Goal: Task Accomplishment & Management: Complete application form

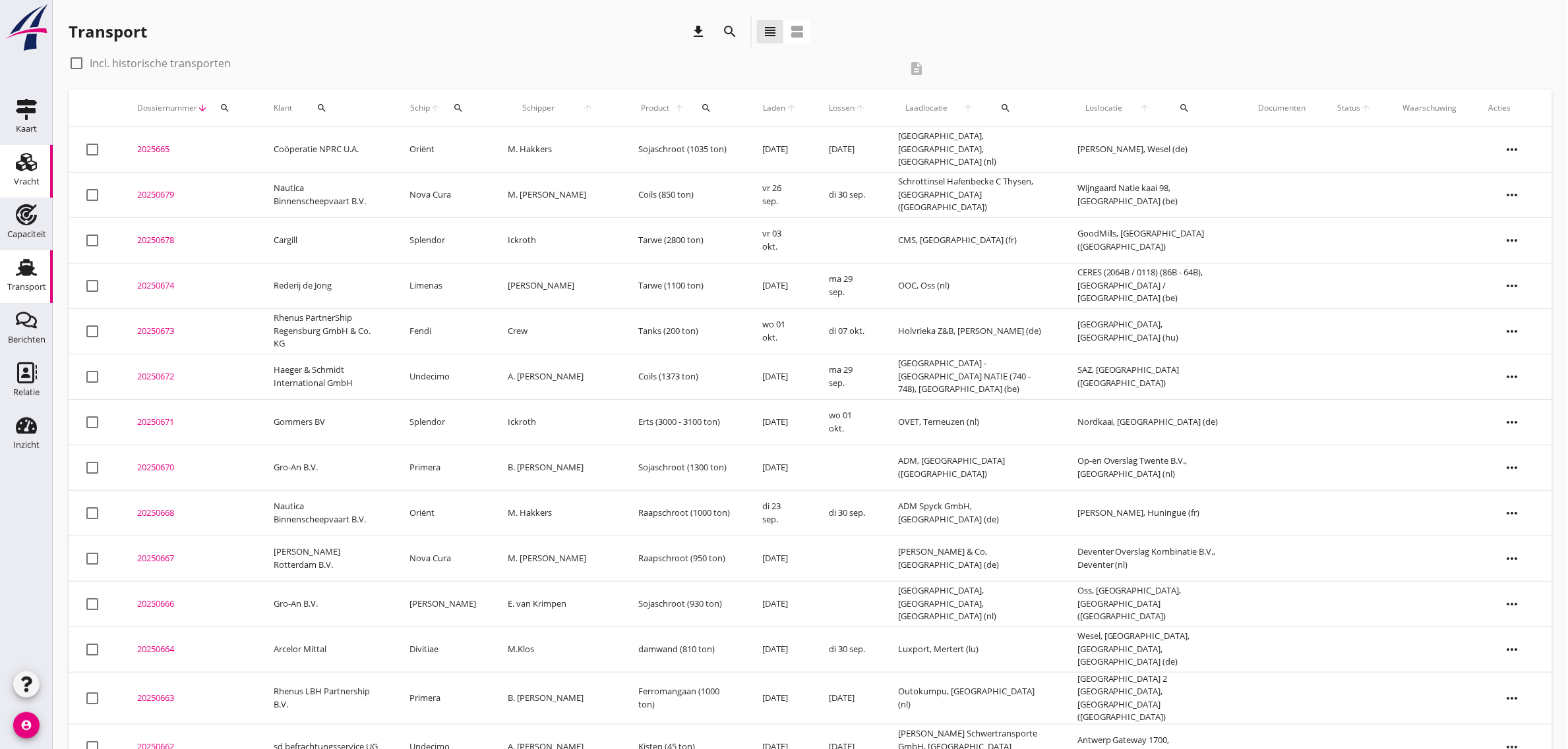
click at [45, 159] on link "Vracht Vracht" at bounding box center [26, 171] width 53 height 53
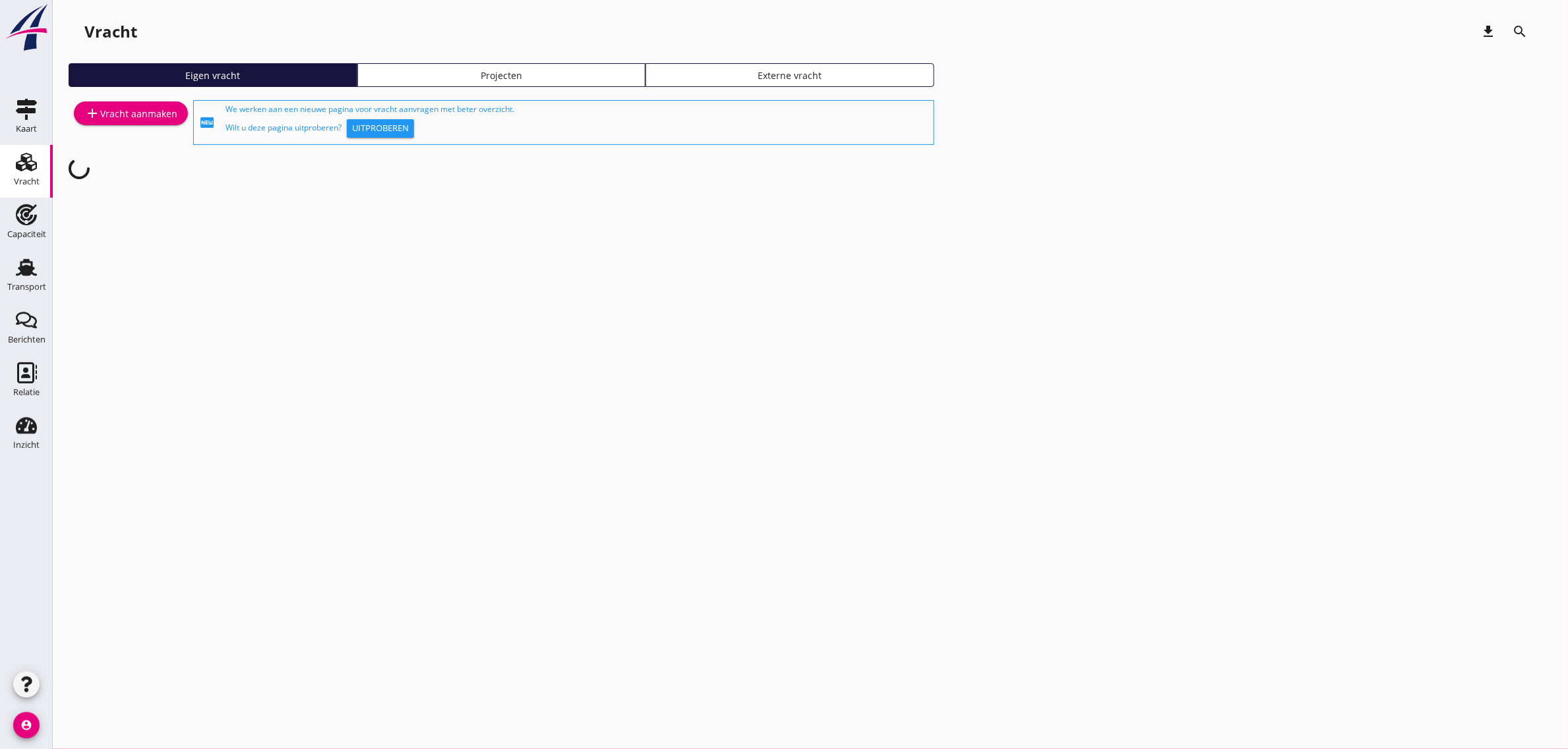
click at [113, 99] on div "add Vracht aanmaken" at bounding box center [131, 122] width 124 height 50
click at [118, 106] on div "add Vracht aanmaken" at bounding box center [131, 113] width 93 height 16
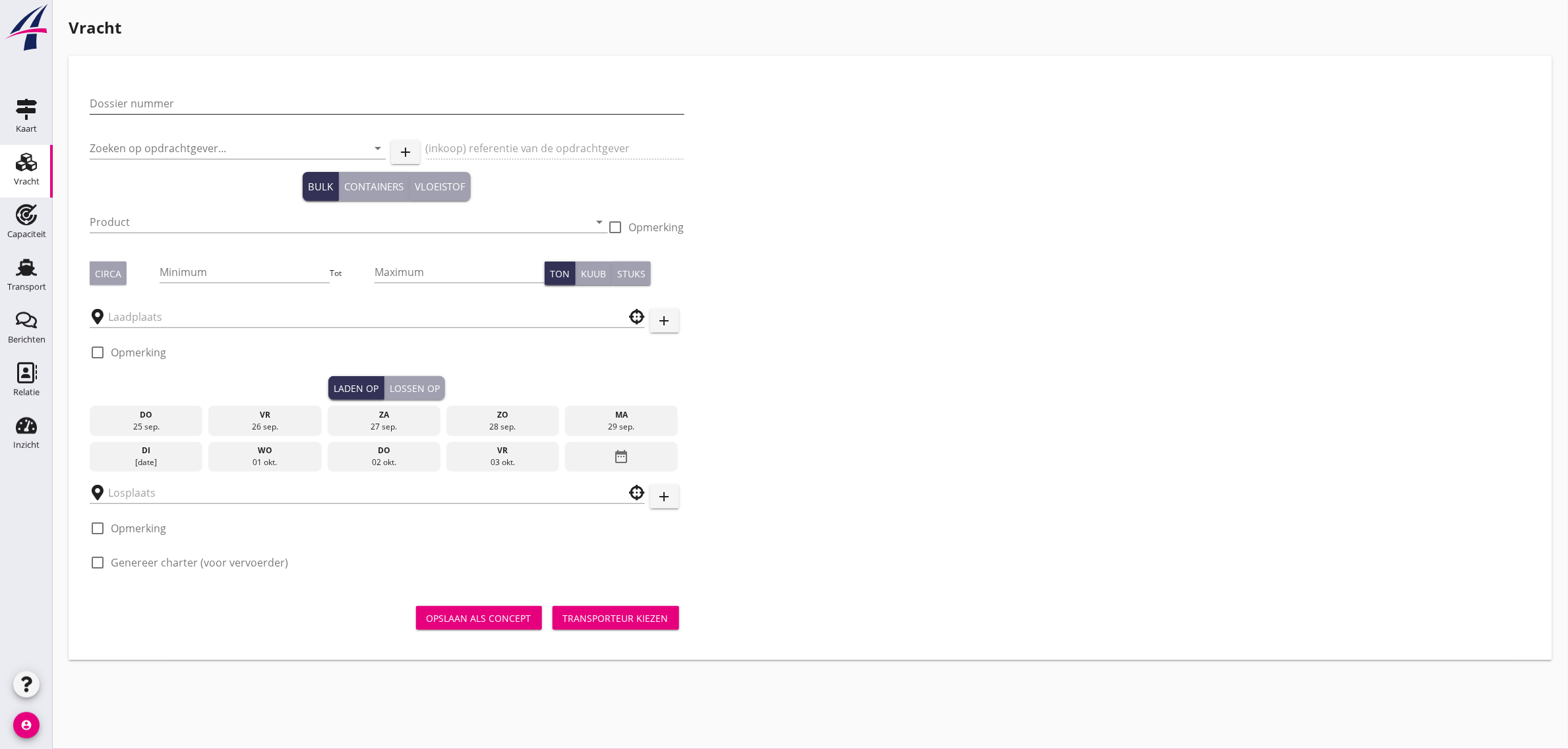
click at [163, 99] on input "Dossier nummer" at bounding box center [387, 103] width 594 height 21
type input "20250677"
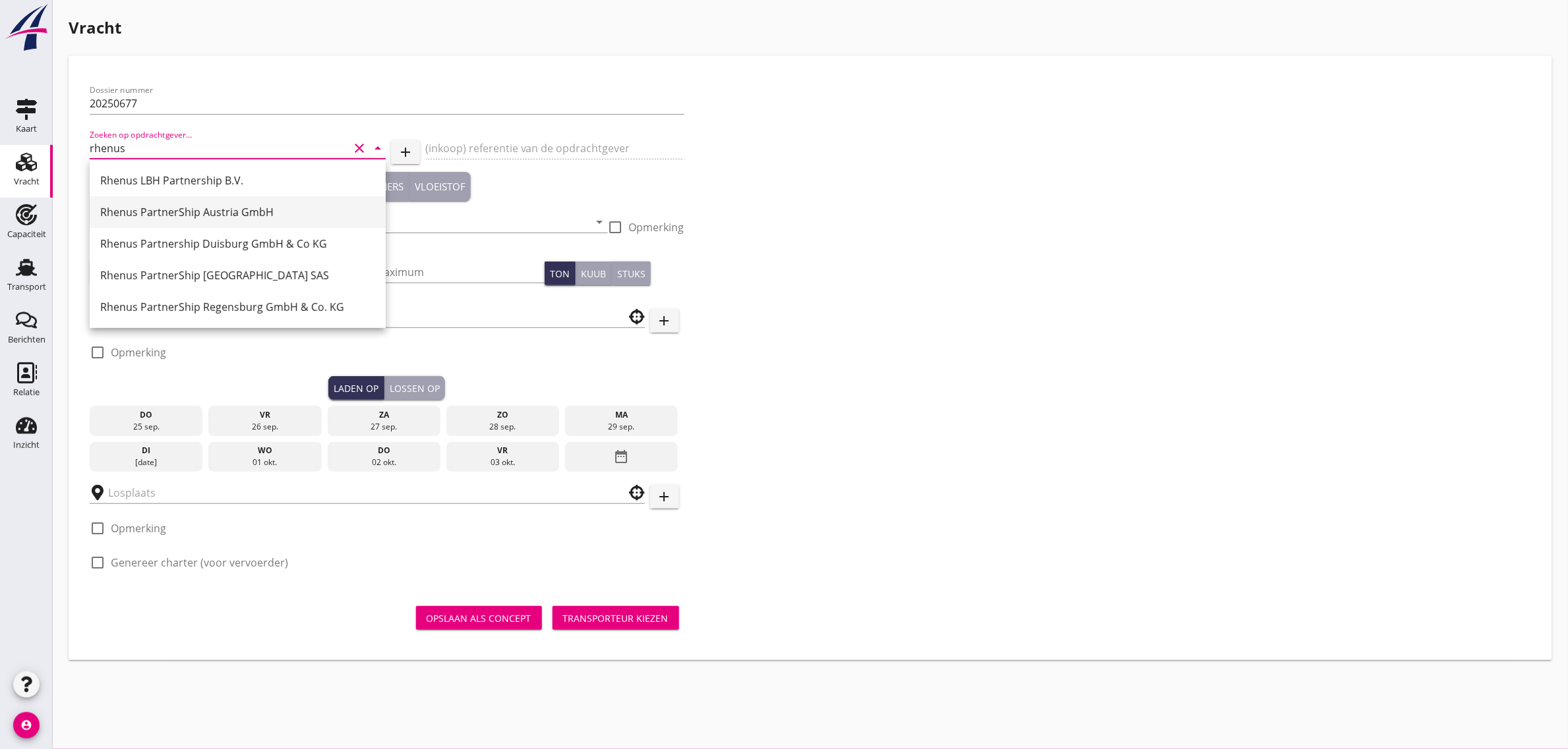
click at [185, 213] on div "Rhenus PartnerShip Austria GmbH" at bounding box center [237, 211] width 274 height 16
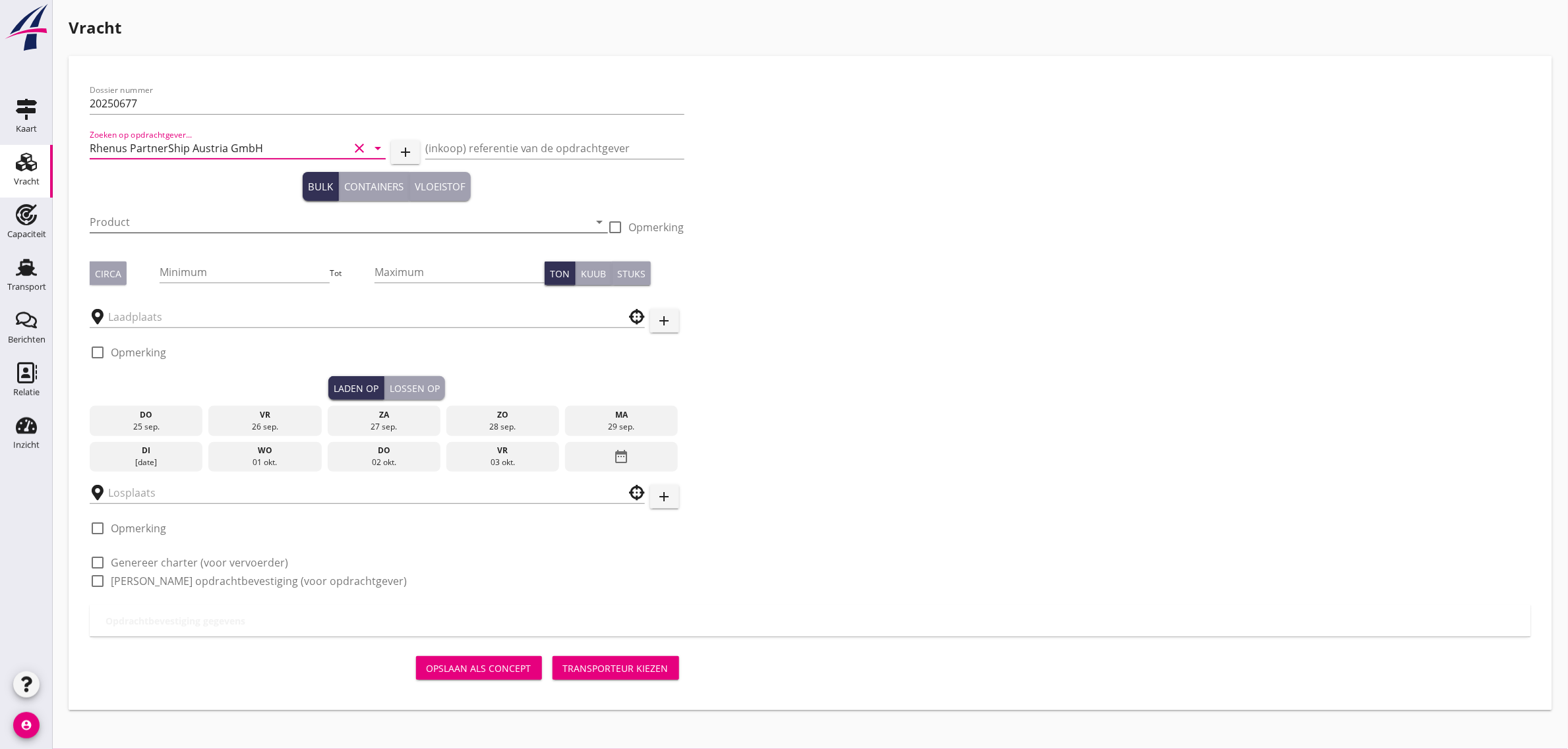
type input "Rhenus PartnerShip Austria GmbH"
click at [150, 218] on input "Product" at bounding box center [339, 222] width 500 height 21
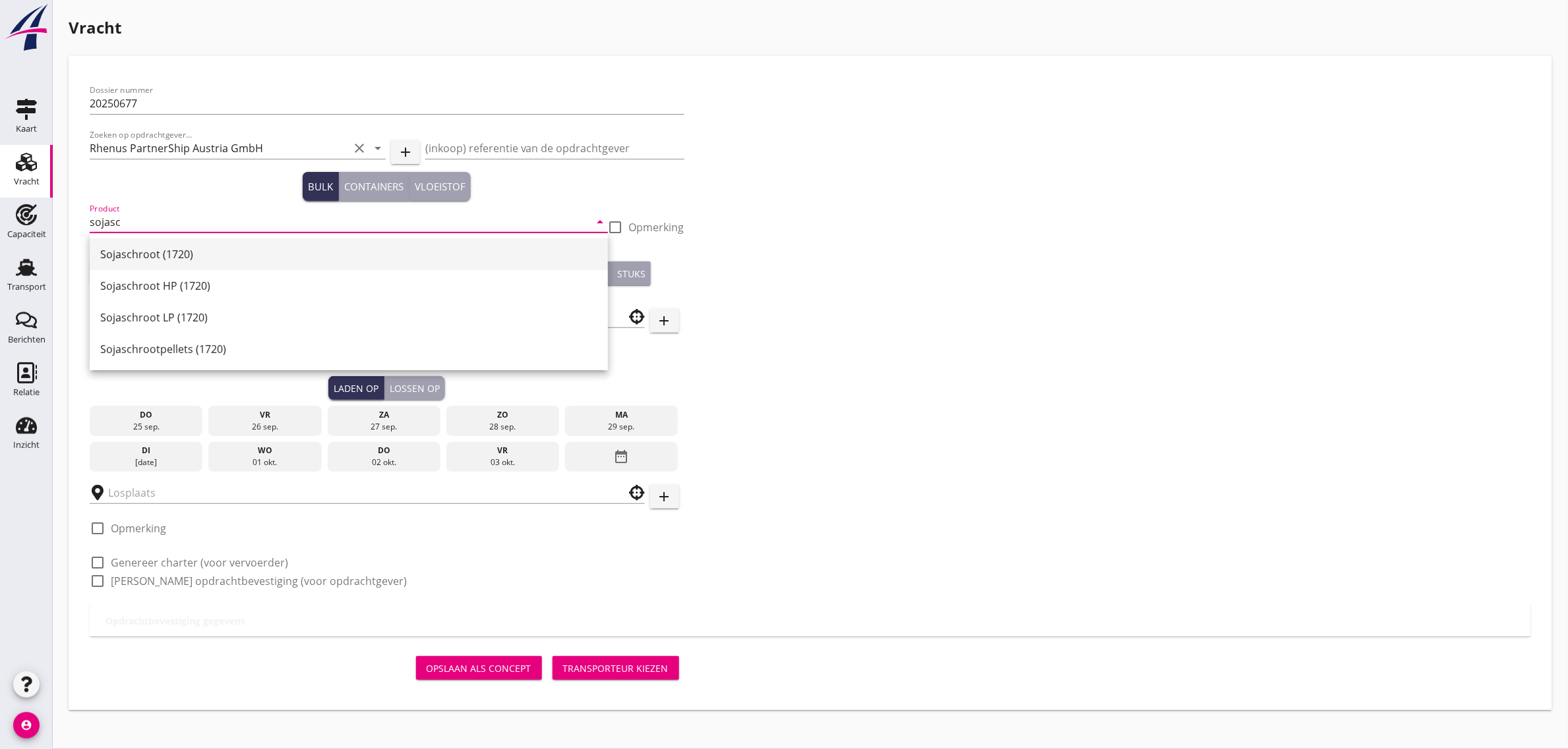
click at [168, 256] on div "Sojaschroot (1720)" at bounding box center [349, 254] width 497 height 16
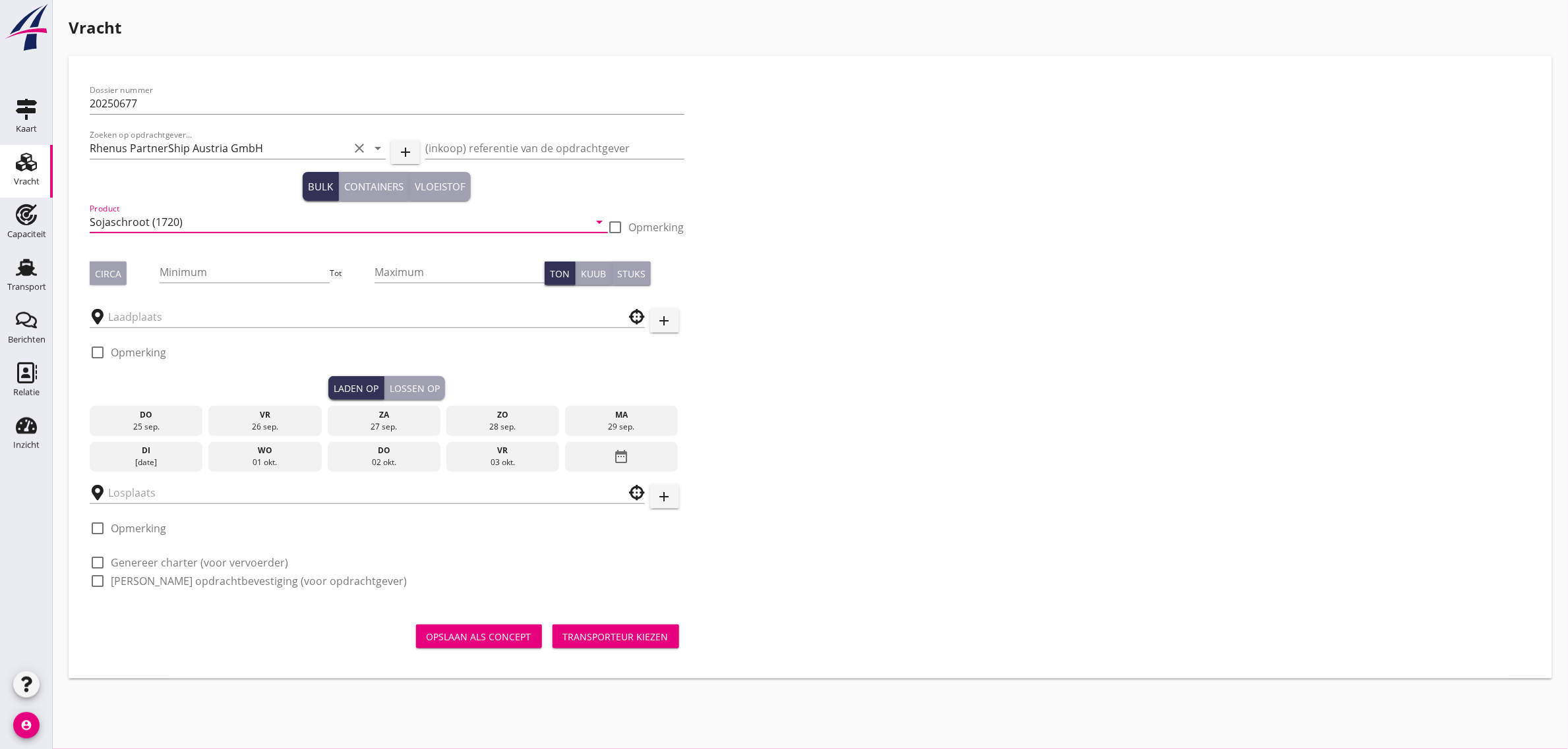
type input "Sojaschroot (1720)"
click at [110, 261] on button "Circa" at bounding box center [108, 273] width 37 height 24
click at [196, 225] on input "Sojaschroot (1720)" at bounding box center [339, 222] width 500 height 21
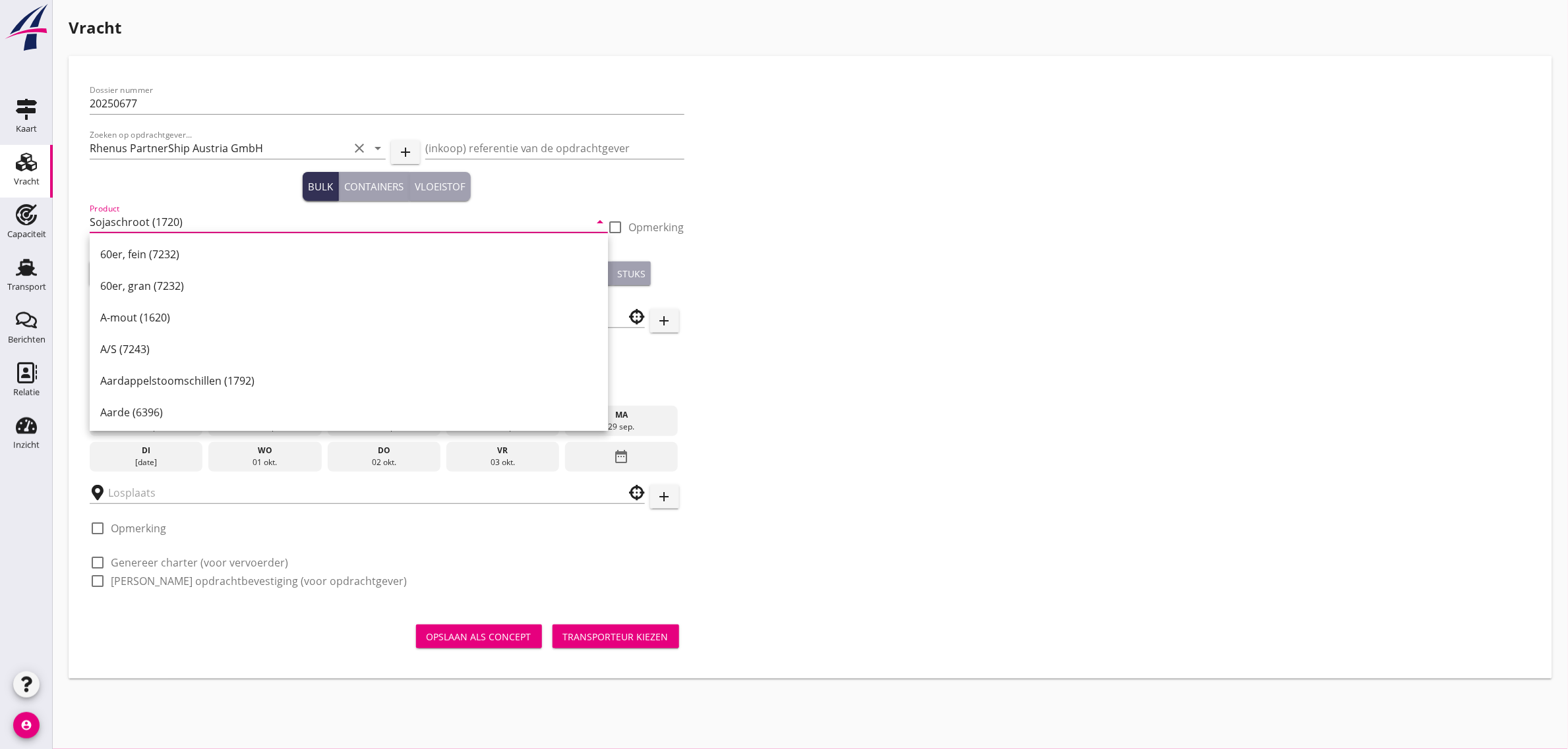
click at [846, 404] on div "Dossier nummer 20250677 Zoeken op opdrachtgever... Rhenus PartnerShip Austria G…" at bounding box center [809, 340] width 1451 height 527
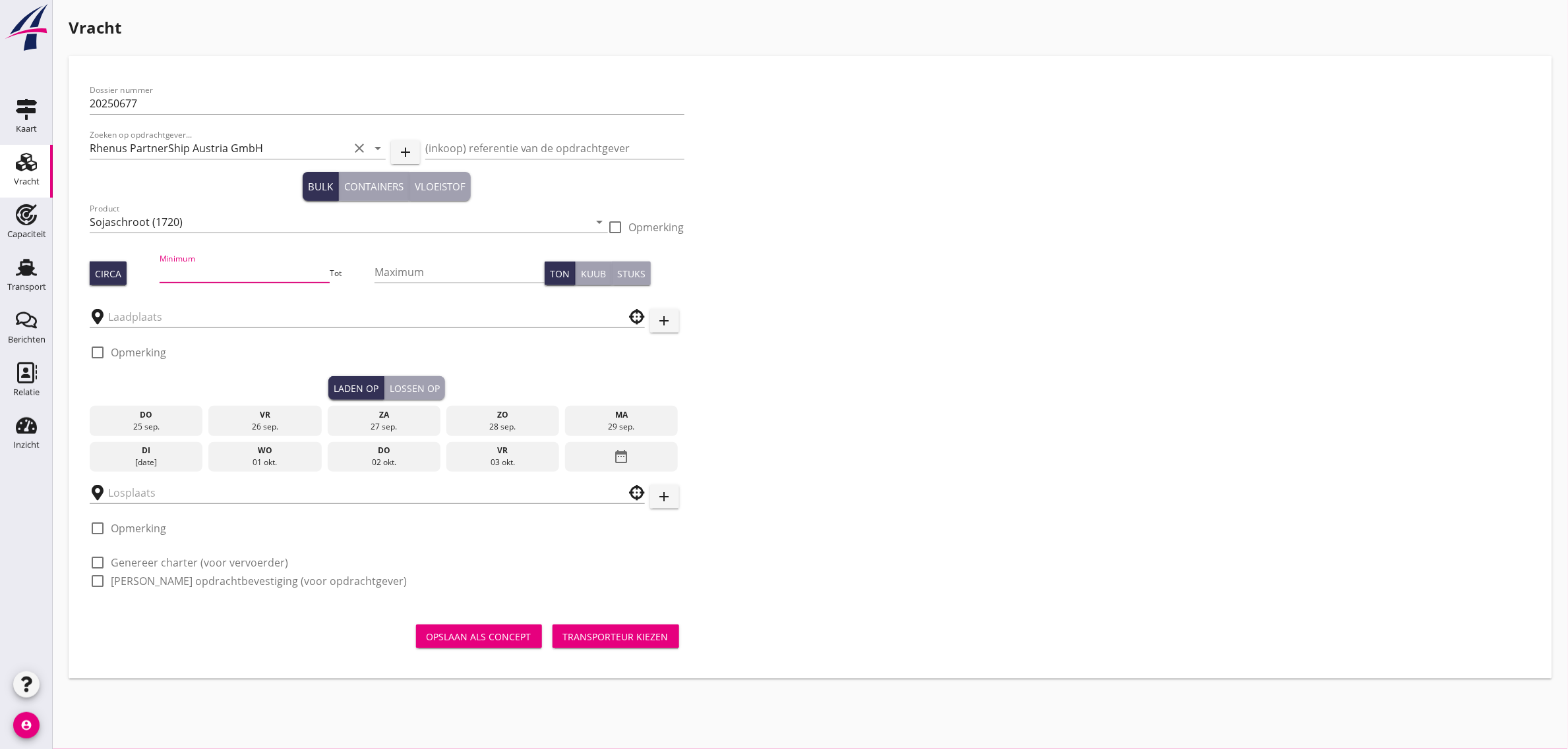
click at [228, 265] on input "Minimum" at bounding box center [244, 272] width 170 height 21
type input "1100"
click at [144, 327] on input "text" at bounding box center [358, 317] width 500 height 21
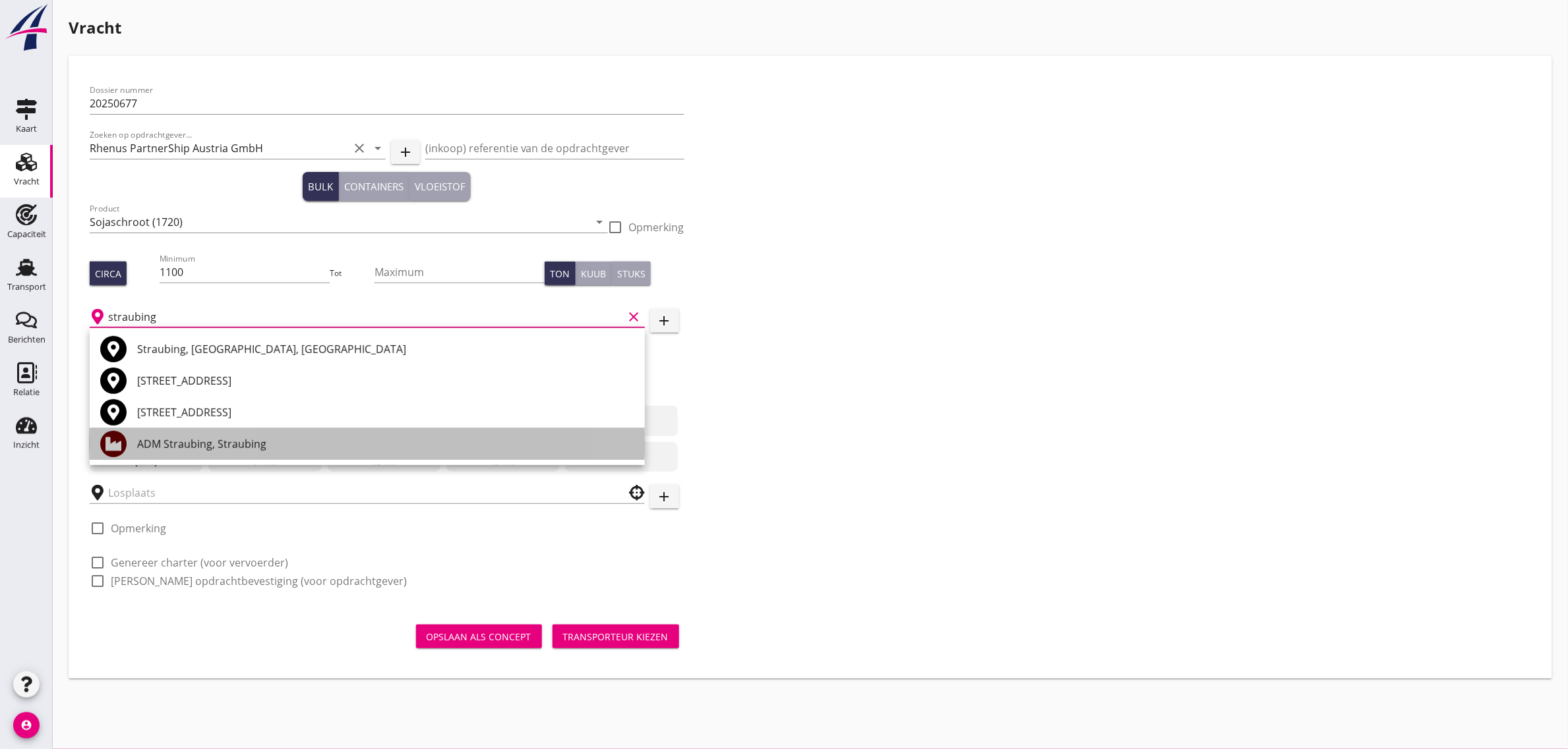
click at [229, 432] on div "ADM Straubing, Straubing" at bounding box center [386, 444] width 497 height 32
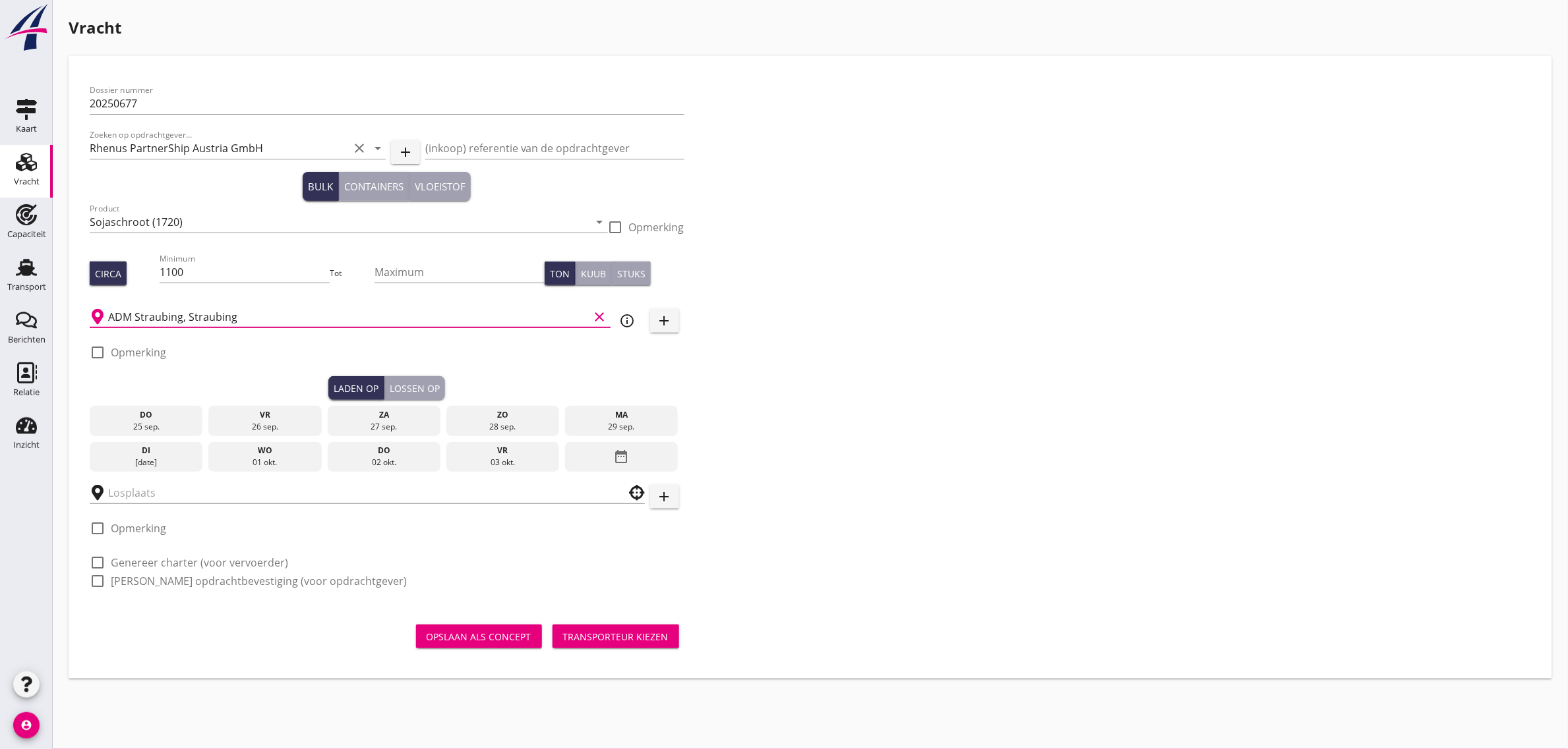
type input "ADM Straubing, Straubing"
click at [252, 455] on div "wo" at bounding box center [264, 451] width 107 height 12
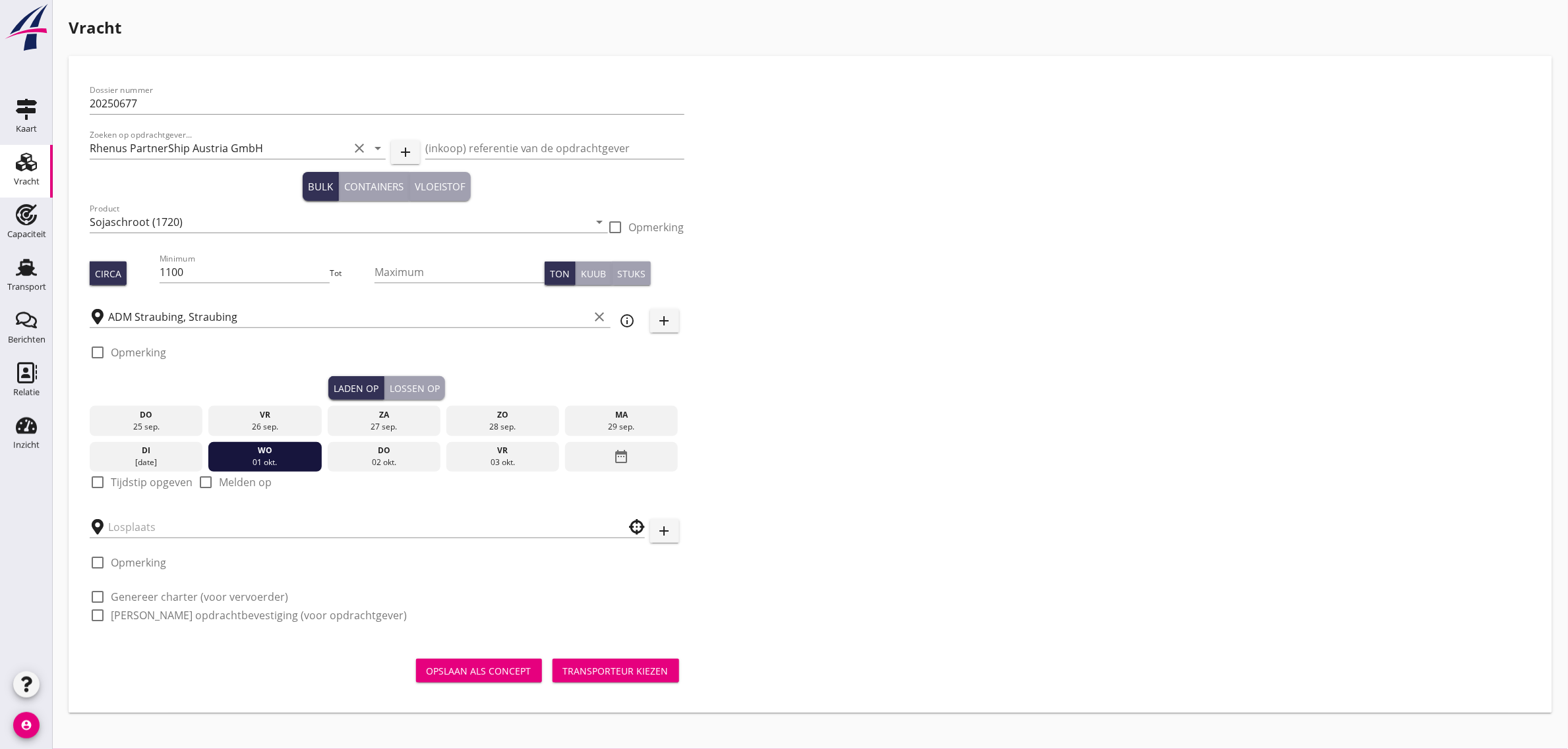
click at [129, 483] on label "Tijdstip opgeven" at bounding box center [151, 482] width 82 height 13
checkbox input "true"
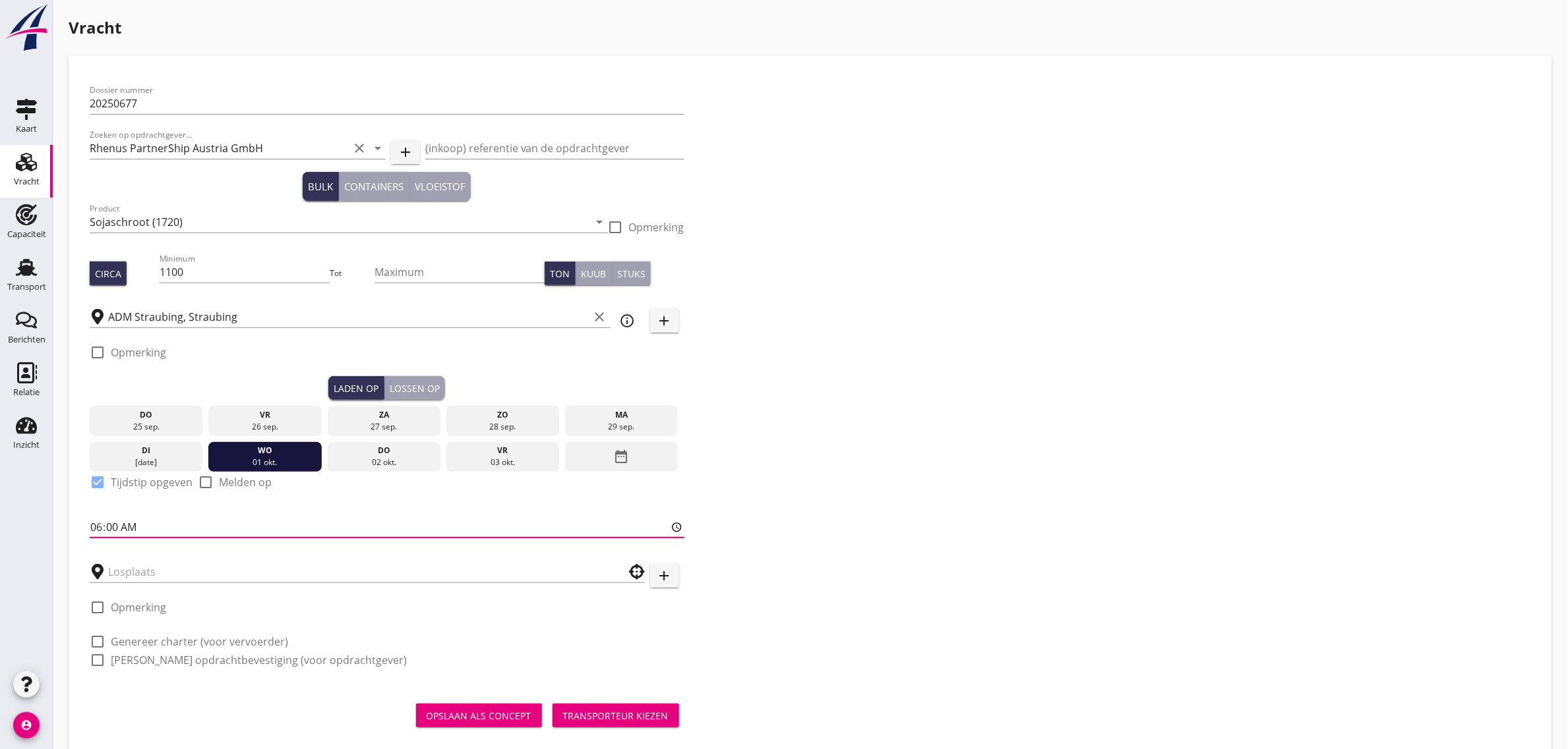
click at [90, 526] on input "06:00" at bounding box center [387, 527] width 594 height 21
type input "18:00"
click at [1026, 578] on div "Dossier nummer 20250677 Zoeken op opdrachtgever... Rhenus PartnerShip Austria G…" at bounding box center [809, 380] width 1451 height 607
drag, startPoint x: 432, startPoint y: 553, endPoint x: 414, endPoint y: 560, distance: 19.3
click at [429, 555] on div at bounding box center [367, 567] width 555 height 29
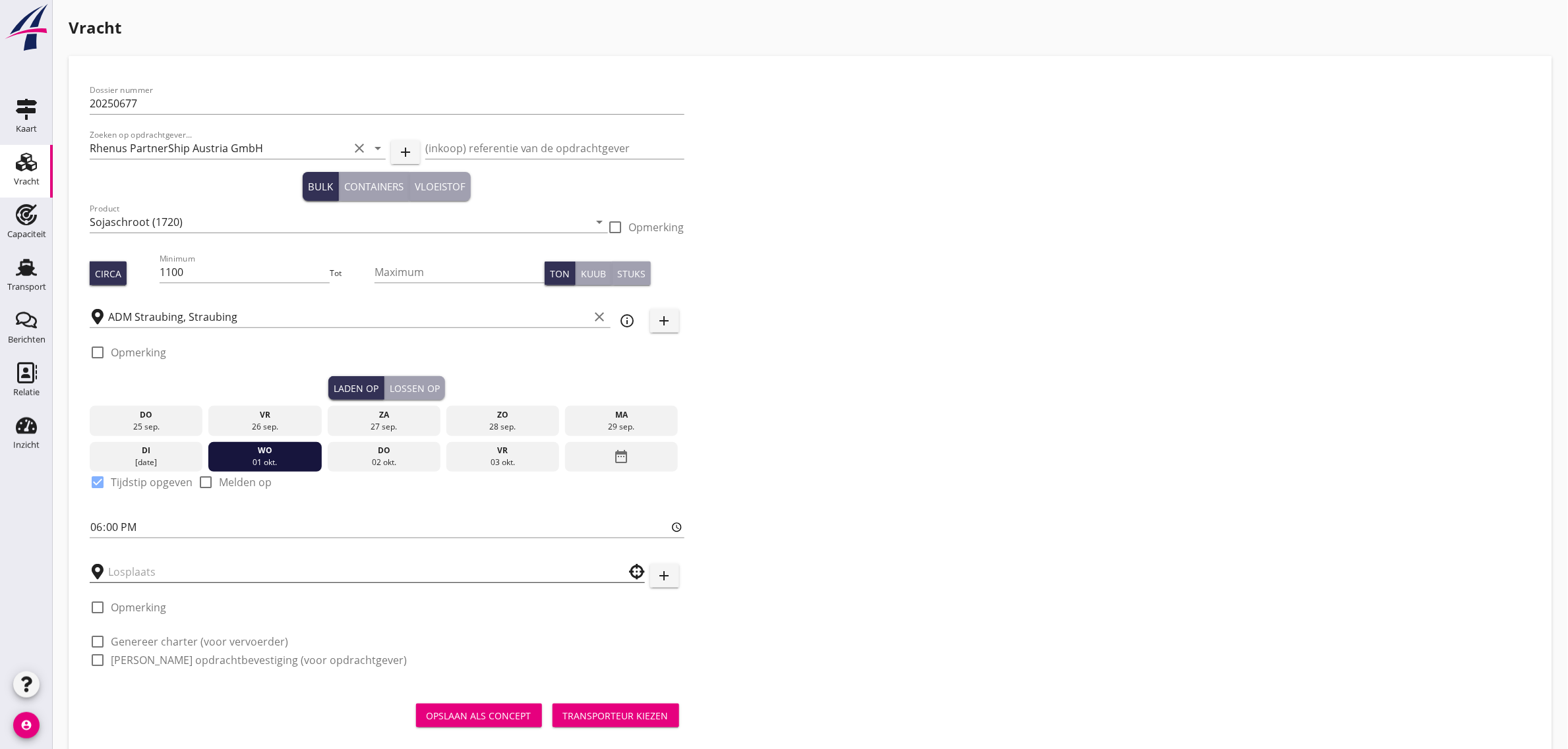
click at [414, 562] on input "text" at bounding box center [358, 572] width 500 height 21
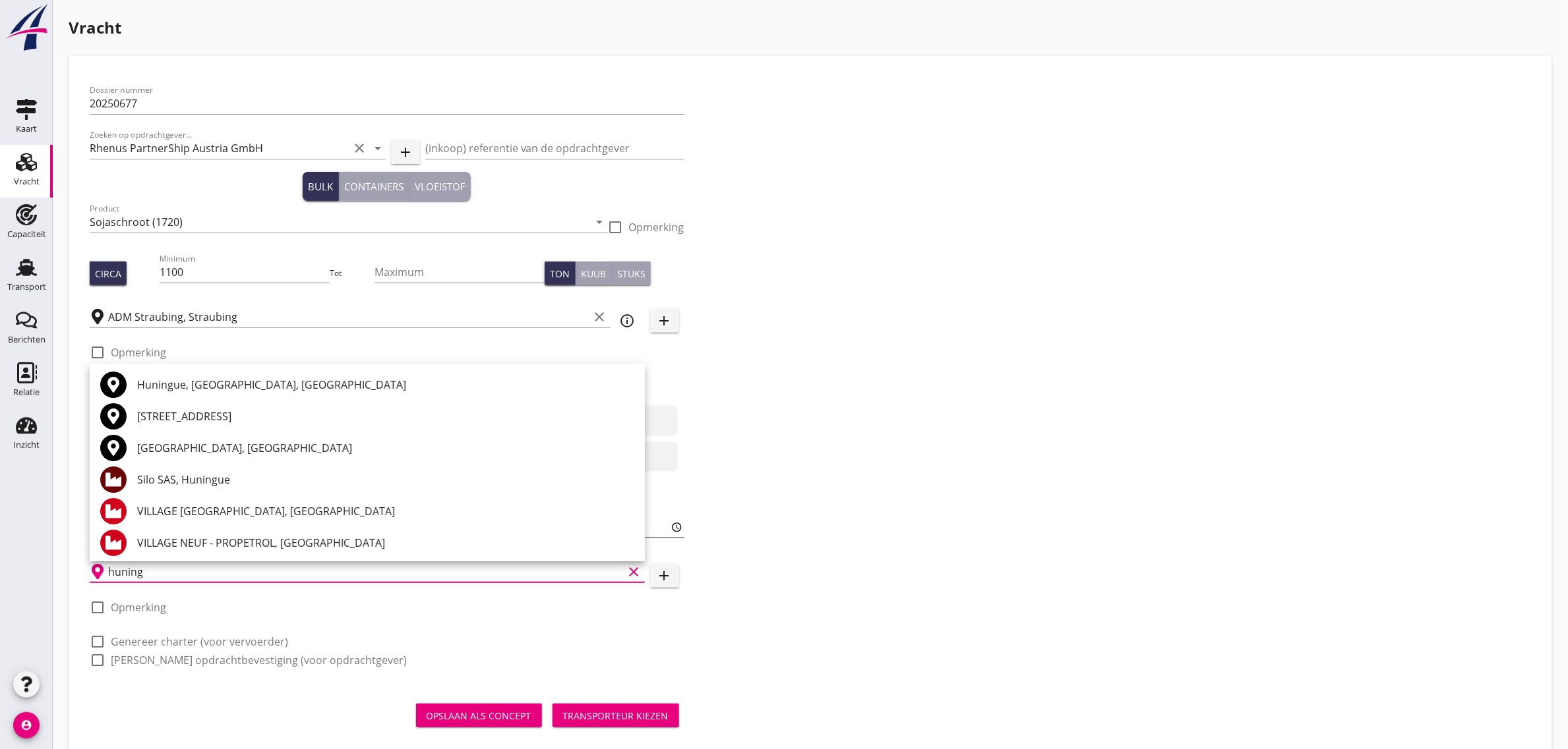
click at [182, 480] on div "Silo SAS, Huningue" at bounding box center [386, 479] width 497 height 16
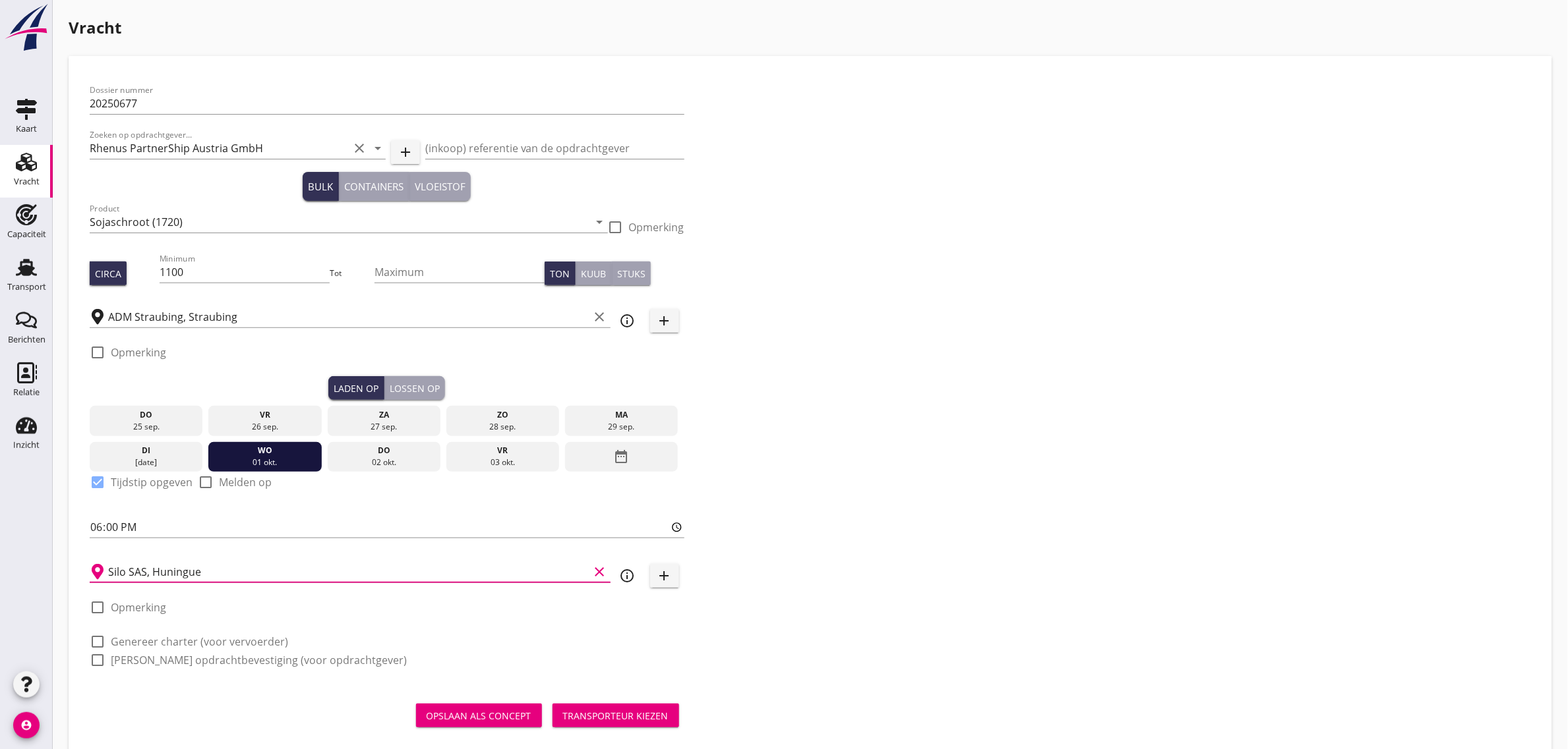
type input "Silo SAS, Huningue"
click at [185, 631] on div "check_box_outline_blank Genereer charter (voor vervoerder)" at bounding box center [387, 641] width 594 height 19
click at [184, 641] on label "Genereer charter (voor vervoerder)" at bounding box center [198, 641] width 177 height 13
checkbox input "true"
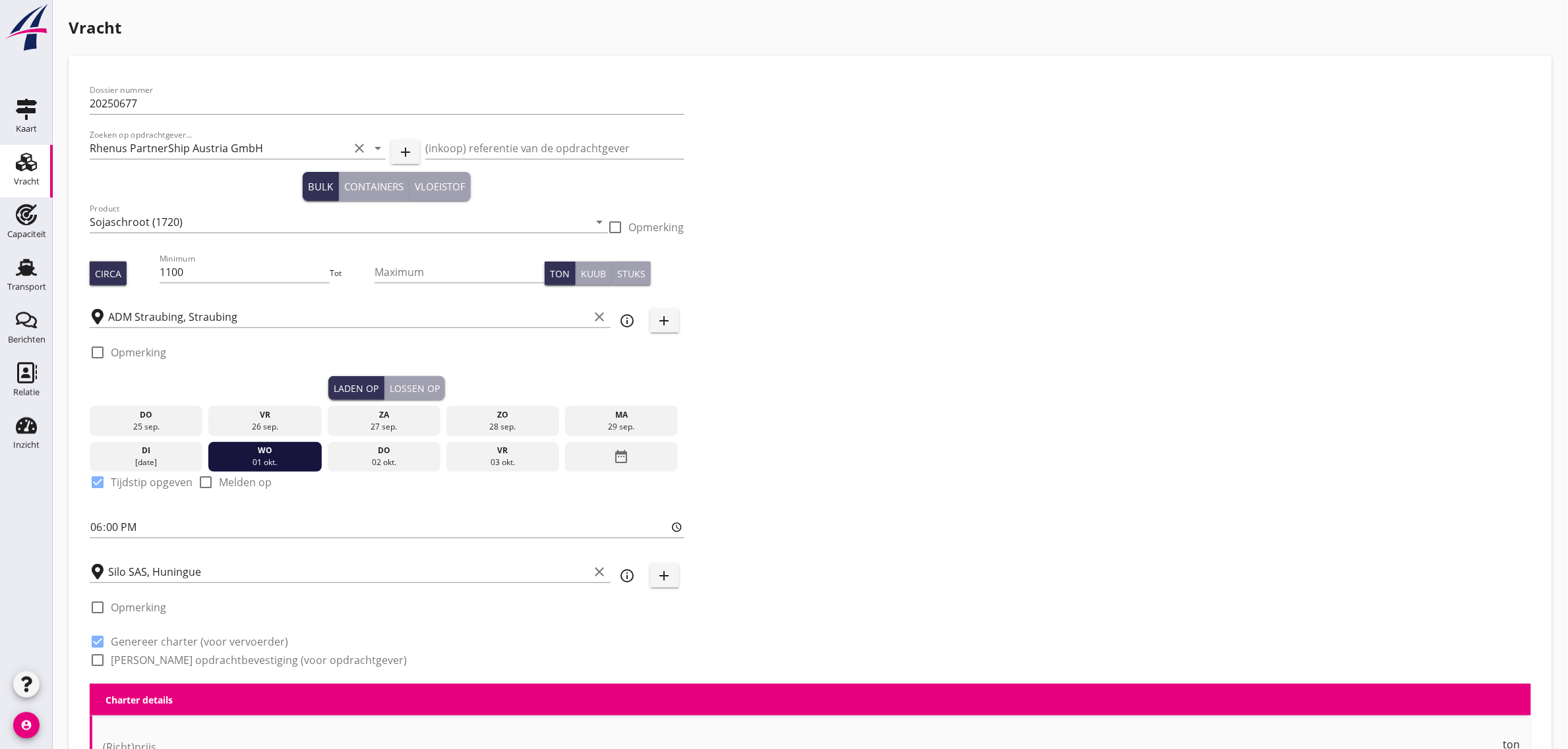
click at [177, 659] on label "[PERSON_NAME] opdrachtbevestiging (voor opdrachtgever)" at bounding box center [258, 660] width 296 height 13
checkbox input "true"
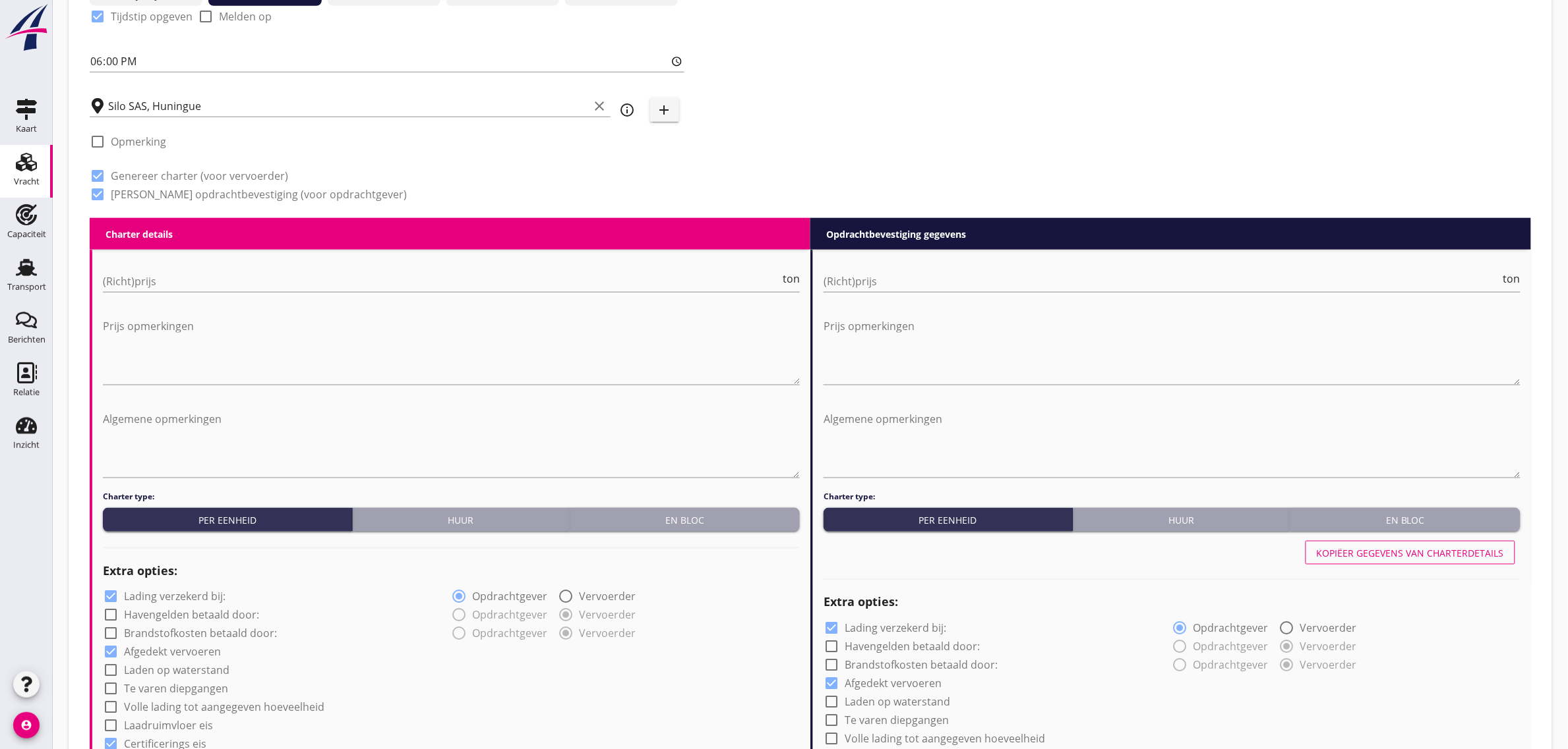
scroll to position [494, 0]
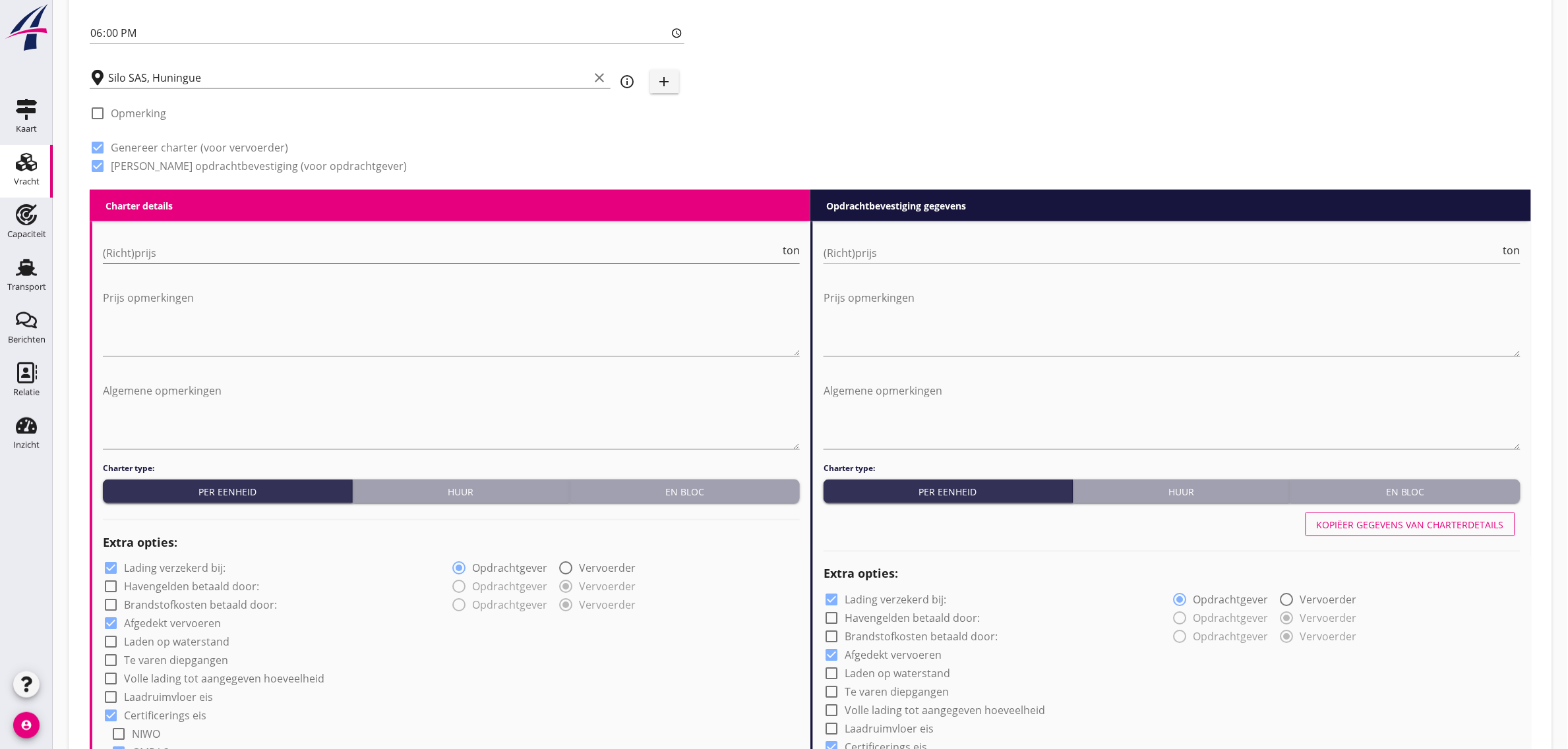
click at [176, 255] on input "(Richt)prijs" at bounding box center [441, 253] width 677 height 21
type input "0"
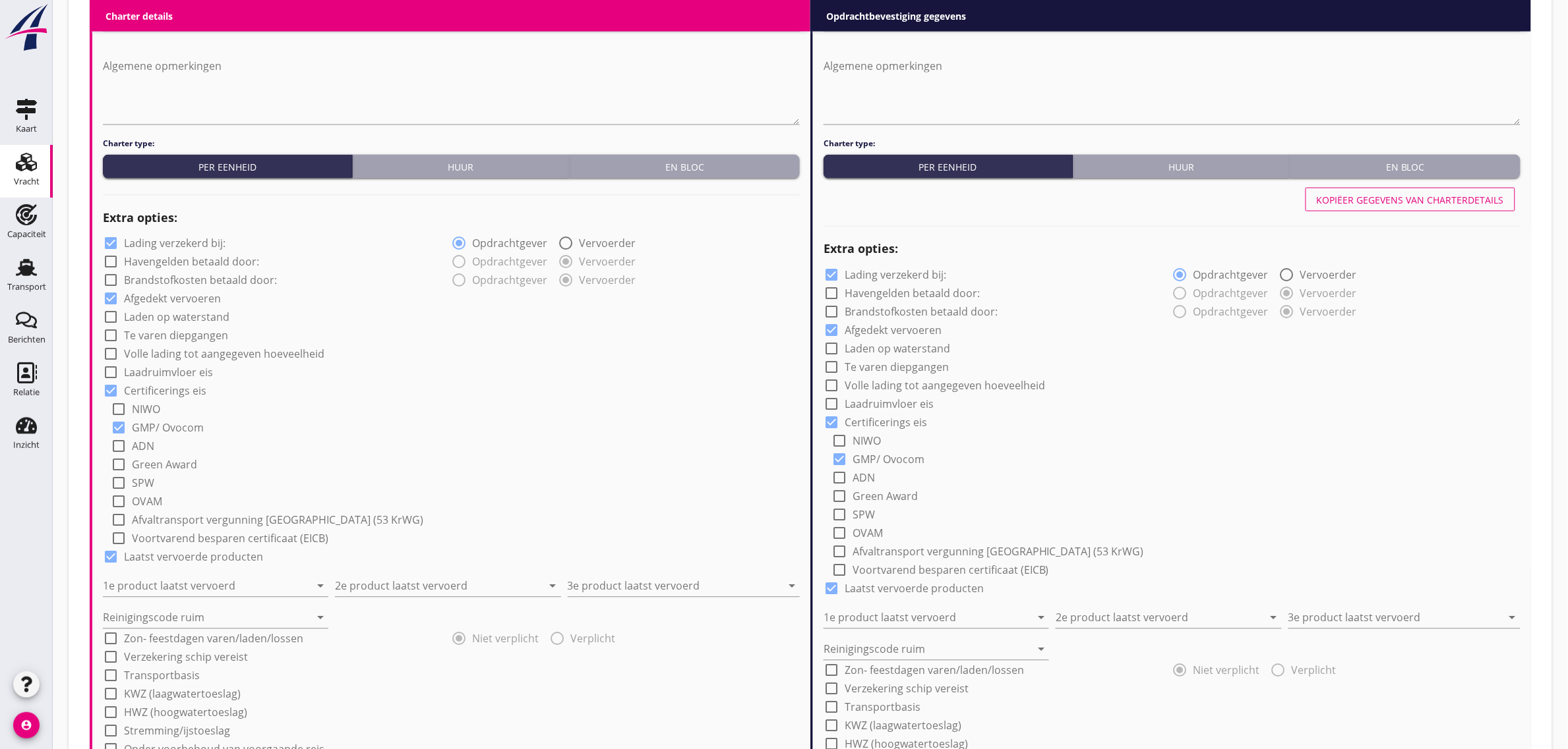
scroll to position [824, 0]
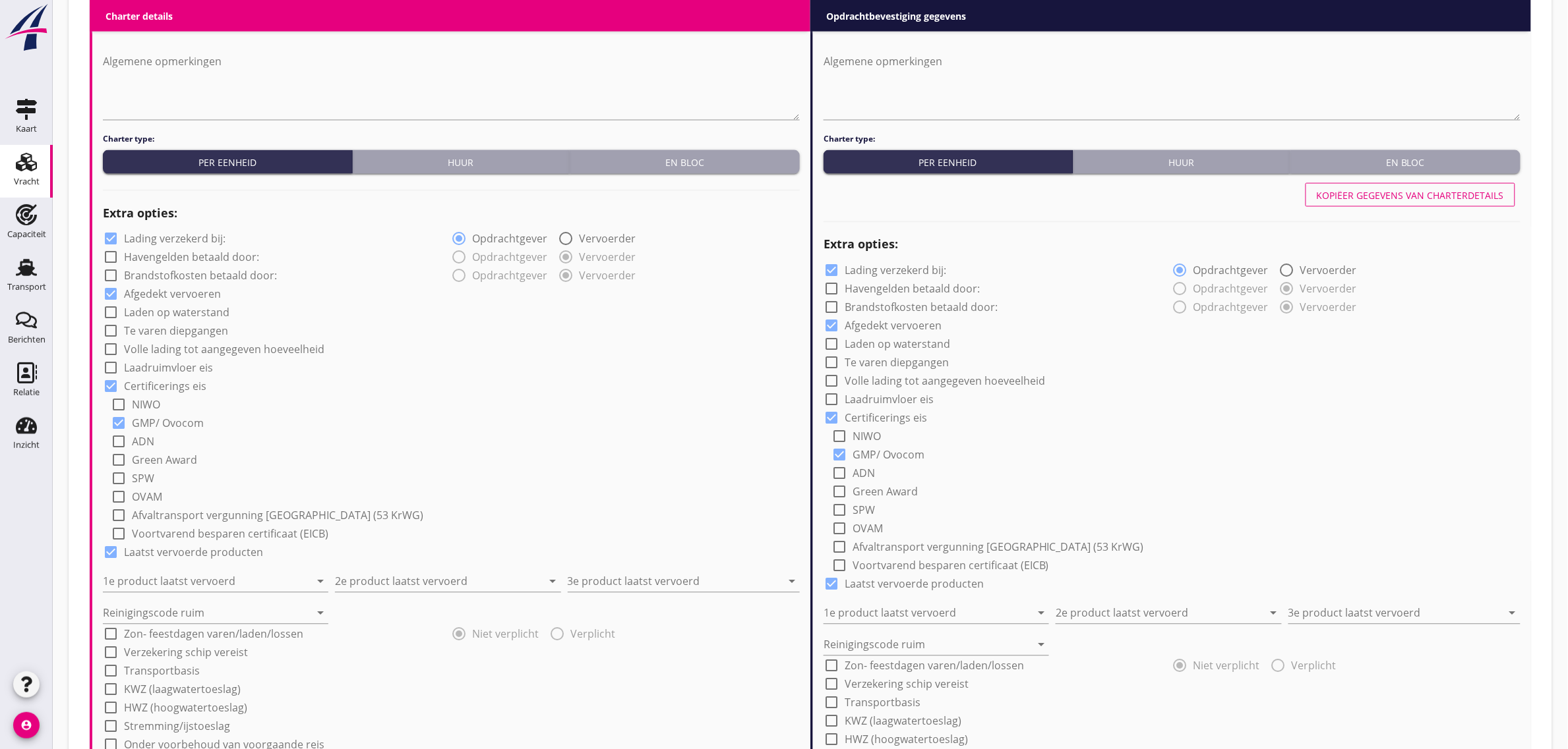
click at [184, 311] on label "Laden op waterstand" at bounding box center [177, 313] width 106 height 13
checkbox input "true"
drag, startPoint x: 161, startPoint y: 366, endPoint x: 159, endPoint y: 381, distance: 15.1
click at [161, 369] on label "Laadruimvloer eis" at bounding box center [169, 368] width 89 height 13
checkbox input "true"
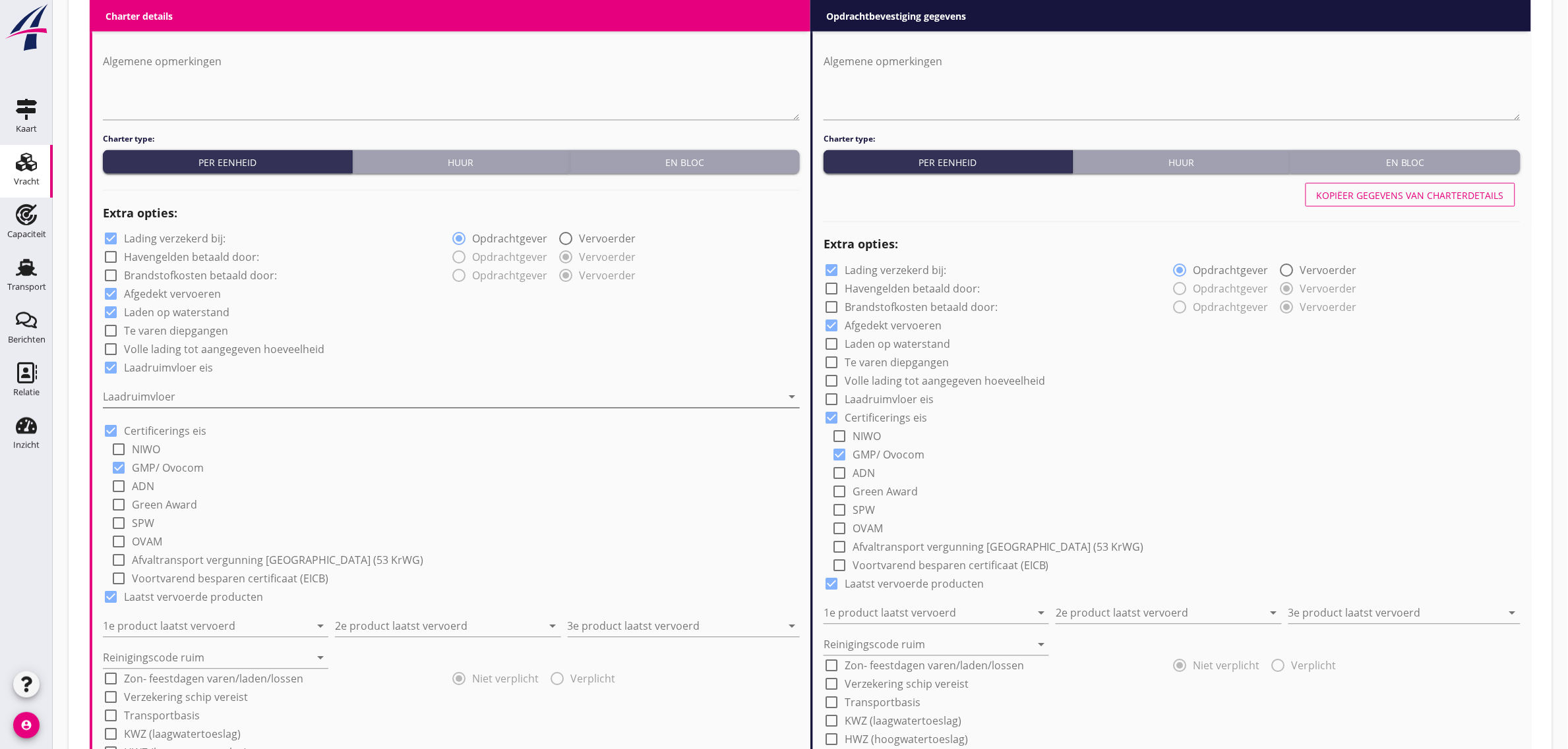
click at [152, 396] on div at bounding box center [442, 397] width 679 height 21
click at [160, 404] on div "Staal" at bounding box center [451, 407] width 676 height 16
click at [366, 369] on div "check_box Laadruimvloer eis" at bounding box center [451, 367] width 696 height 19
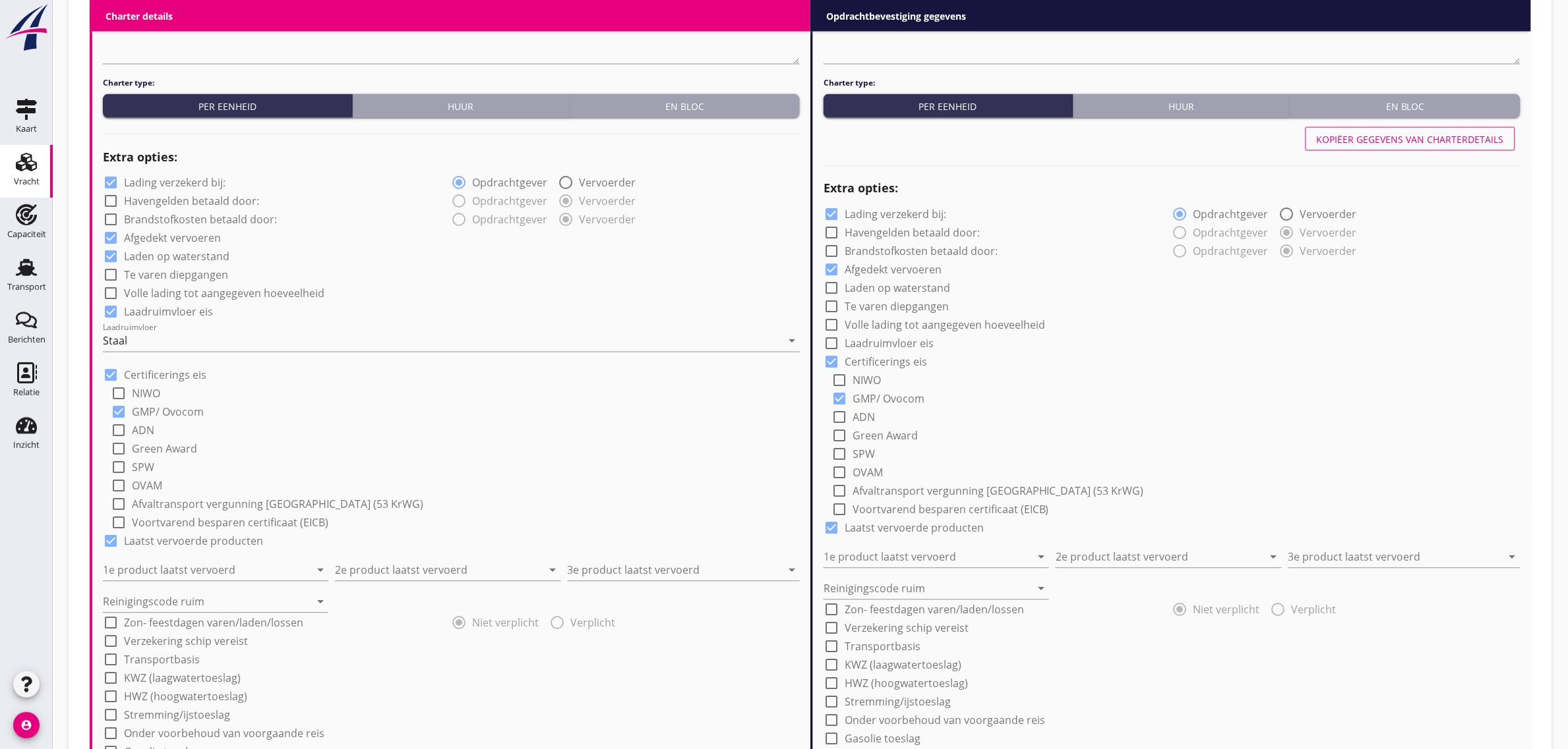
scroll to position [1153, 0]
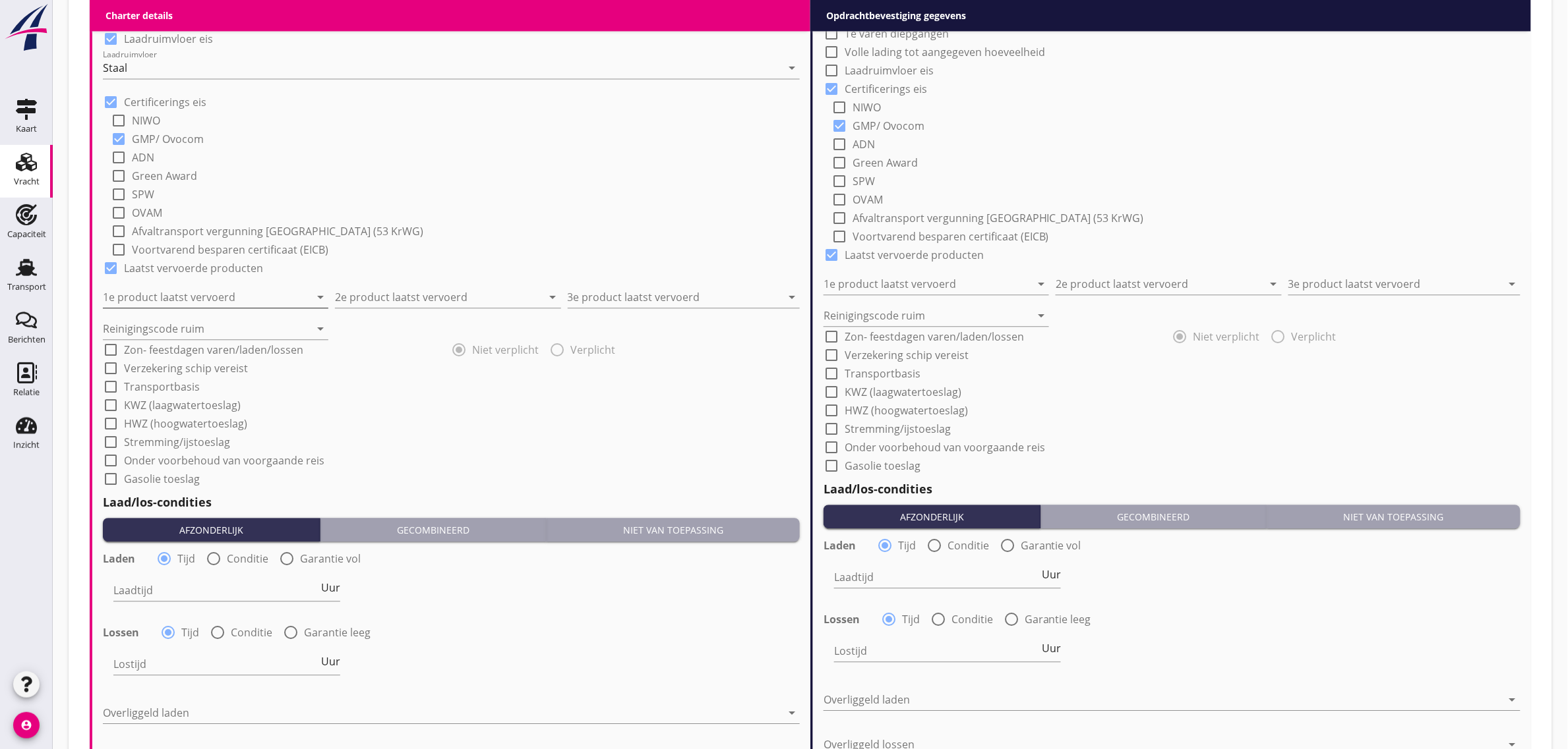
click at [191, 298] on input "1e product laatst vervoerd" at bounding box center [206, 297] width 207 height 21
click at [170, 330] on div "Sojaschroot (1720)" at bounding box center [215, 328] width 205 height 16
type input "Sojaschroot (1720)"
click at [371, 304] on input "2e product laatst vervoerd" at bounding box center [438, 297] width 207 height 21
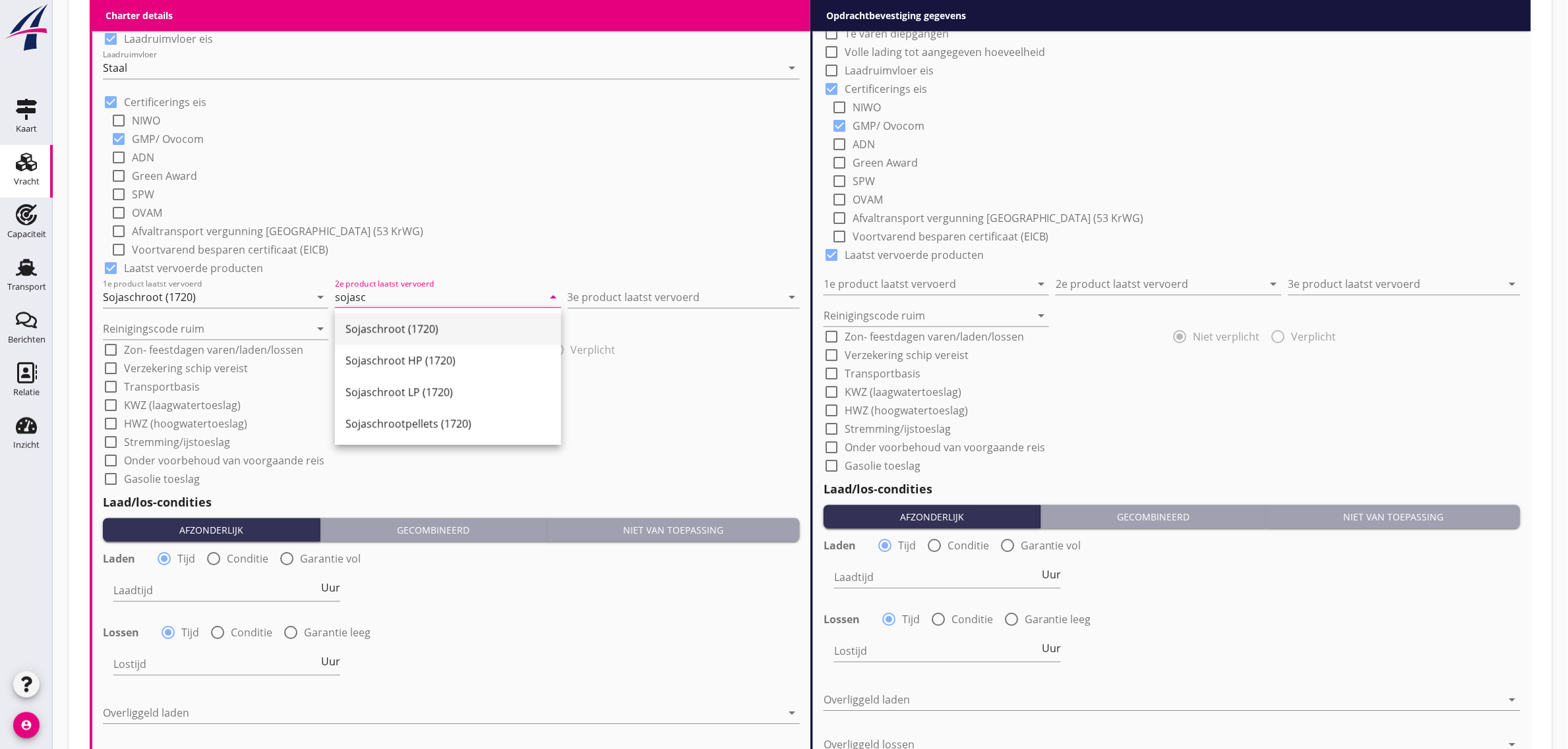
click at [371, 316] on div "Sojaschroot (1720)" at bounding box center [448, 329] width 205 height 32
type input "Sojaschroot (1720)"
click at [631, 292] on input "3e product laatst vervoerd" at bounding box center [674, 297] width 213 height 21
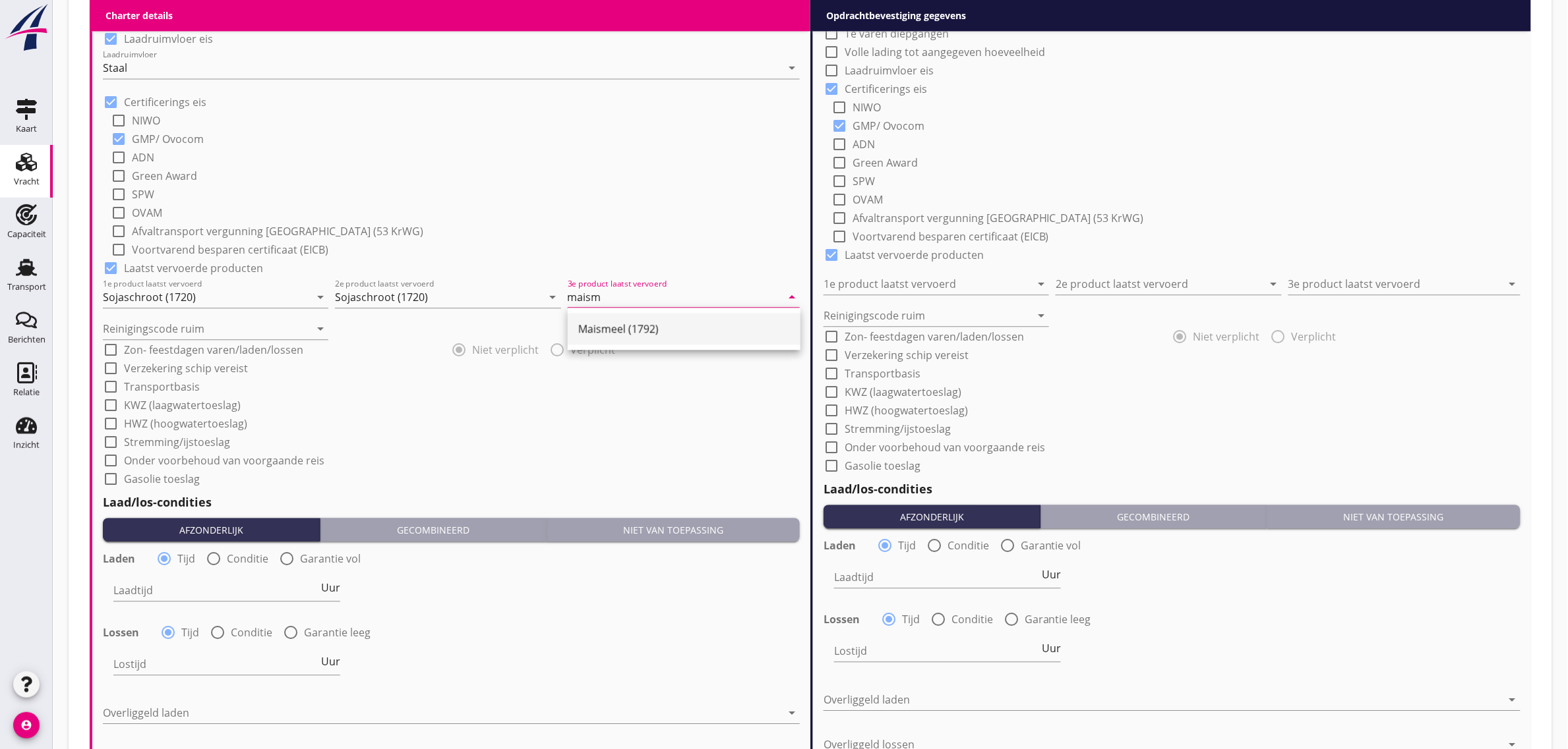
click at [594, 331] on div "Maismeel (1792)" at bounding box center [683, 328] width 211 height 16
type input "Maismeel (1792)"
click at [155, 333] on input "Reinigingscode ruim" at bounding box center [206, 328] width 207 height 21
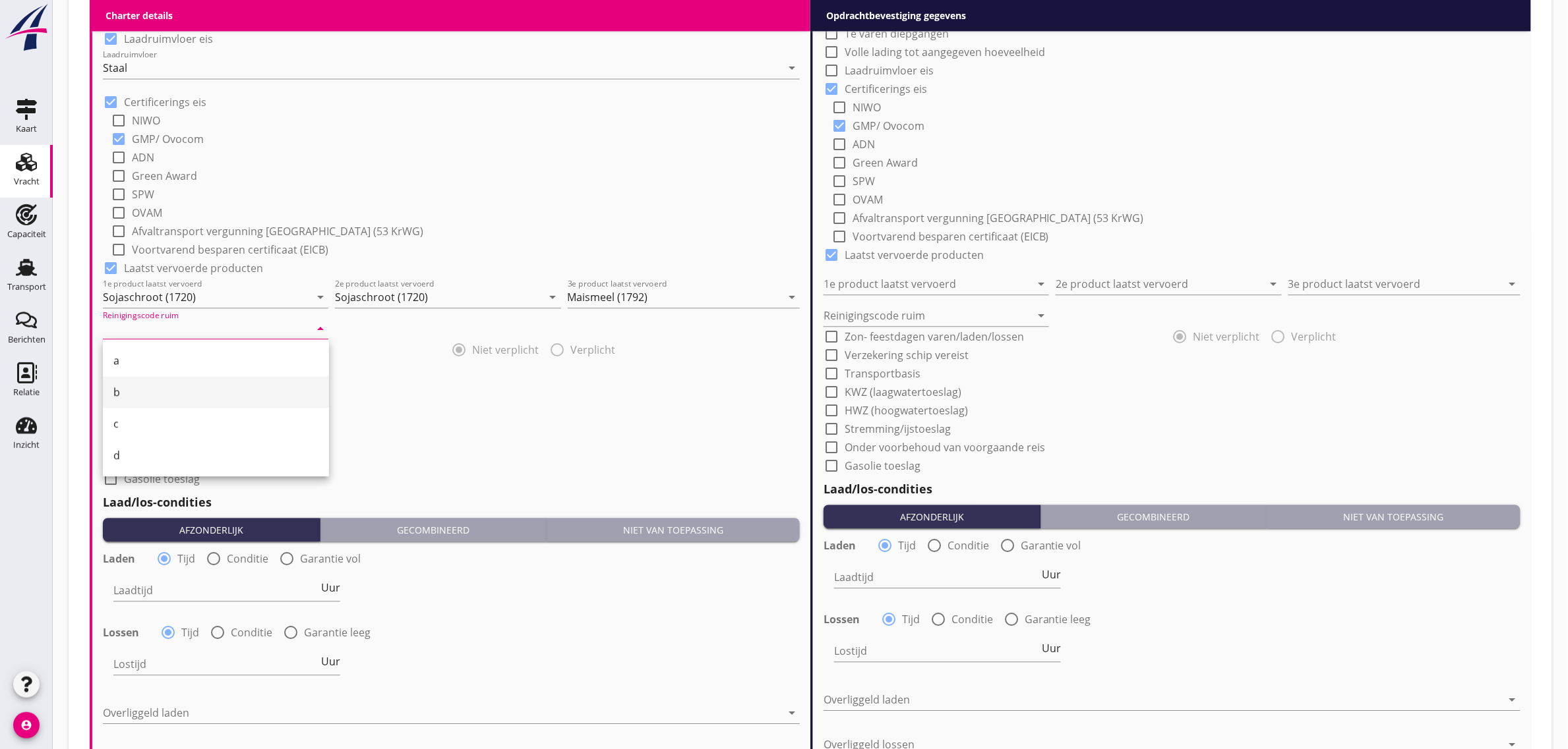
click at [147, 380] on div "b" at bounding box center [215, 392] width 205 height 32
type input "b"
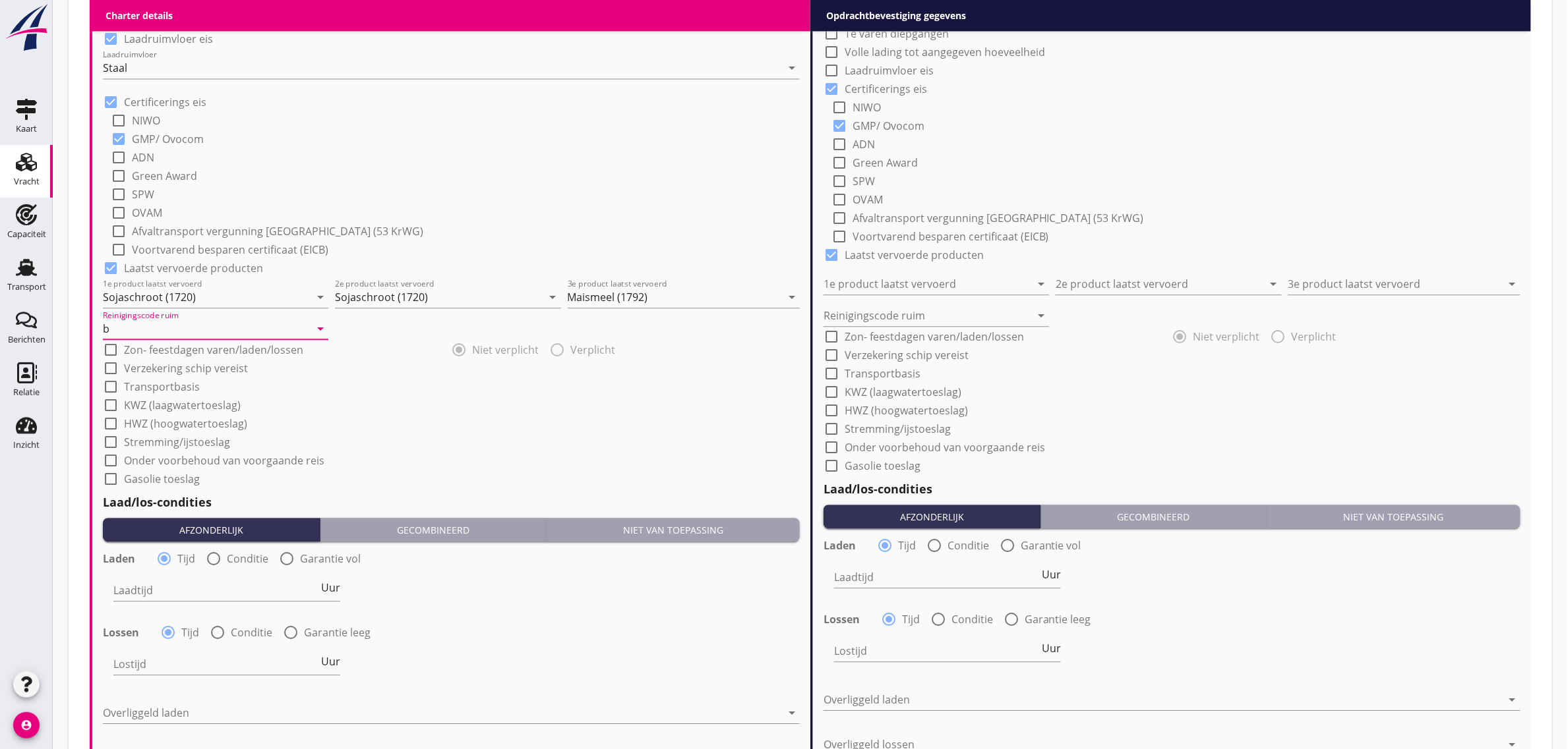
click at [394, 432] on div "check_box_outline_blank Stremming/ijstoeslag" at bounding box center [451, 441] width 696 height 19
click at [179, 388] on label "Transportbasis" at bounding box center [162, 387] width 76 height 13
checkbox input "true"
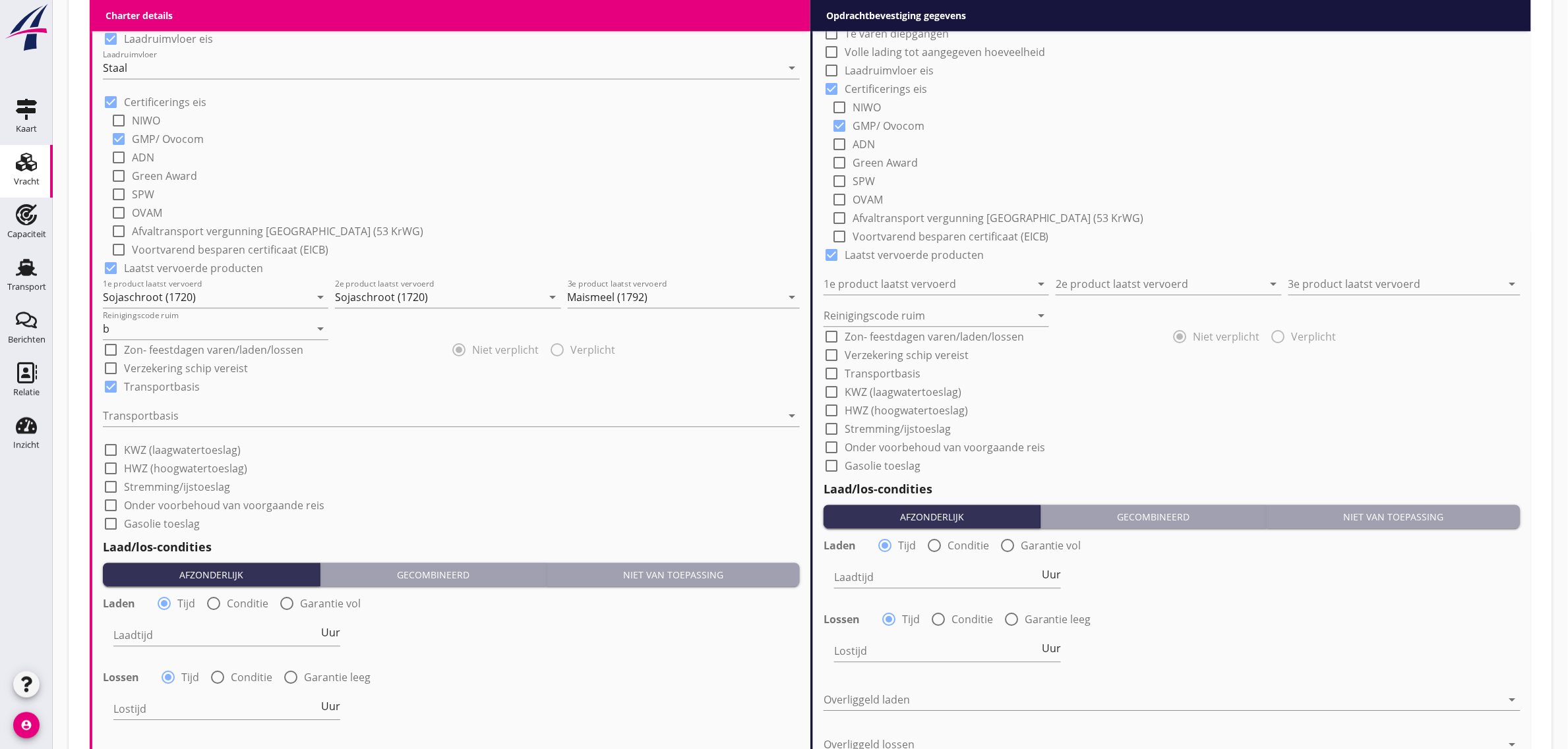
click at [165, 400] on div "Transportbasis arrow_drop_down" at bounding box center [451, 418] width 696 height 42
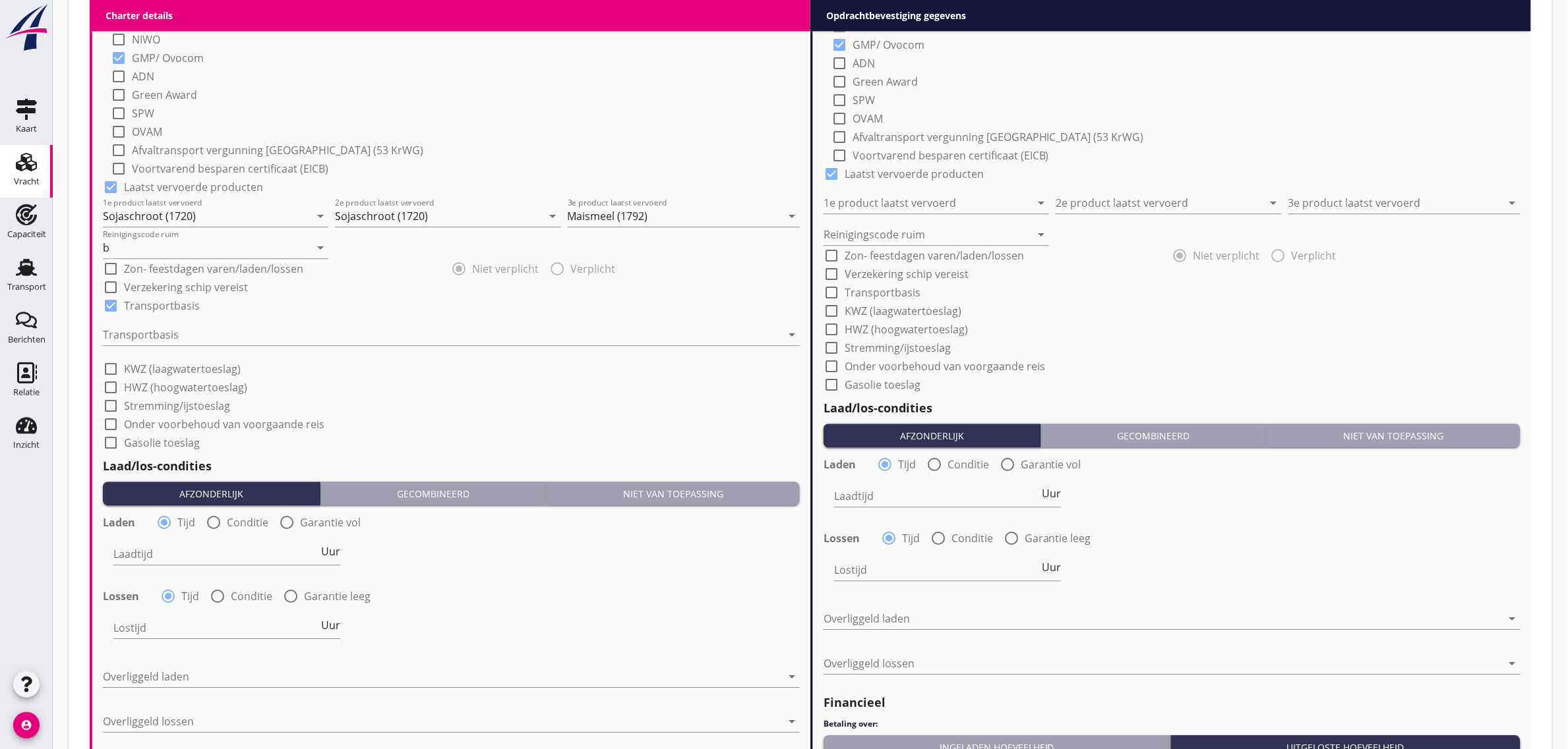
scroll to position [1236, 0]
click at [179, 422] on label "Onder voorbehoud van voorgaande reis" at bounding box center [224, 423] width 200 height 13
click at [188, 333] on div at bounding box center [442, 333] width 679 height 21
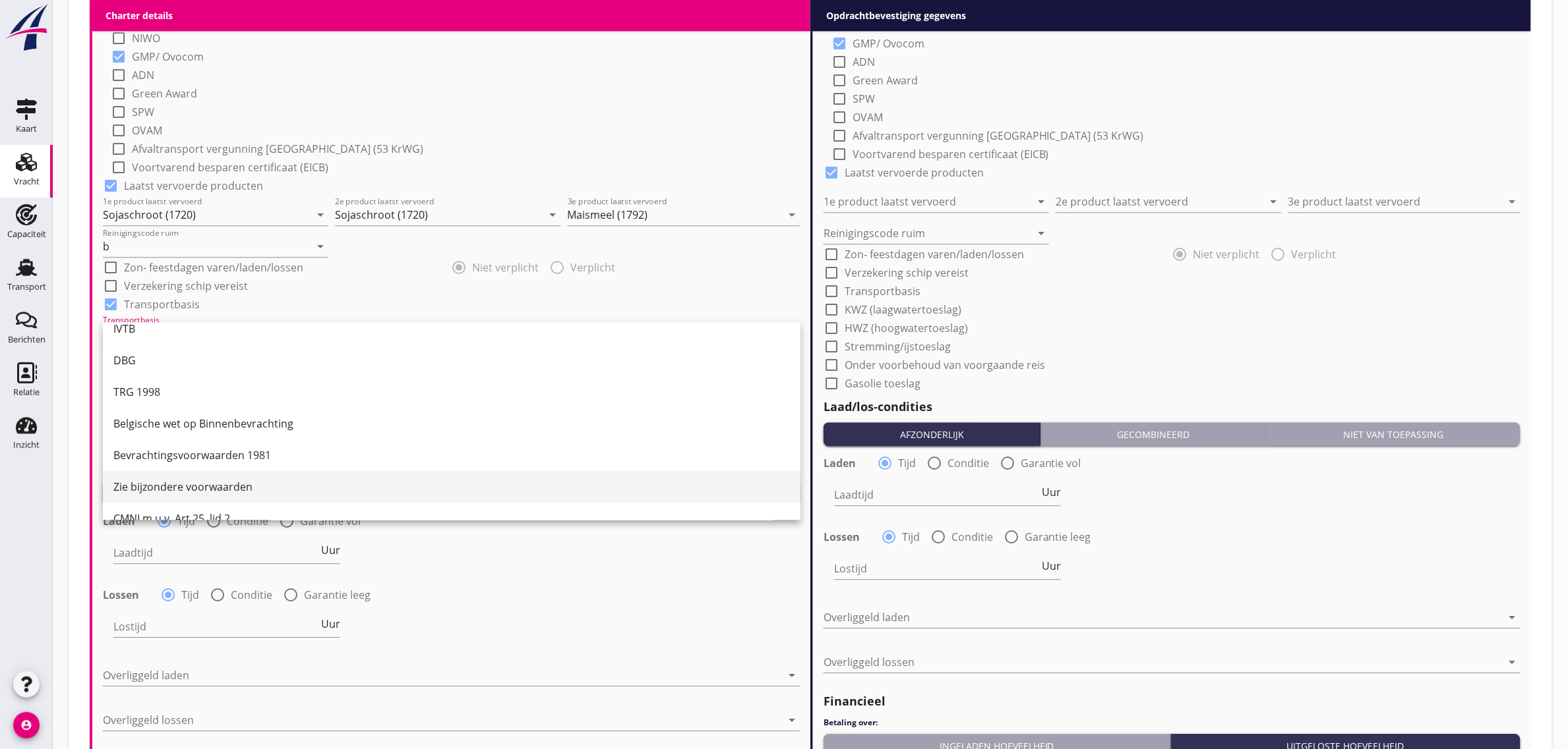
scroll to position [34, 0]
click at [202, 492] on div "CMNI m.u.v. Art 25, lid 2." at bounding box center [451, 499] width 676 height 16
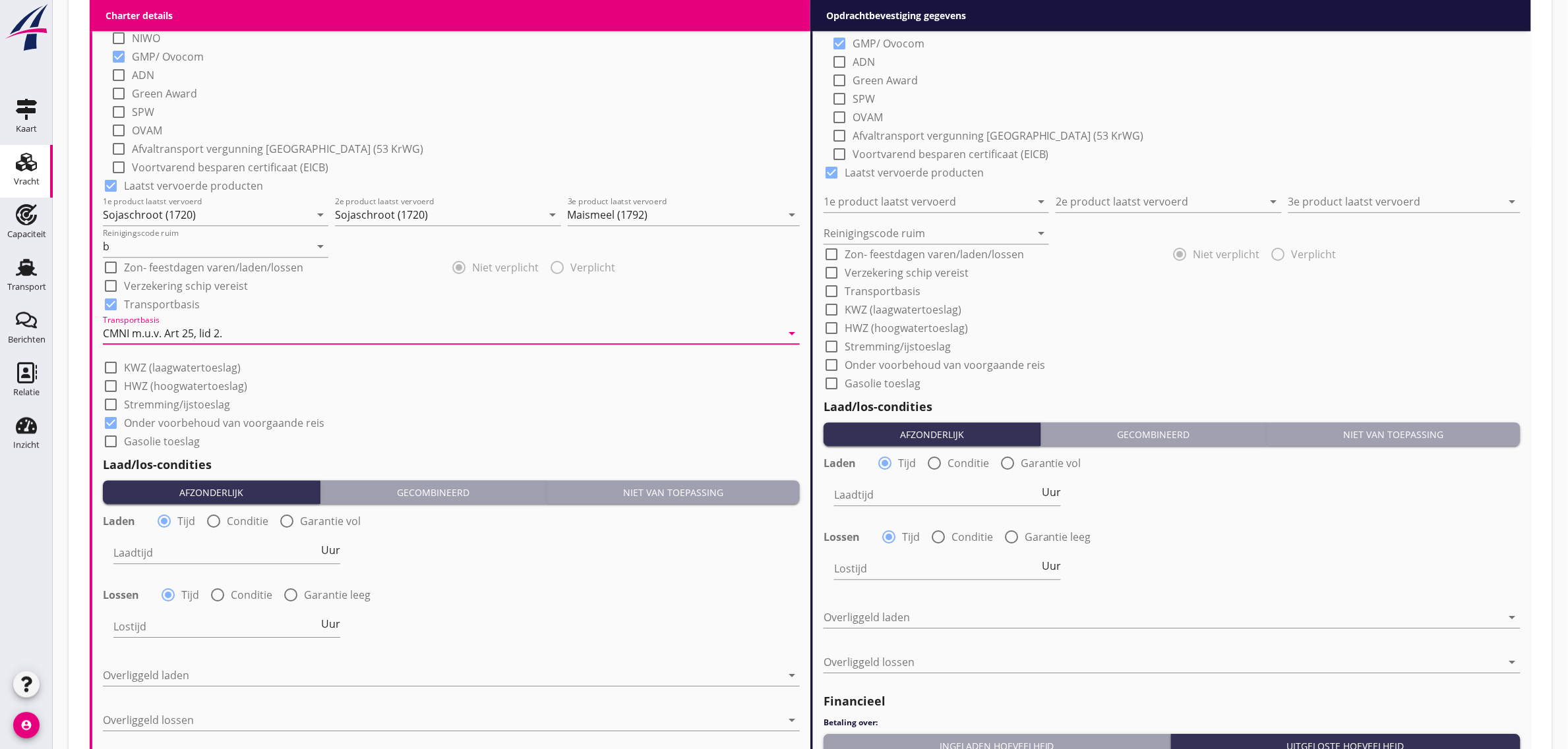
click at [167, 423] on label "Onder voorbehoud van voorgaande reis" at bounding box center [224, 423] width 200 height 13
checkbox input "false"
click at [198, 367] on label "KWZ (laagwatertoeslag)" at bounding box center [183, 368] width 117 height 13
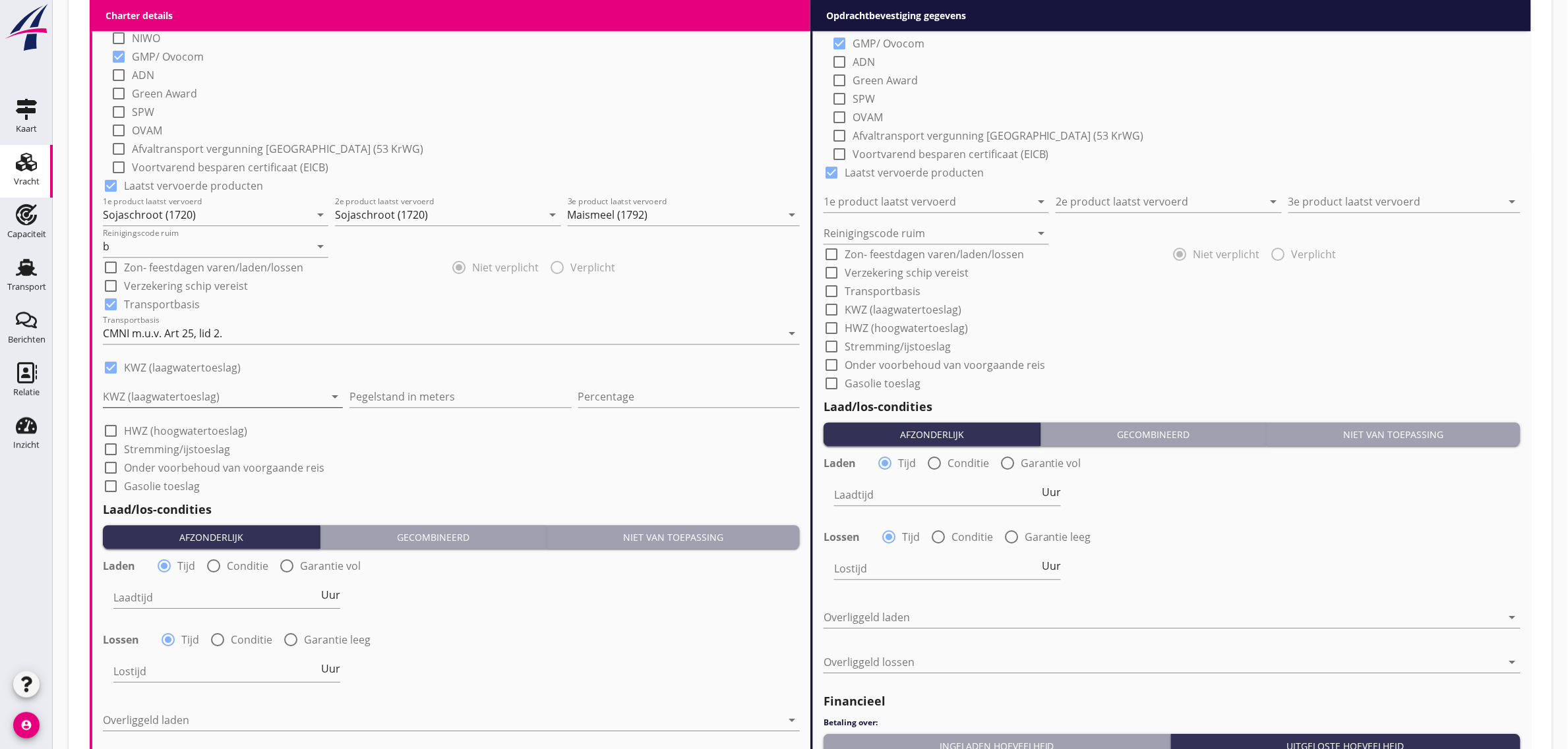
click at [152, 399] on div at bounding box center [213, 397] width 222 height 21
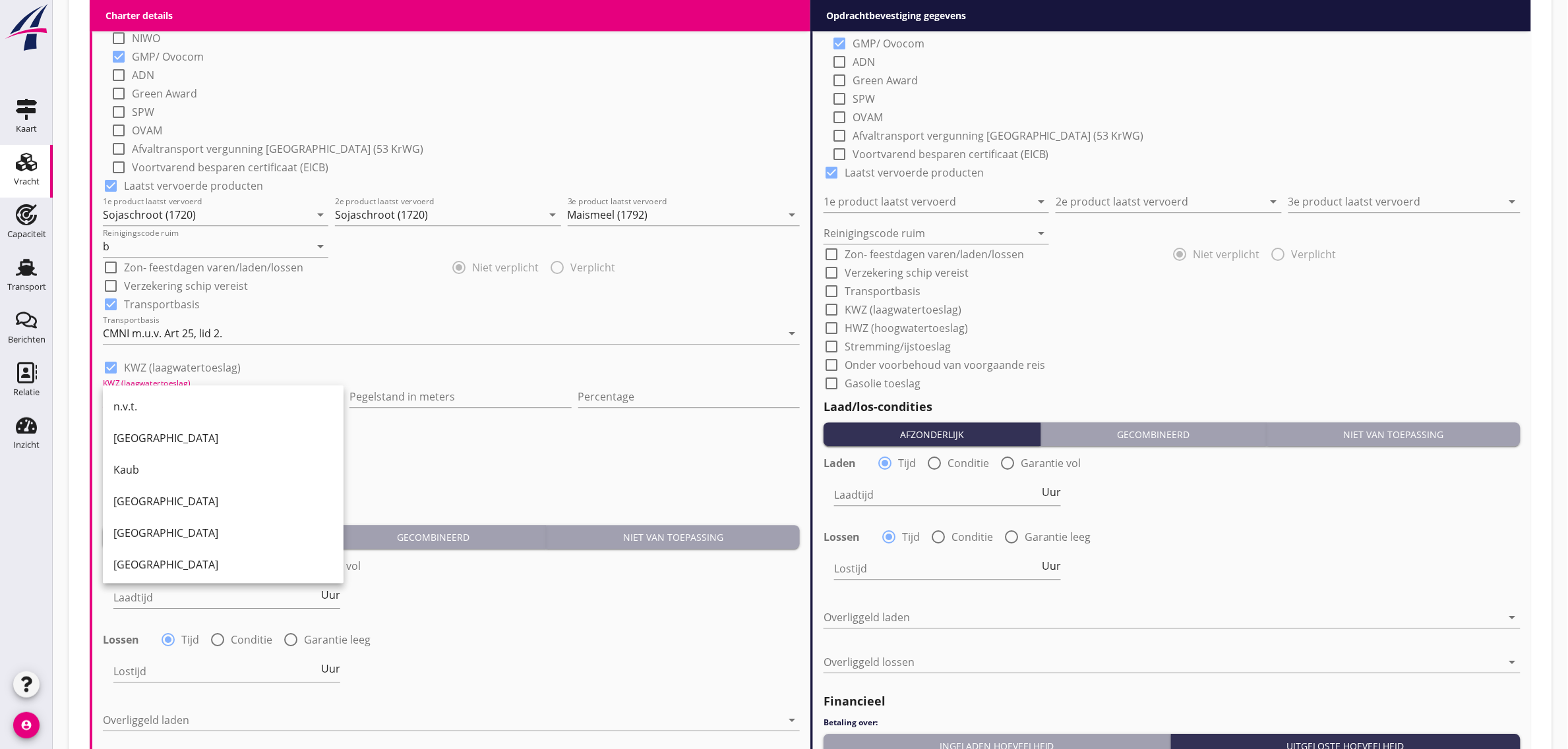
drag, startPoint x: 348, startPoint y: 363, endPoint x: 238, endPoint y: 373, distance: 110.5
click at [347, 363] on div "check_box KWZ (laagwatertoeslag)" at bounding box center [451, 366] width 696 height 19
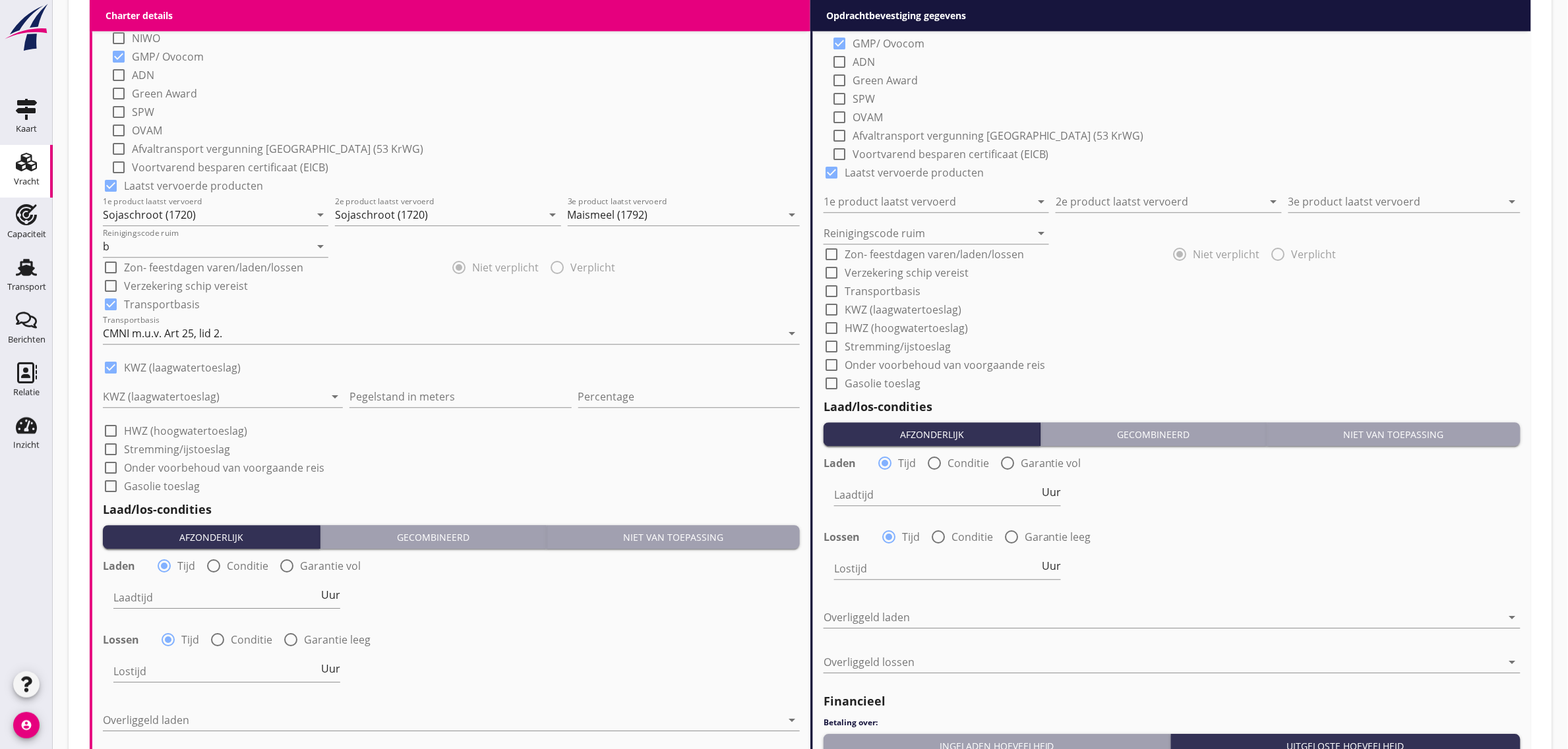
click at [211, 369] on label "KWZ (laagwatertoeslag)" at bounding box center [183, 368] width 117 height 13
checkbox input "false"
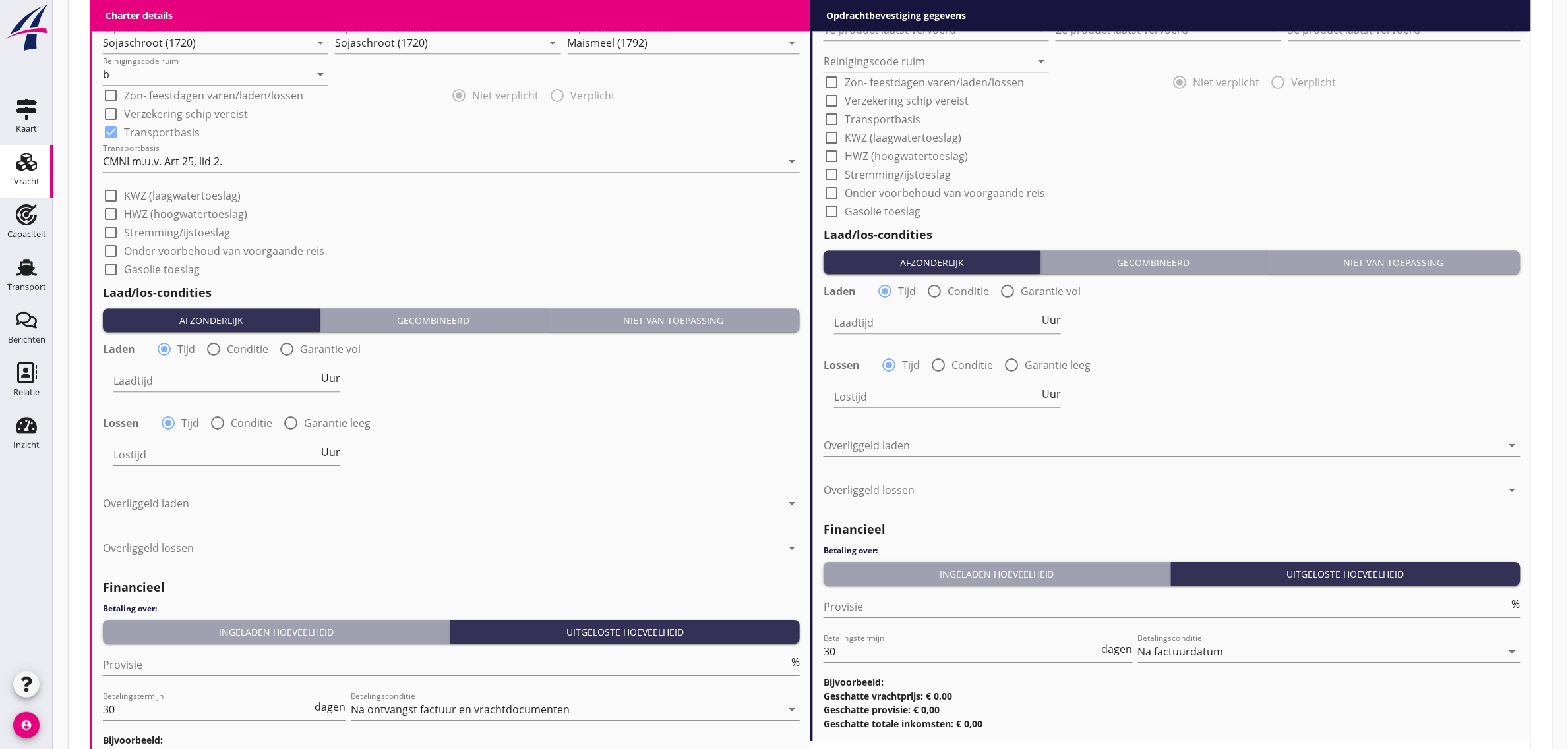
scroll to position [1483, 0]
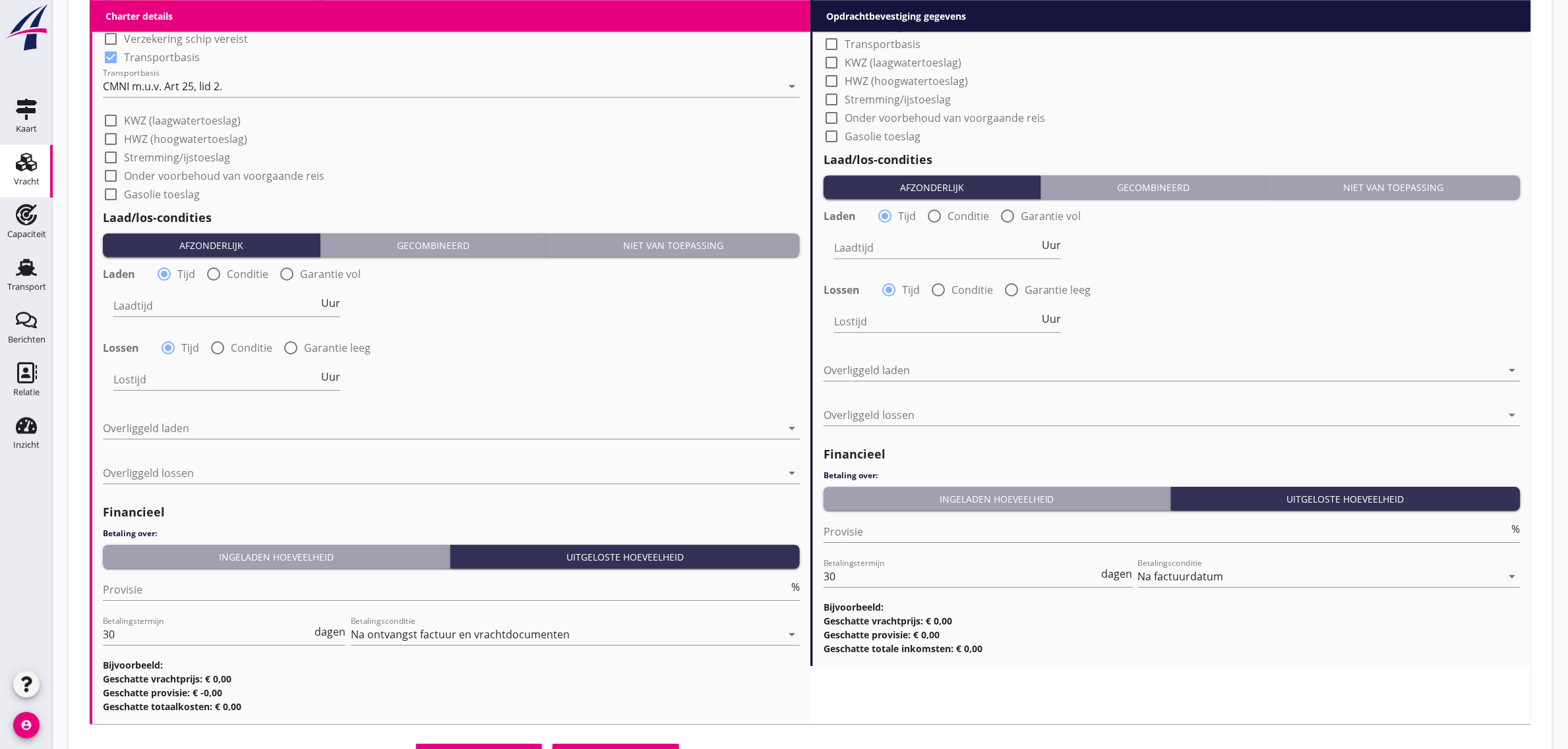
click at [255, 268] on label "Conditie" at bounding box center [248, 274] width 42 height 13
radio input "false"
radio input "true"
click at [219, 316] on div "Laadtijd condities arrow_drop_down" at bounding box center [284, 311] width 342 height 34
click at [216, 308] on div at bounding box center [274, 305] width 324 height 21
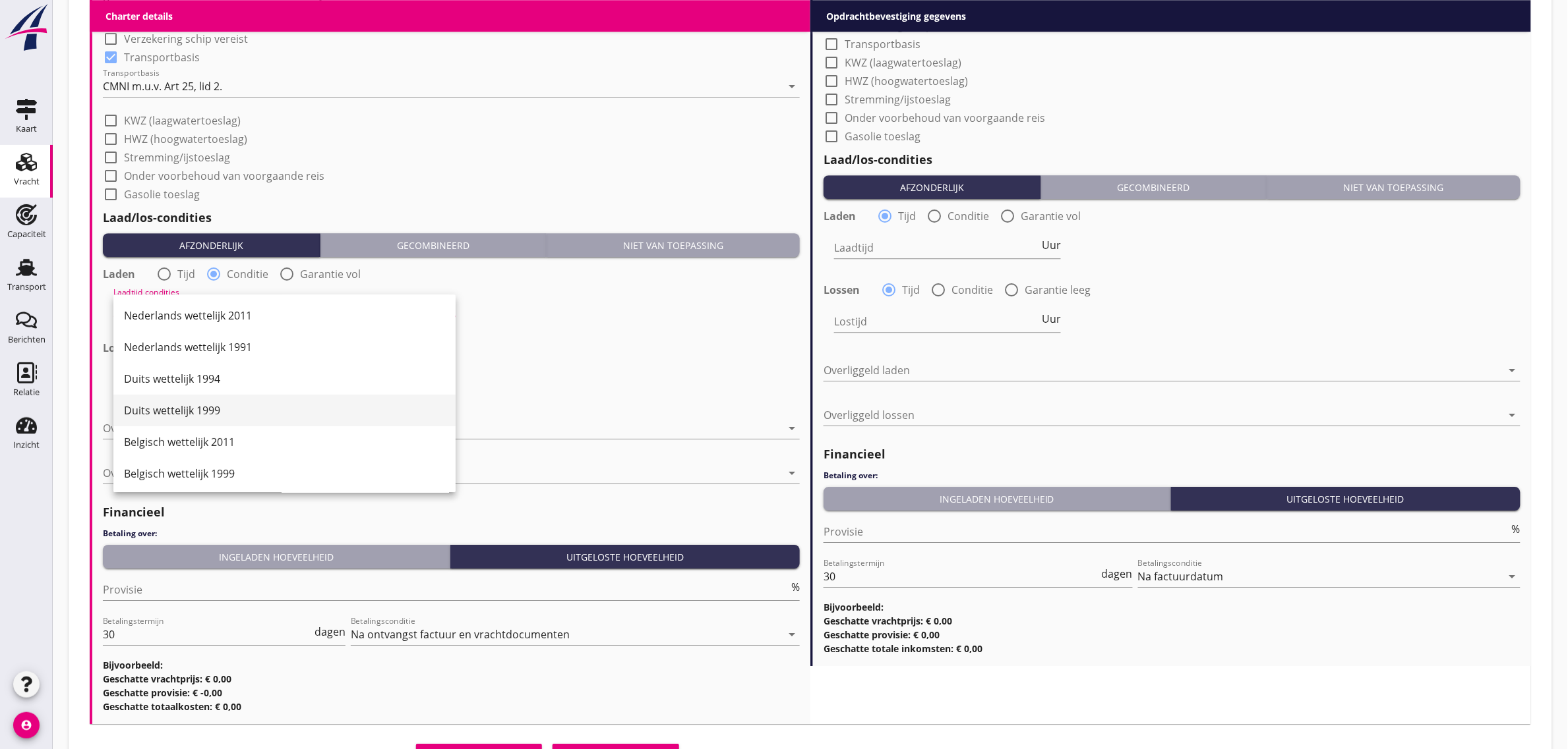
click at [236, 420] on div "Duits wettelijk 1999" at bounding box center [285, 411] width 321 height 32
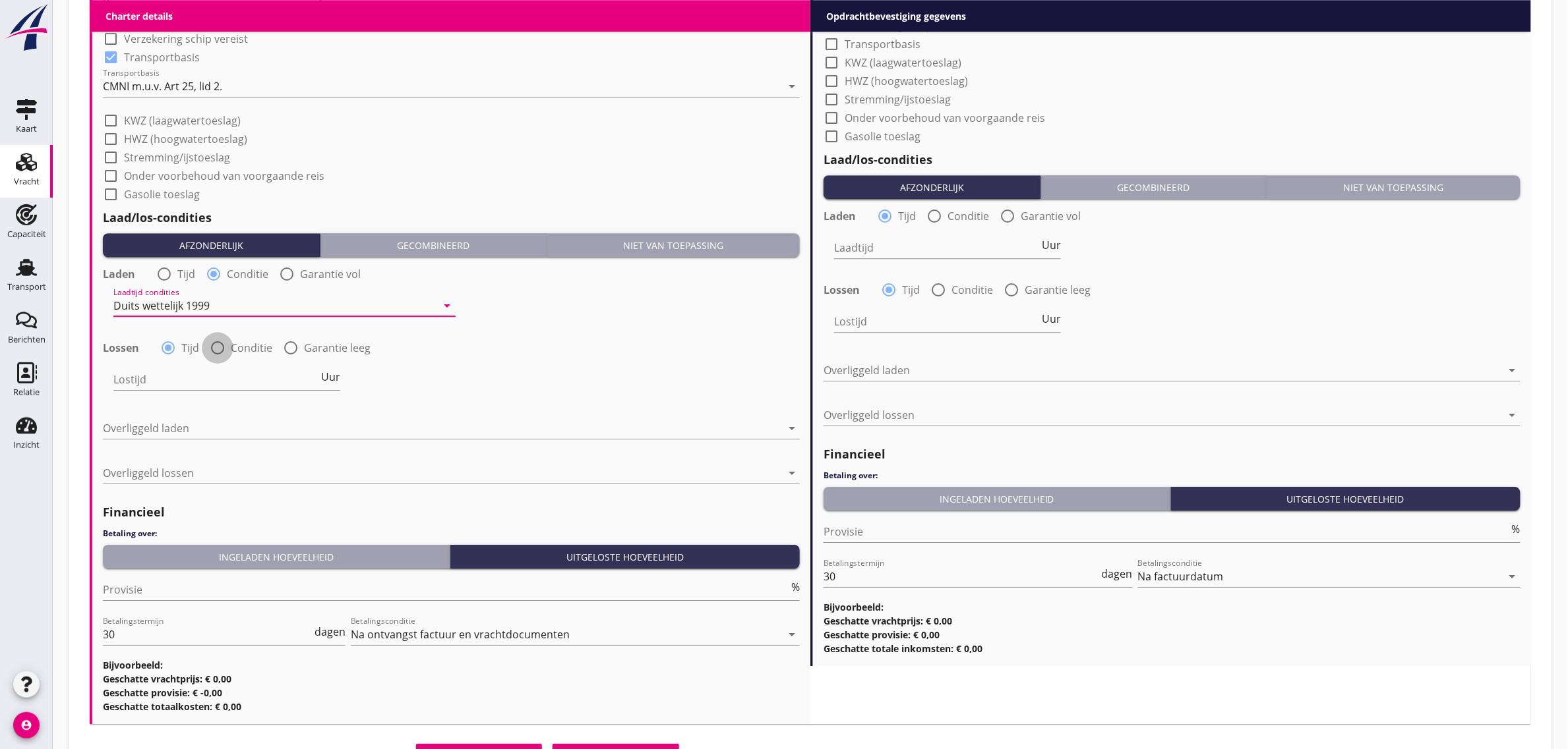
click at [223, 350] on div at bounding box center [218, 348] width 22 height 22
radio input "false"
radio input "true"
click at [221, 389] on div "Lostijd condities arrow_drop_down" at bounding box center [284, 379] width 342 height 21
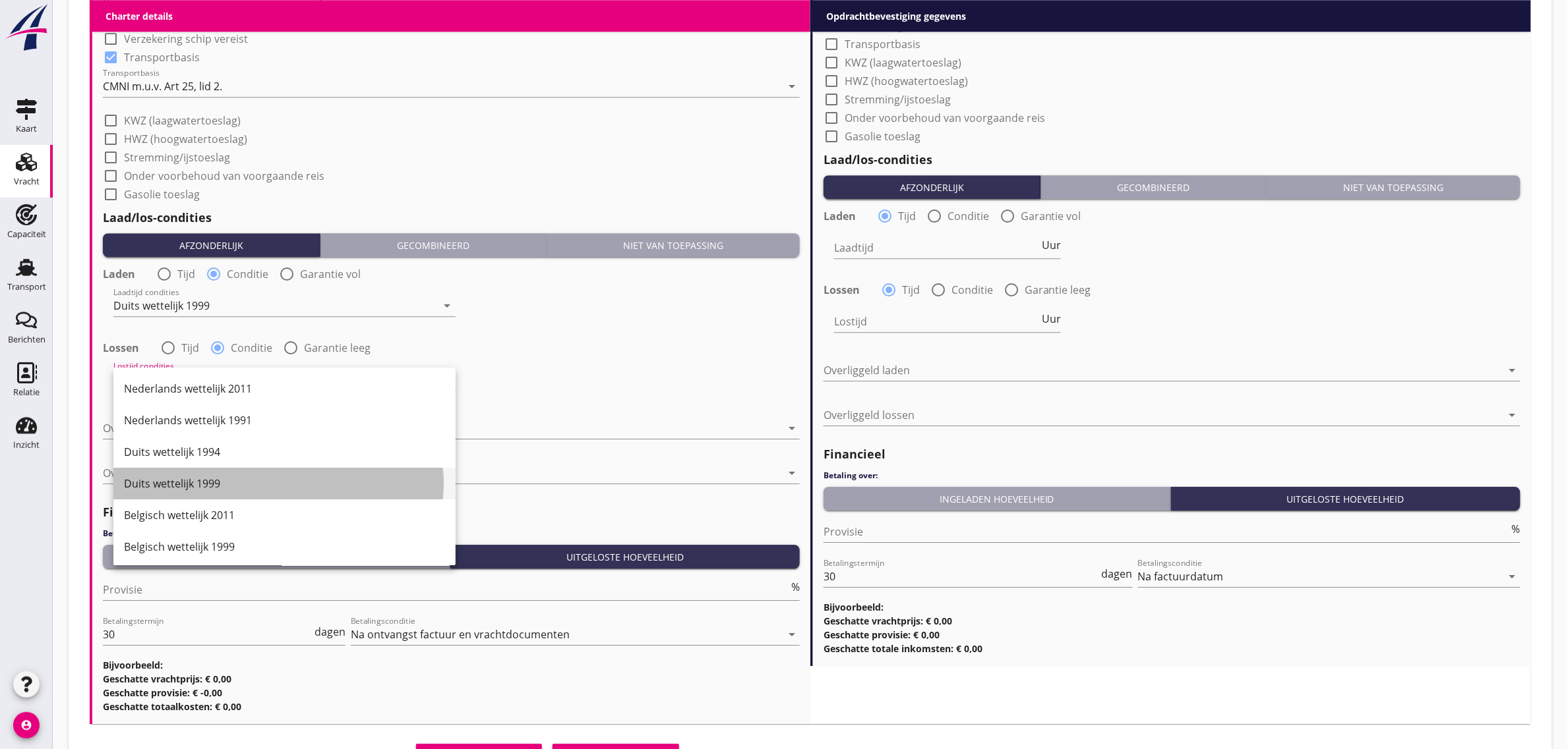
click at [226, 476] on div "Duits wettelijk 1999" at bounding box center [285, 483] width 321 height 16
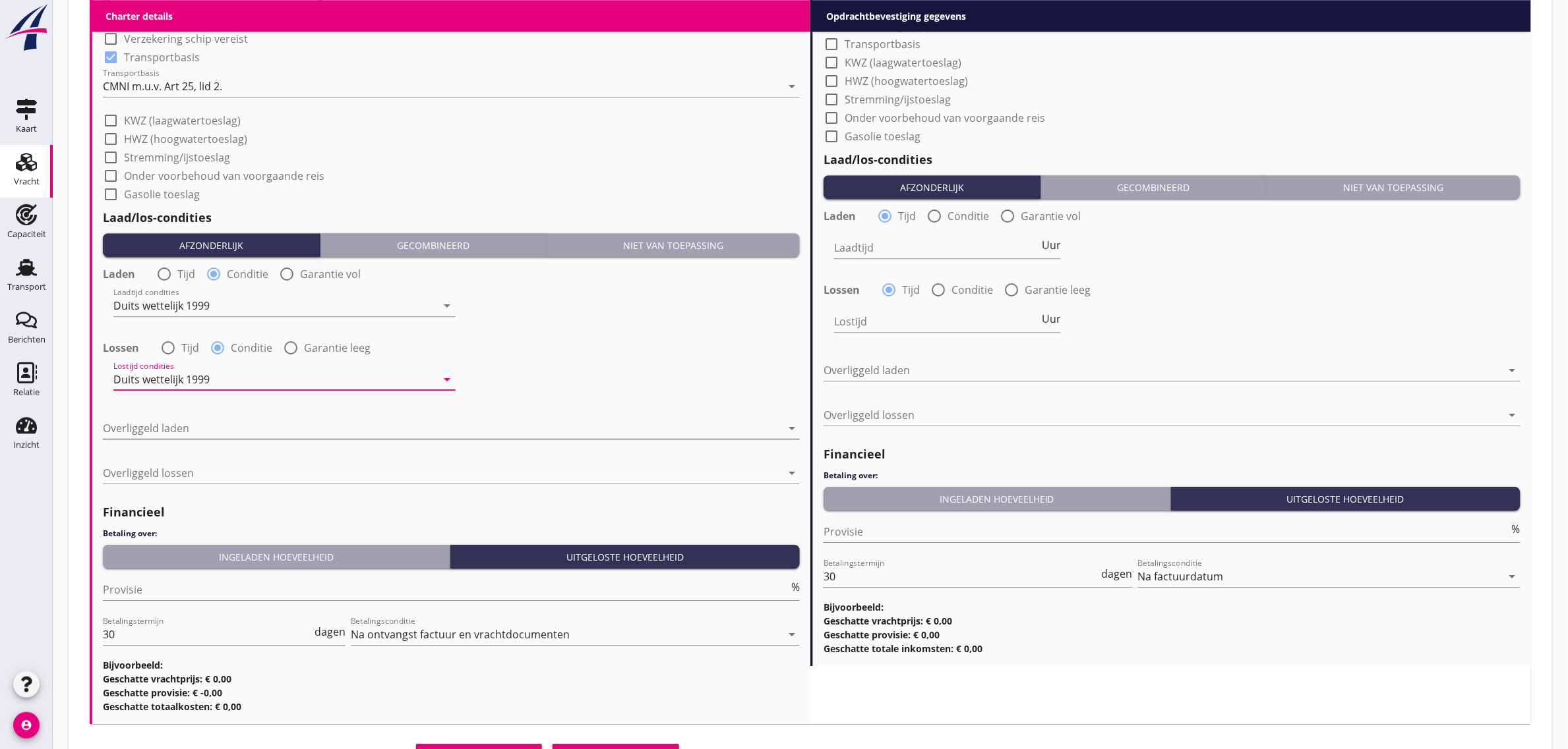
click at [219, 423] on div at bounding box center [442, 428] width 679 height 21
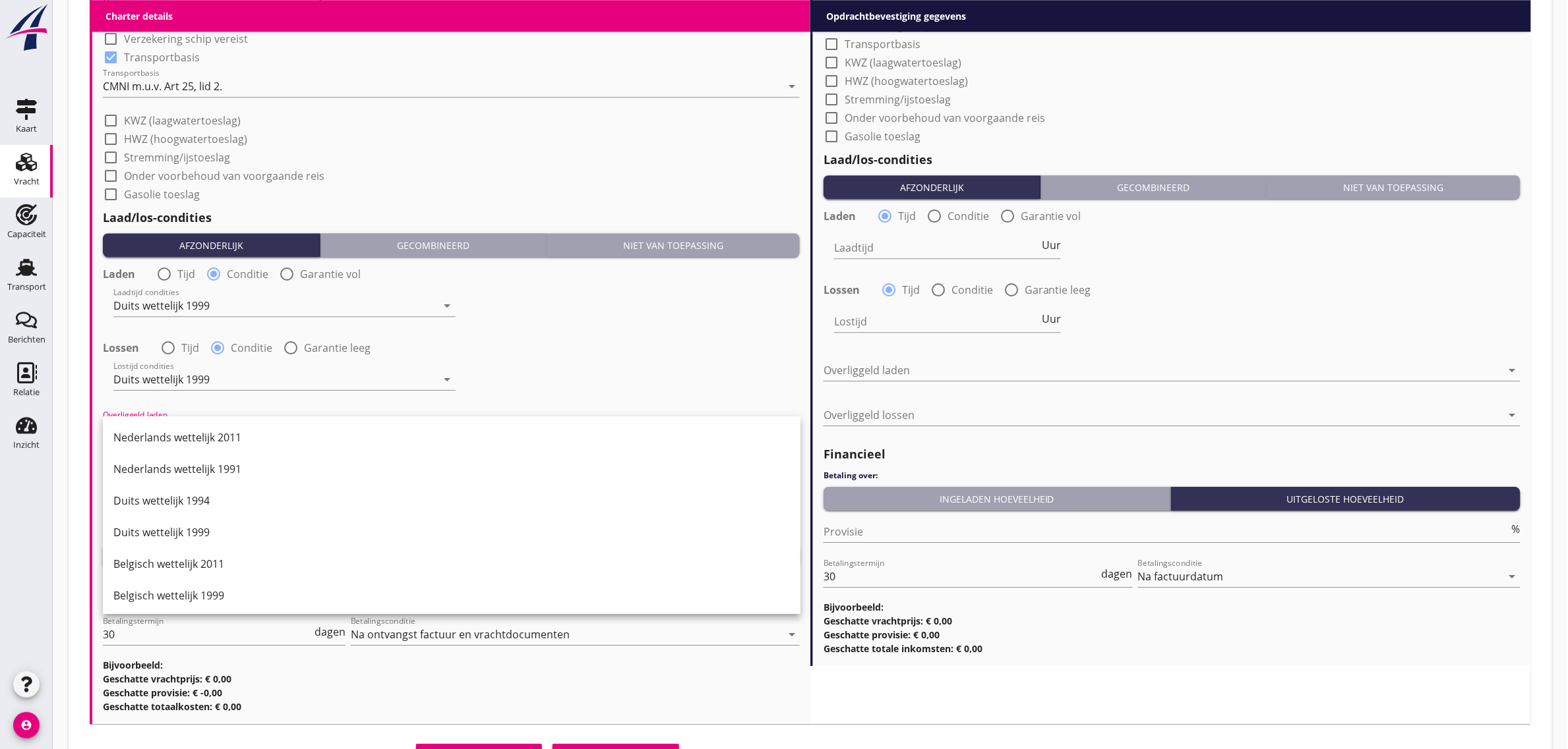
click at [234, 532] on div "Duits wettelijk 1999" at bounding box center [451, 532] width 676 height 16
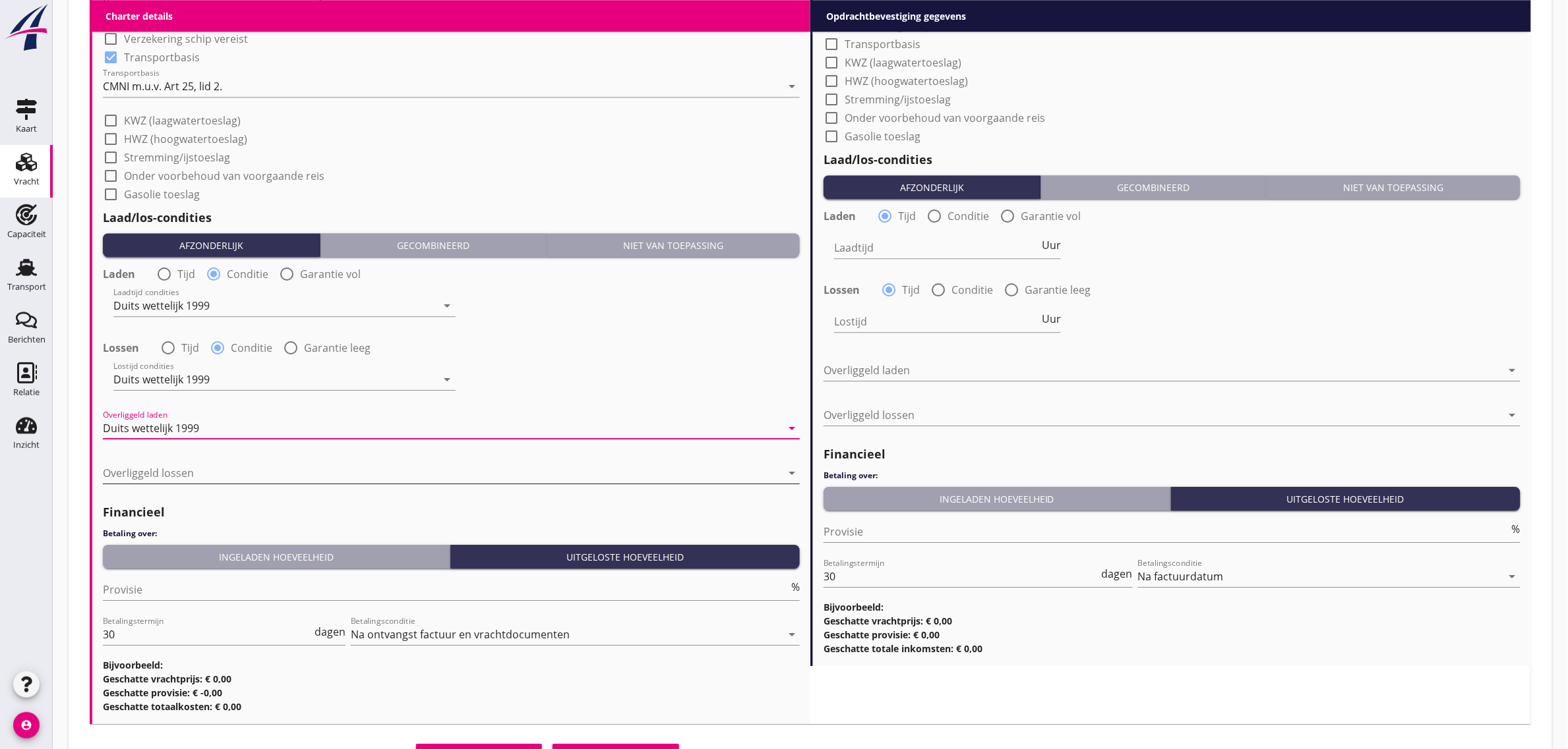
click at [222, 465] on div at bounding box center [442, 473] width 679 height 21
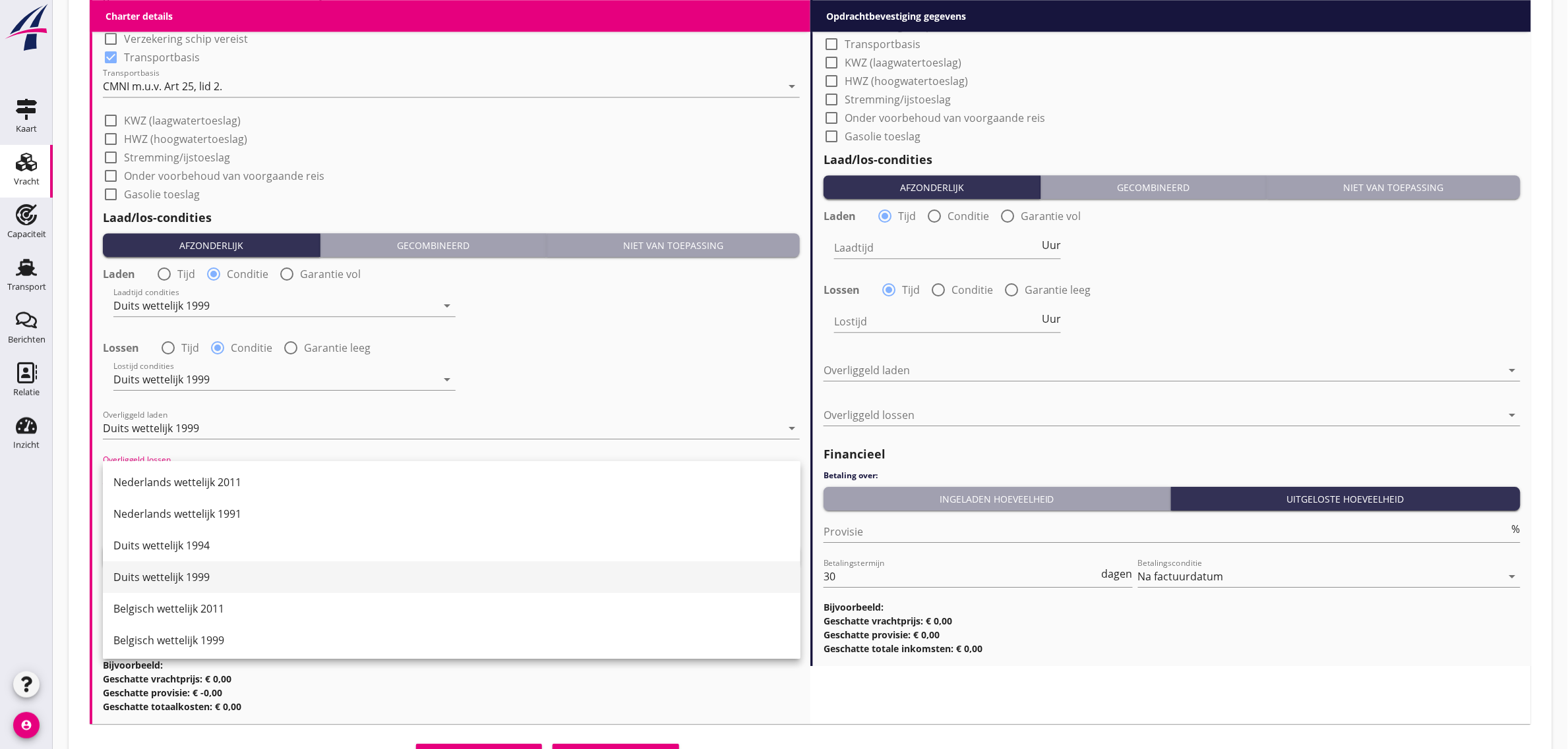
click at [238, 582] on div "Duits wettelijk 1999" at bounding box center [451, 577] width 676 height 16
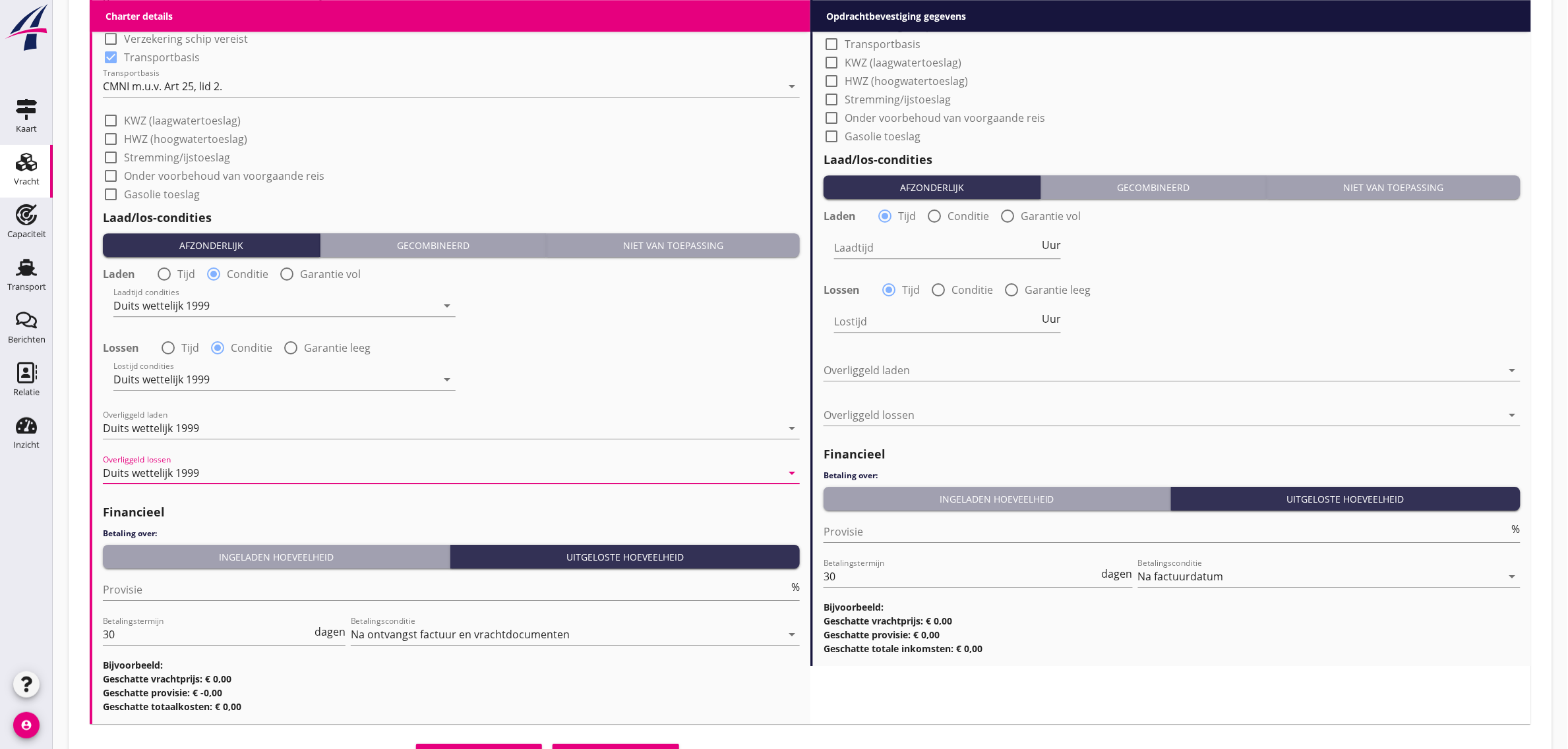
click at [227, 551] on div "Ingeladen hoeveelheid" at bounding box center [276, 557] width 337 height 14
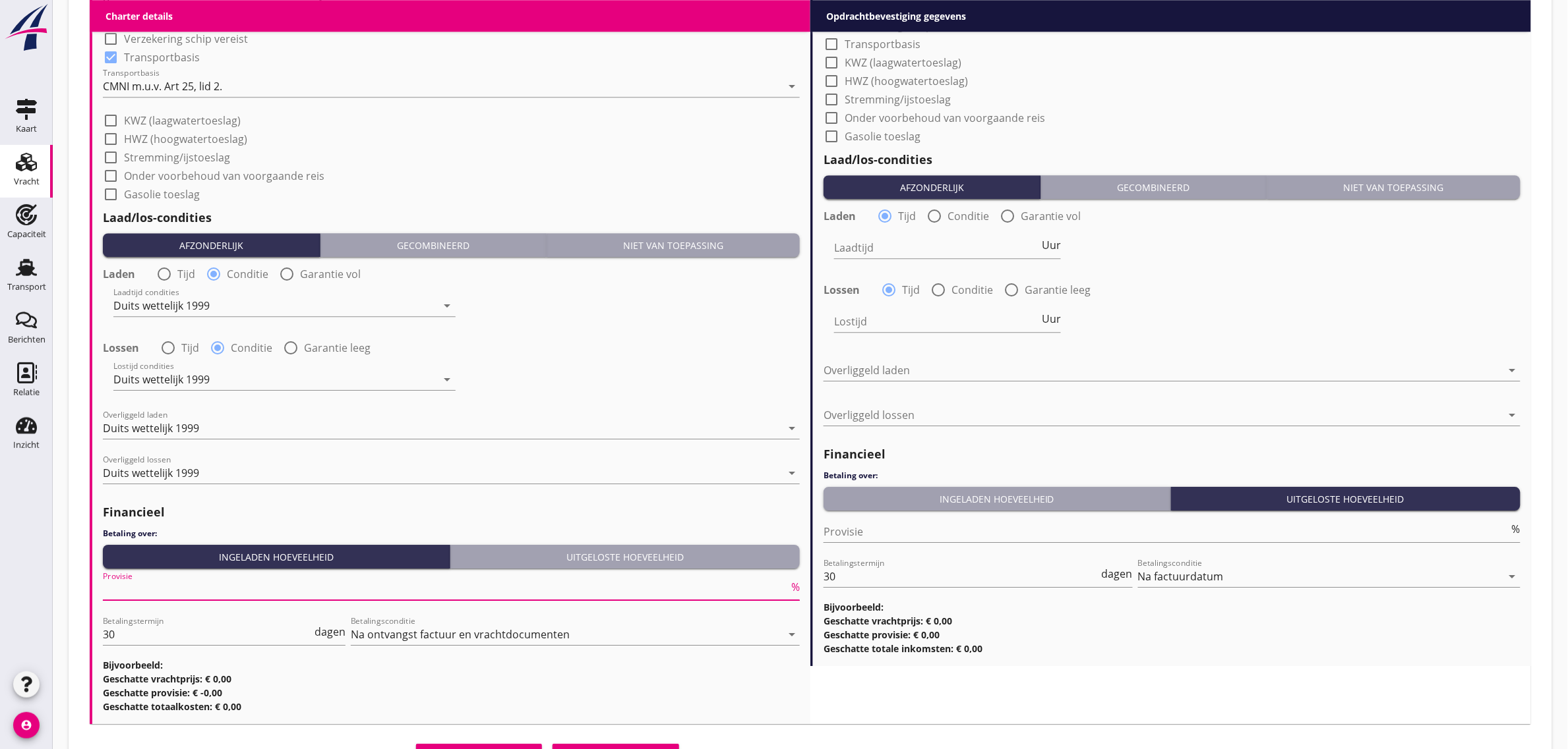
click at [193, 580] on input "Provisie" at bounding box center [445, 590] width 685 height 21
type input "0"
click at [704, 380] on div "Lostijd condities Duits wettelijk 1999 arrow_drop_down" at bounding box center [451, 380] width 699 height 47
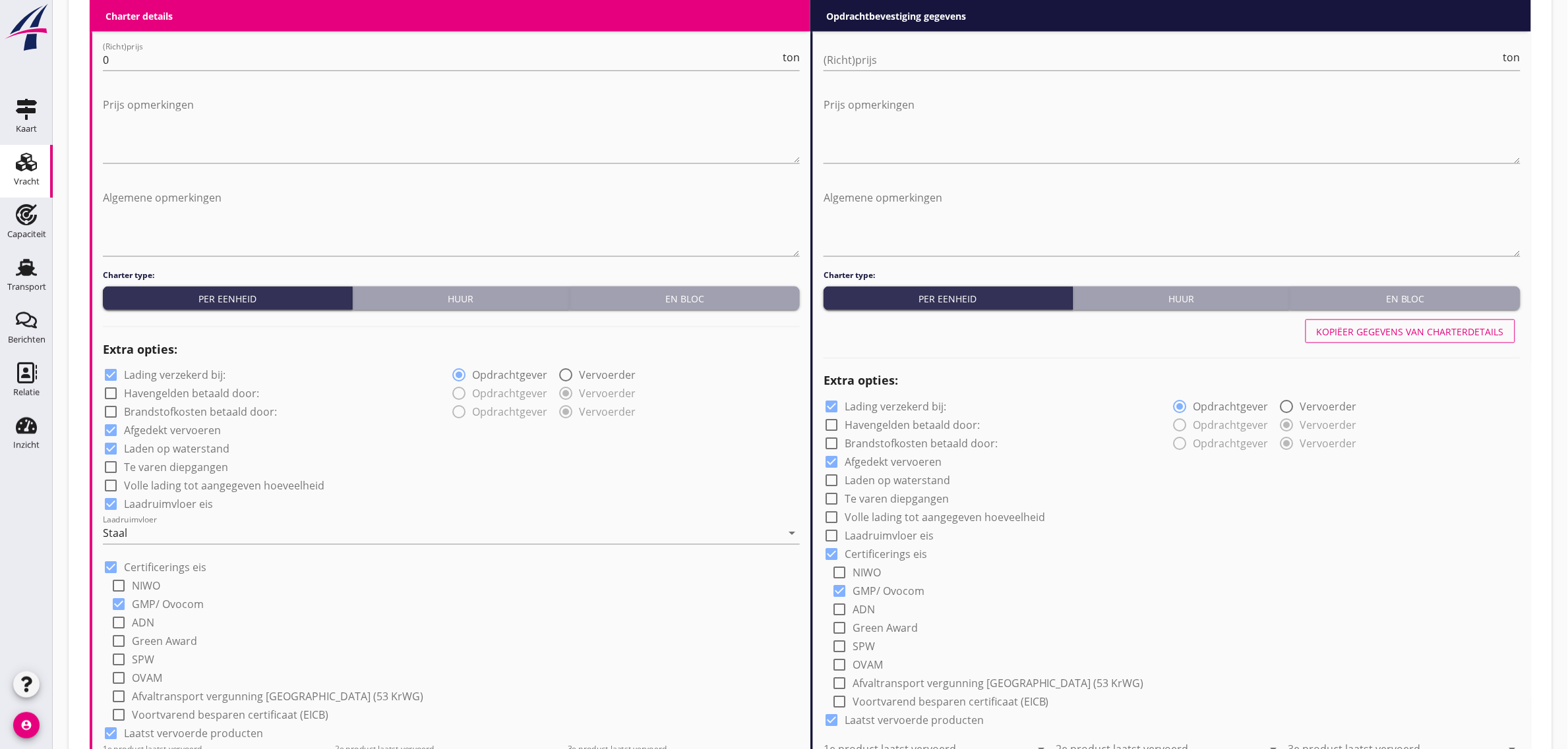
scroll to position [659, 0]
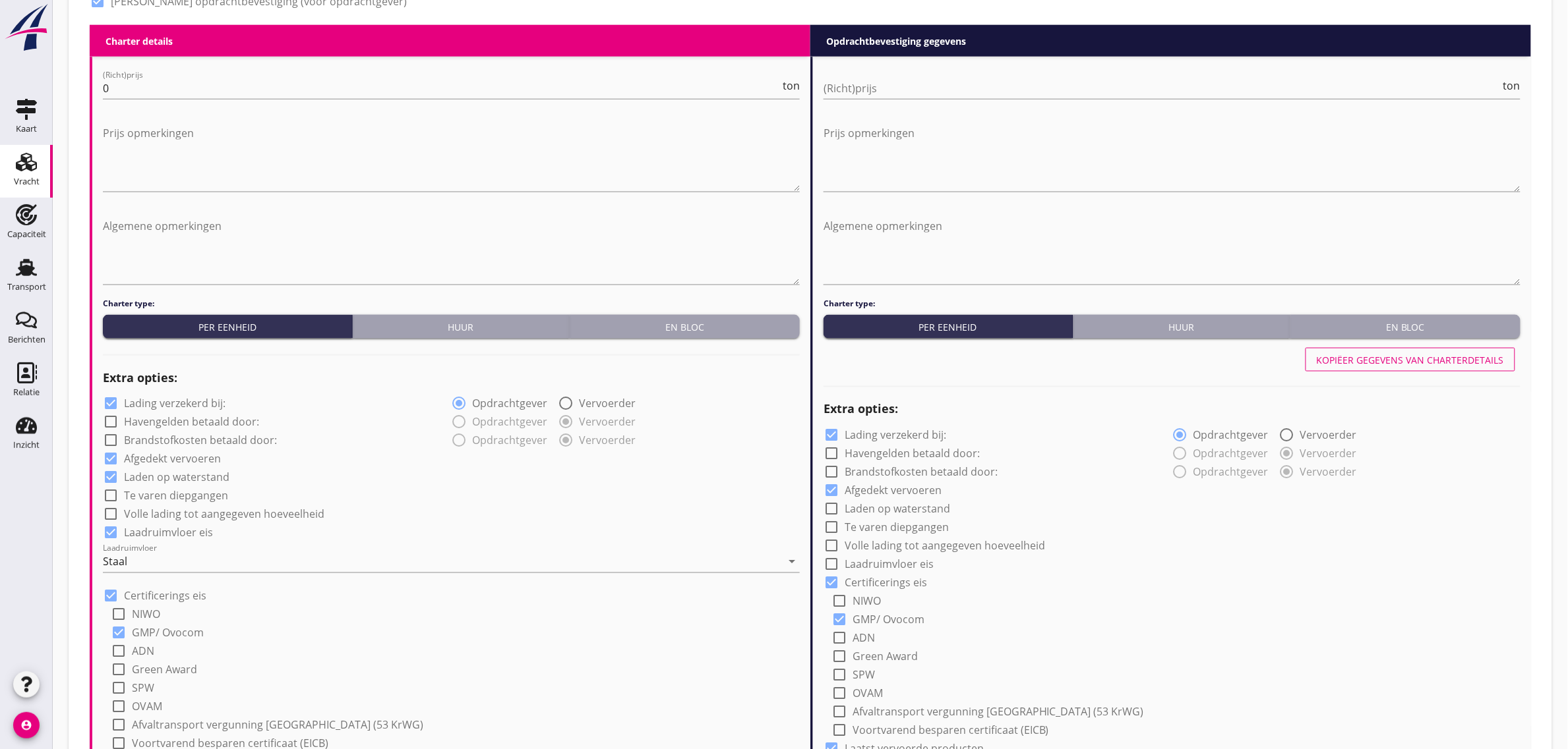
click at [1365, 350] on button "Kopiëer gegevens van charterdetails" at bounding box center [1410, 360] width 210 height 24
checkbox input "true"
type input "Sojaschroot (1720)"
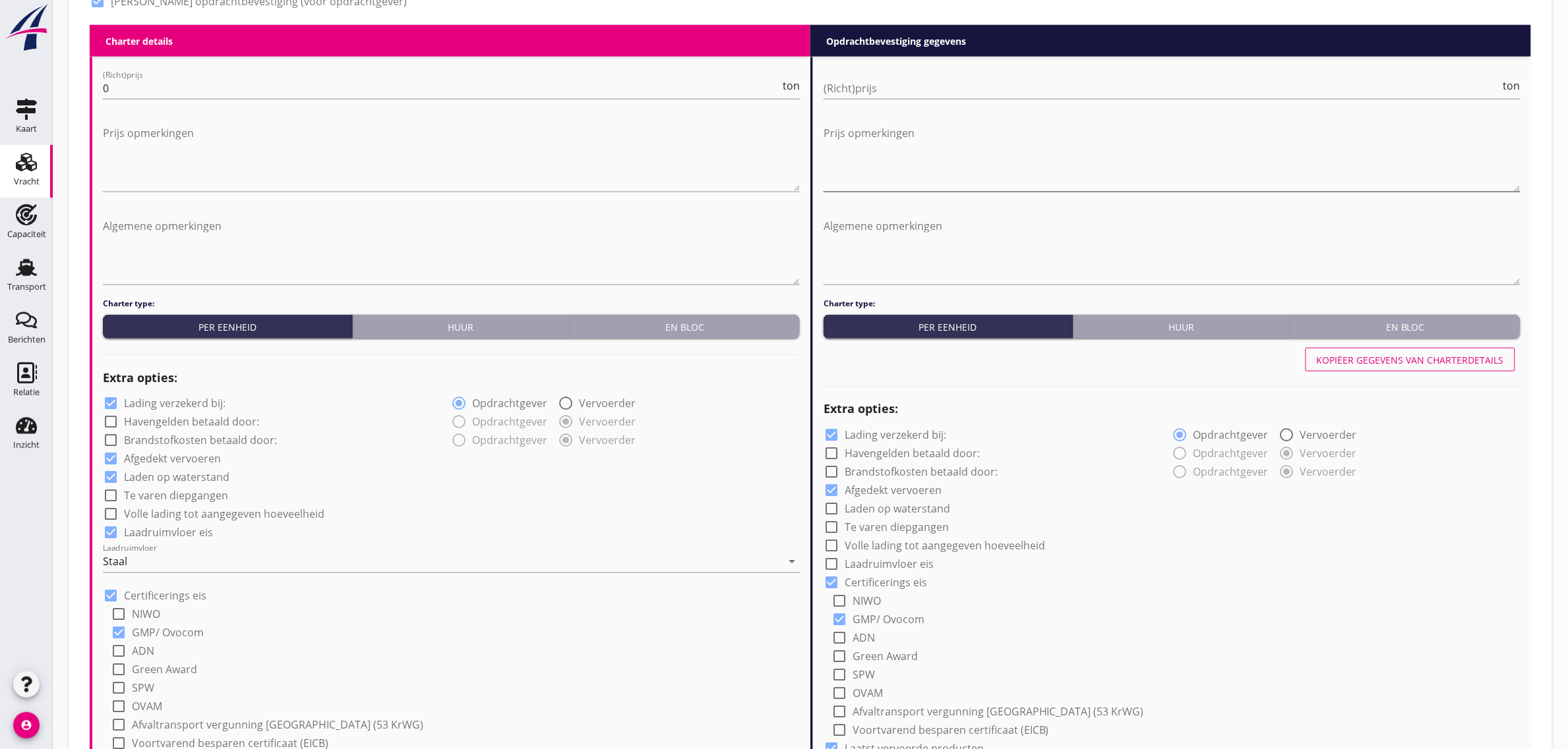
type input "Maismeel (1792)"
type input "b"
checkbox input "true"
radio input "false"
radio input "true"
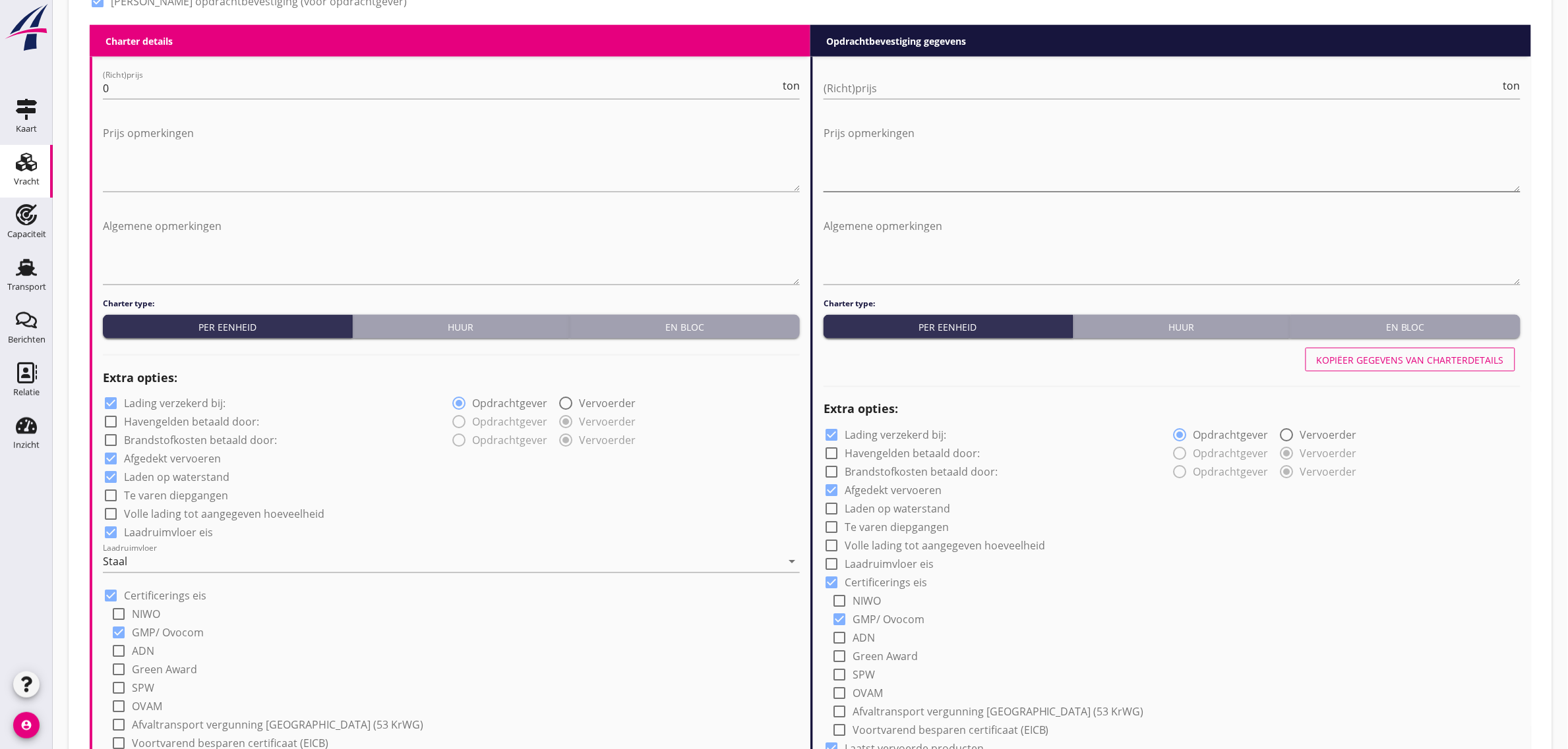
radio input "false"
radio input "true"
click at [910, 90] on input "(Richt)prijs" at bounding box center [1162, 88] width 677 height 21
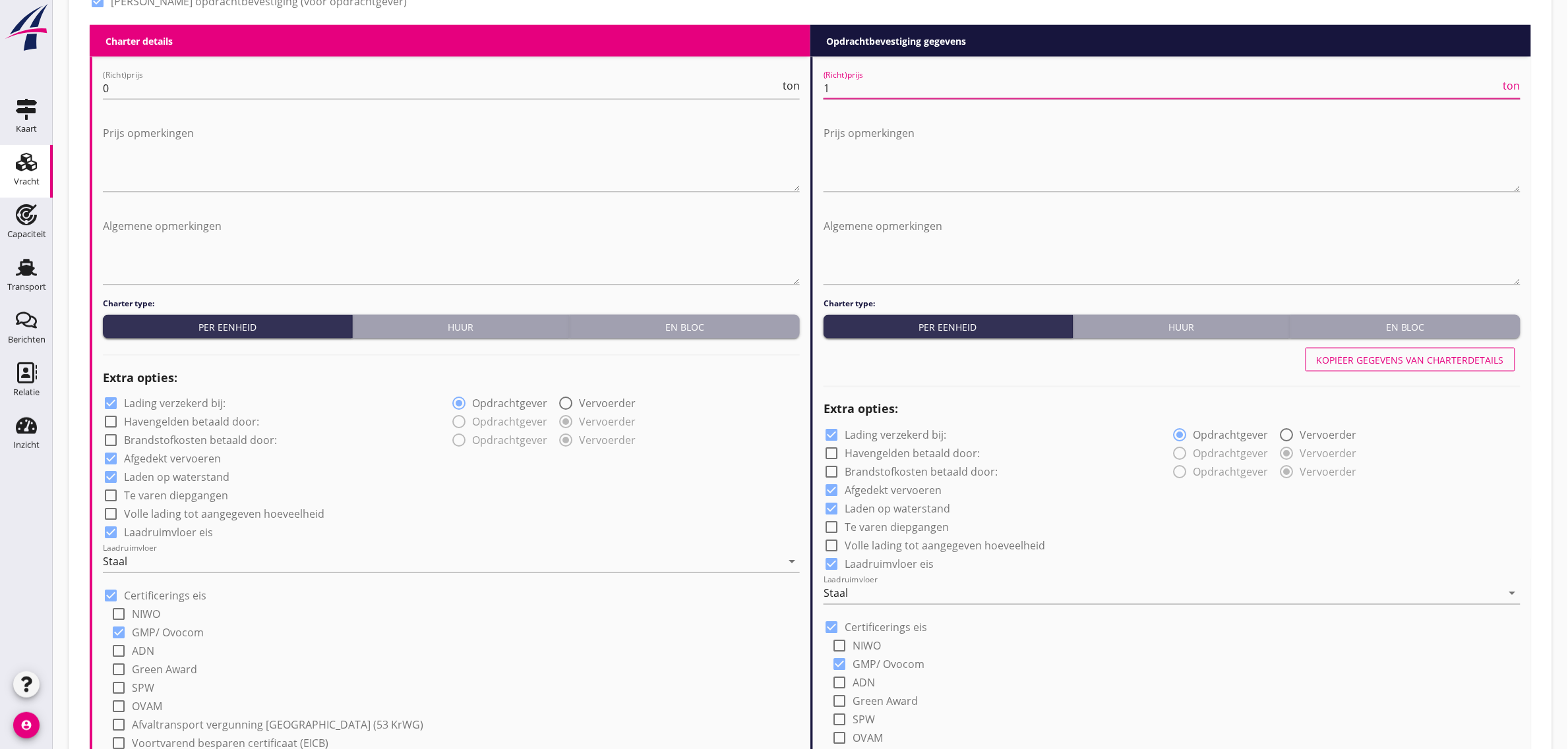
type input "19"
type input "19.2"
type input "19.15"
click at [1471, 400] on h2 "Extra opties:" at bounding box center [1171, 409] width 696 height 18
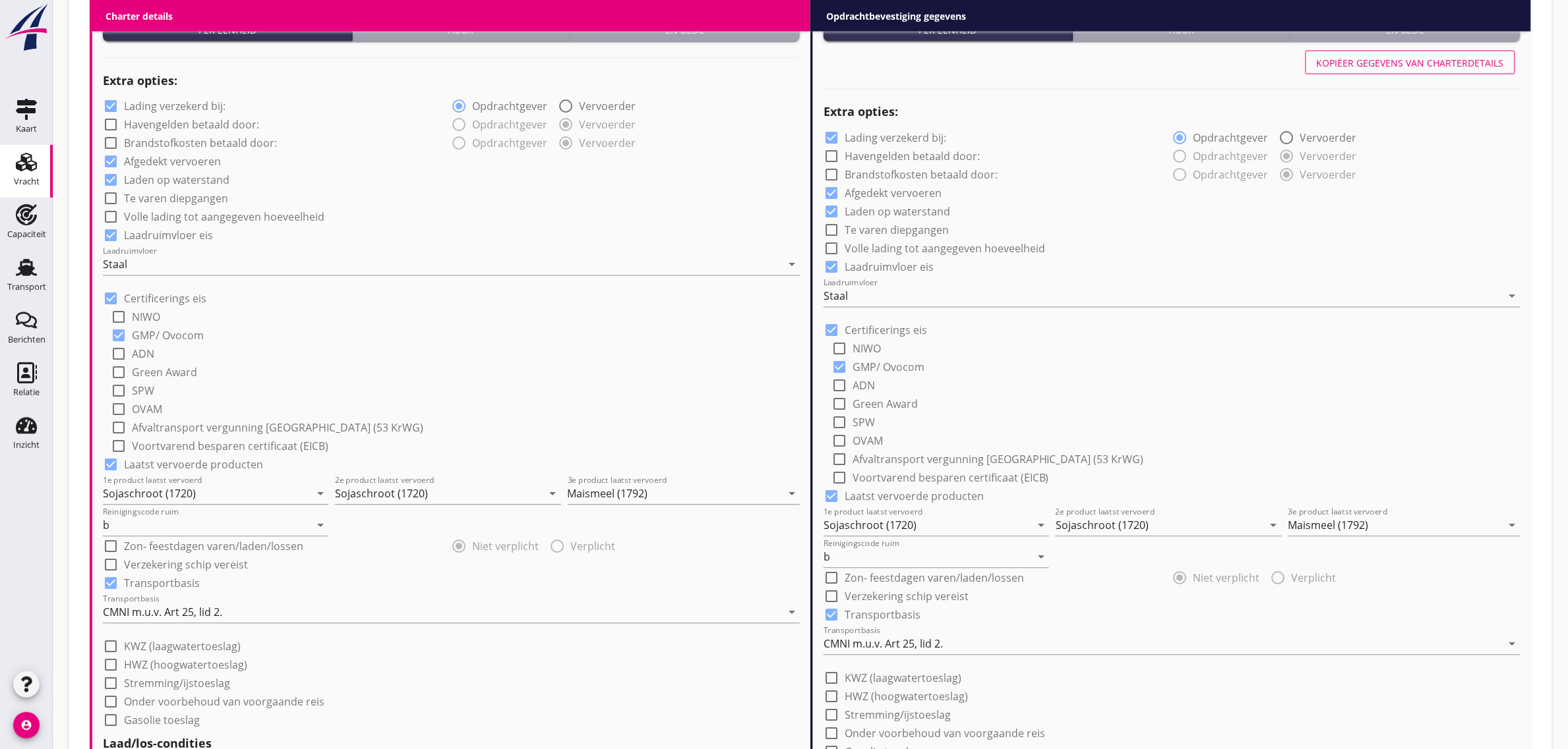
scroll to position [1153, 0]
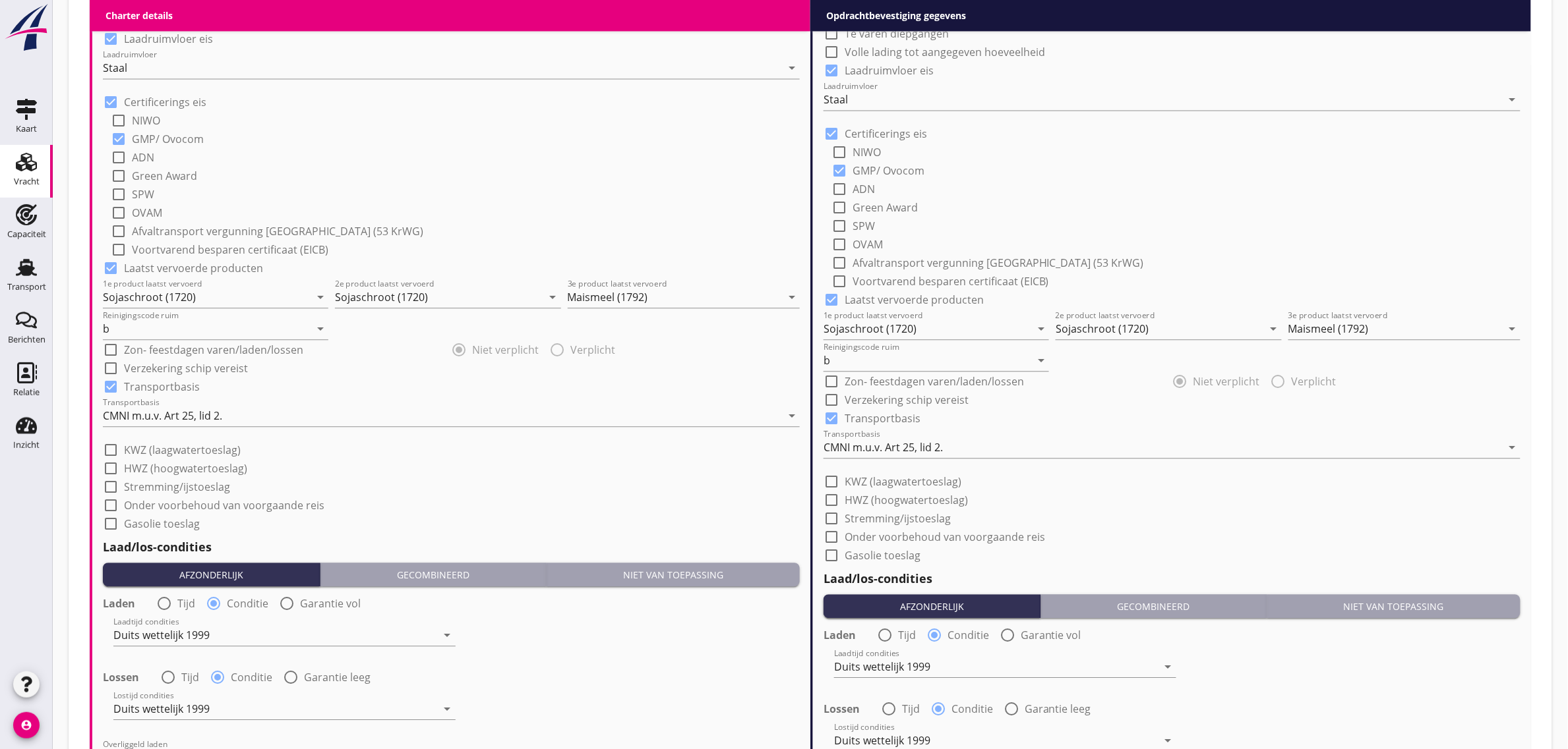
click at [886, 477] on label "KWZ (laagwatertoeslag)" at bounding box center [903, 482] width 117 height 13
checkbox input "true"
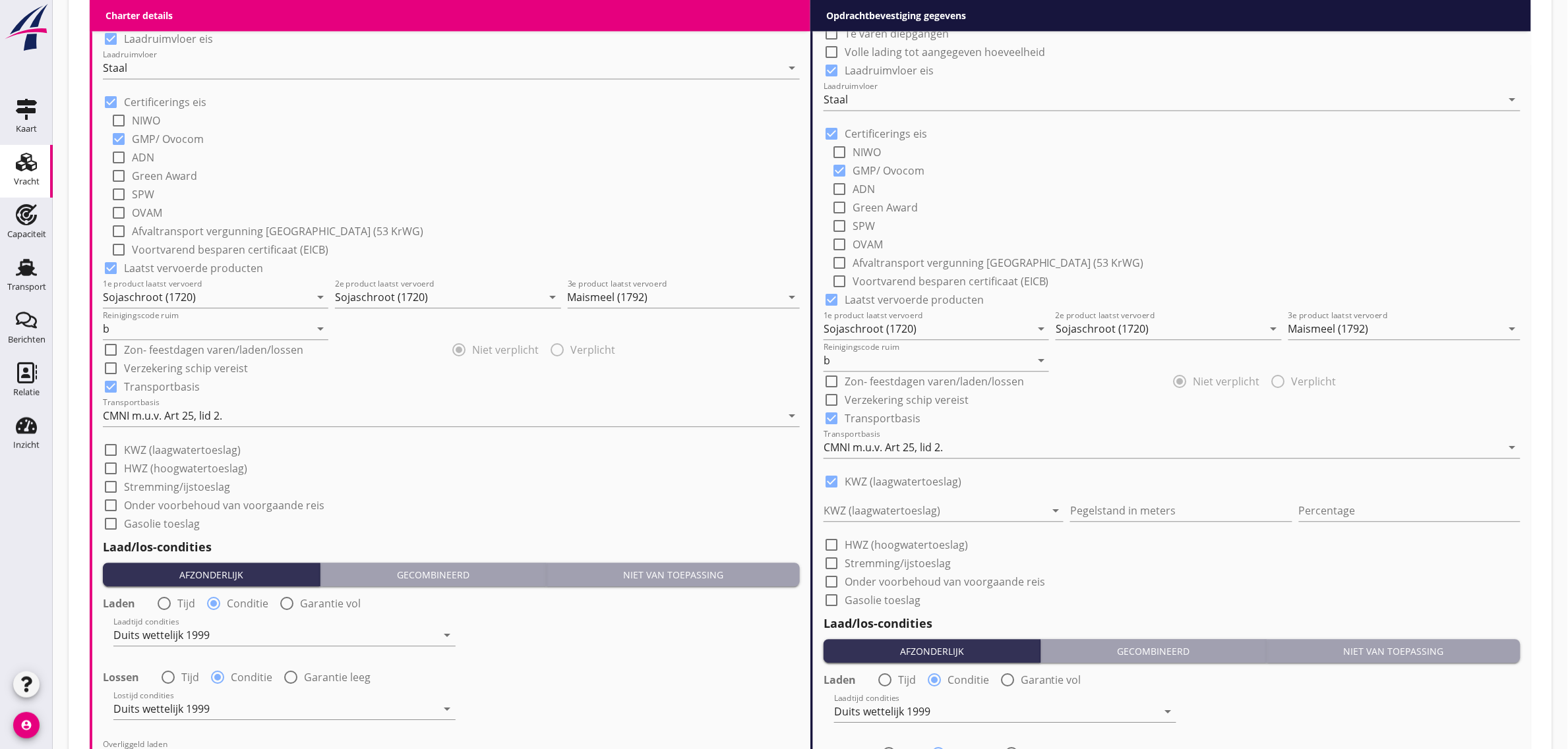
click at [881, 496] on div "KWZ (laagwatertoeslag) arrow_drop_down" at bounding box center [943, 513] width 240 height 42
click at [886, 507] on div at bounding box center [934, 511] width 222 height 21
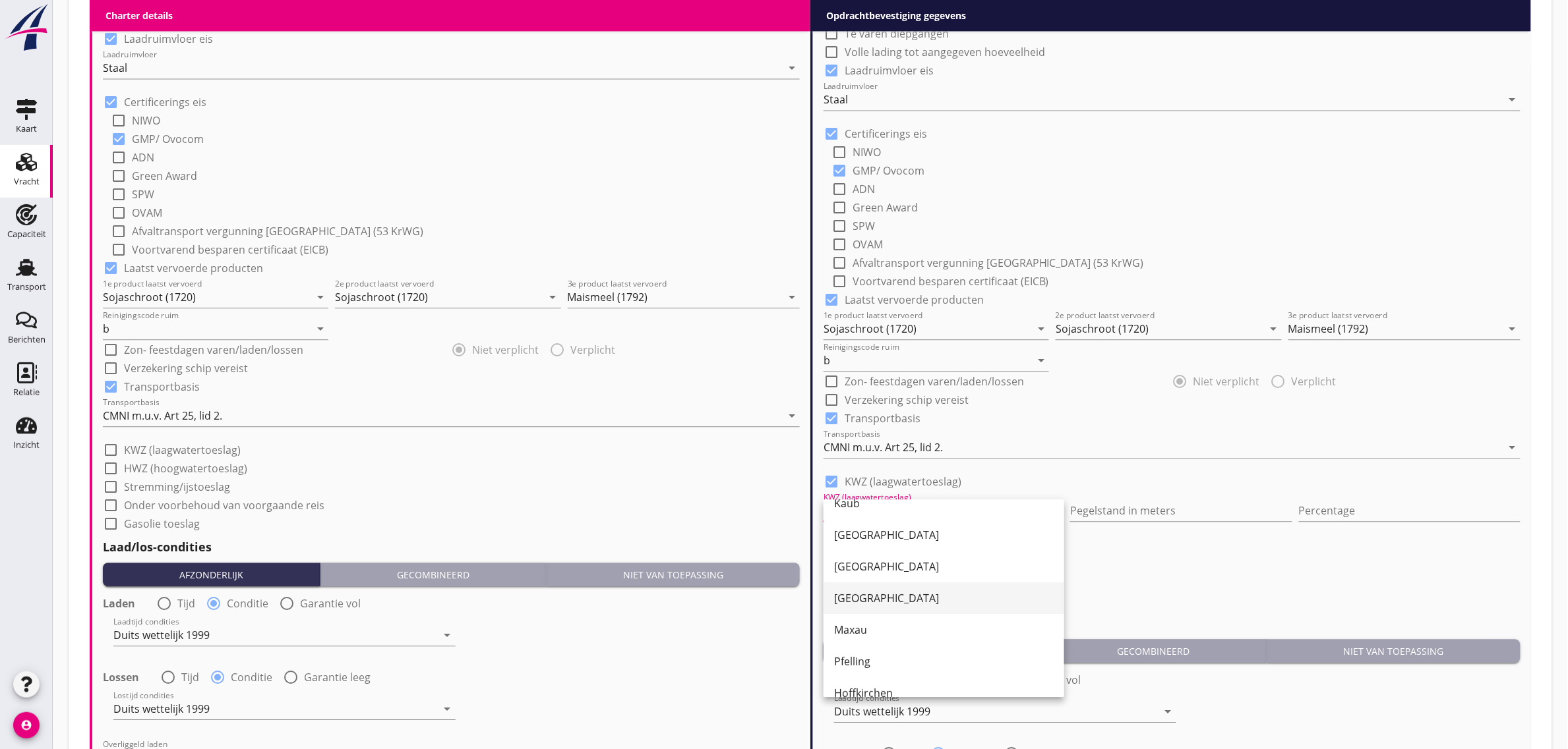
scroll to position [83, 0]
click at [885, 635] on div "Maxau" at bounding box center [943, 628] width 220 height 16
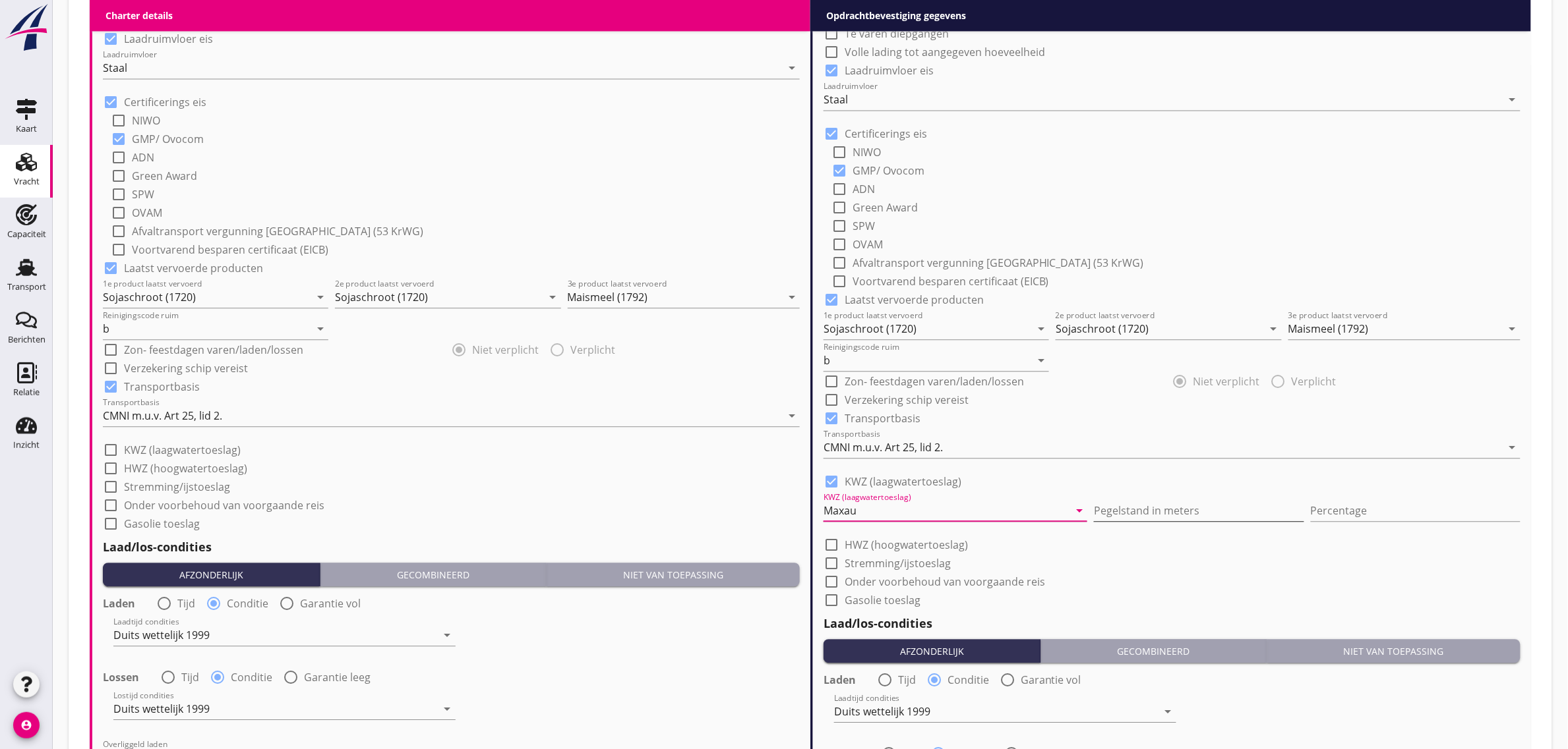
click at [1107, 512] on input "Pegelstand in meters" at bounding box center [1198, 511] width 210 height 21
type input "4"
type input "4.30"
type input "10"
click at [1153, 555] on div "check_box_outline_blank Stremming/ijstoeslag" at bounding box center [1171, 562] width 696 height 19
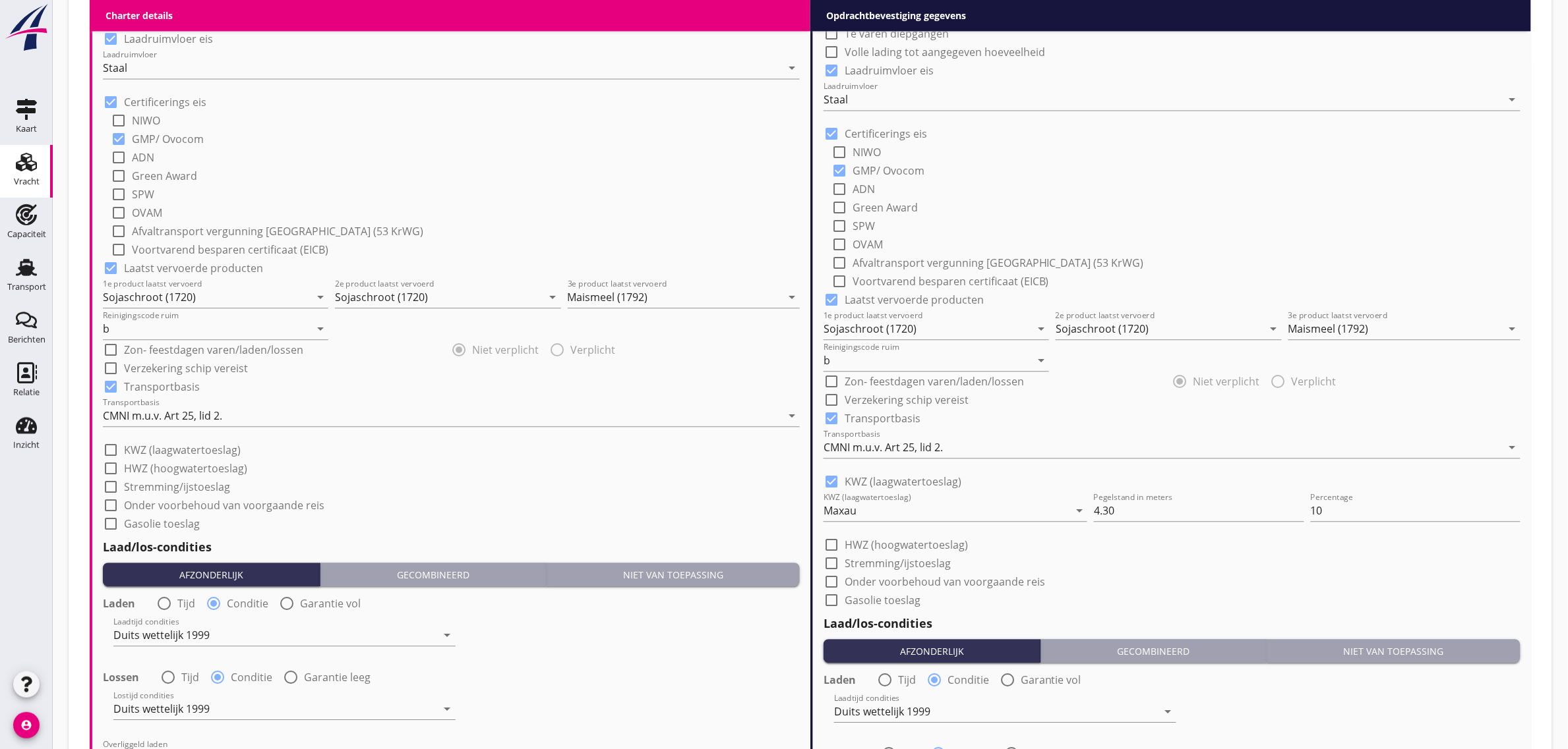
click at [868, 598] on label "Gasolie toeslag" at bounding box center [883, 601] width 76 height 13
checkbox input "true"
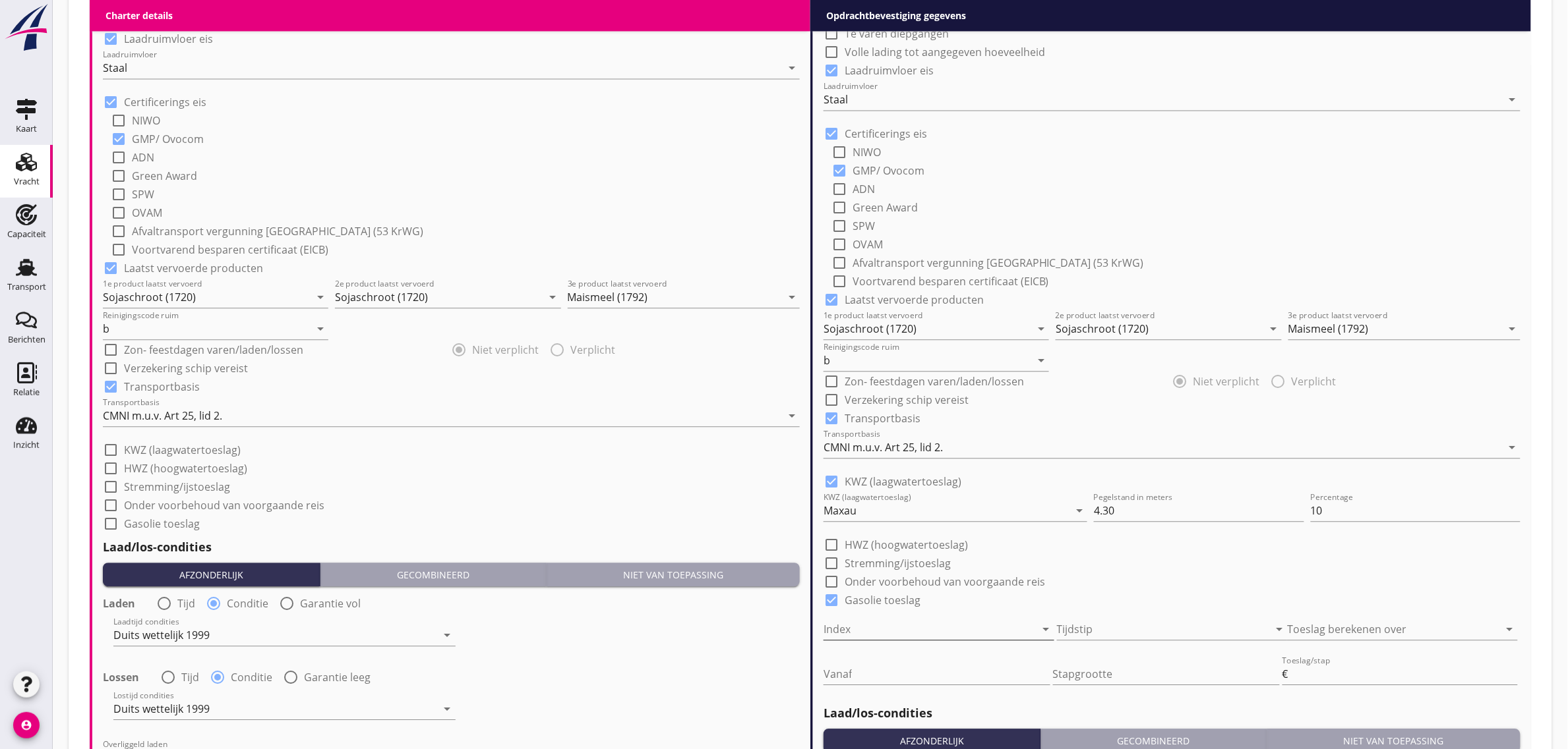
click at [872, 626] on div at bounding box center [920, 629] width 194 height 21
click at [874, 669] on div "KBN" at bounding box center [938, 670] width 210 height 16
click at [1085, 628] on div at bounding box center [1154, 629] width 194 height 21
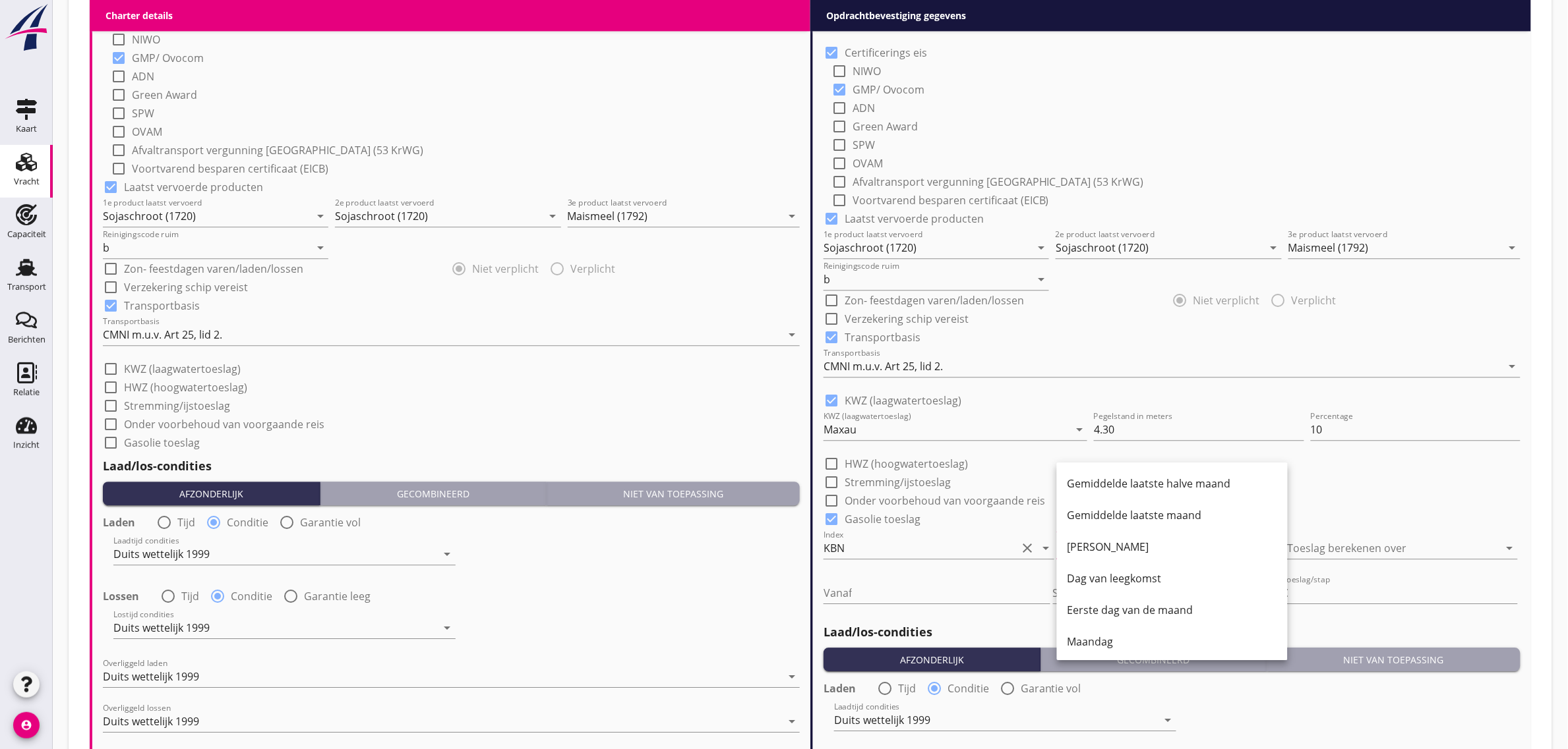
scroll to position [1236, 0]
click at [1166, 510] on div "Gemiddelde laatste maand" at bounding box center [1172, 514] width 210 height 16
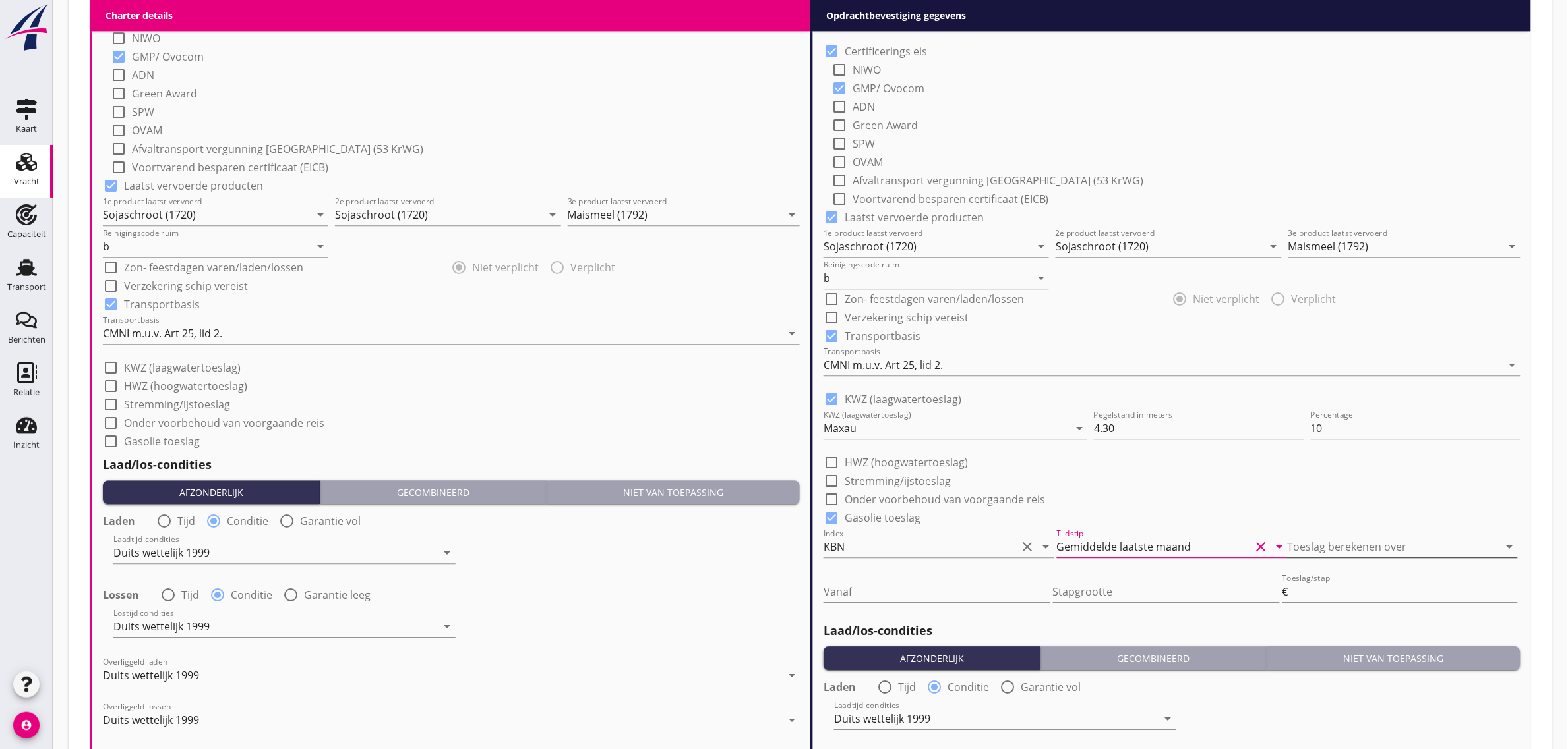
click at [1349, 551] on div at bounding box center [1383, 547] width 194 height 21
click at [1349, 553] on div "Vrachtprijs" at bounding box center [1403, 556] width 210 height 16
click at [903, 582] on div "Vanaf" at bounding box center [927, 594] width 209 height 42
click at [897, 590] on input "Vanaf" at bounding box center [927, 591] width 209 height 21
type input "75"
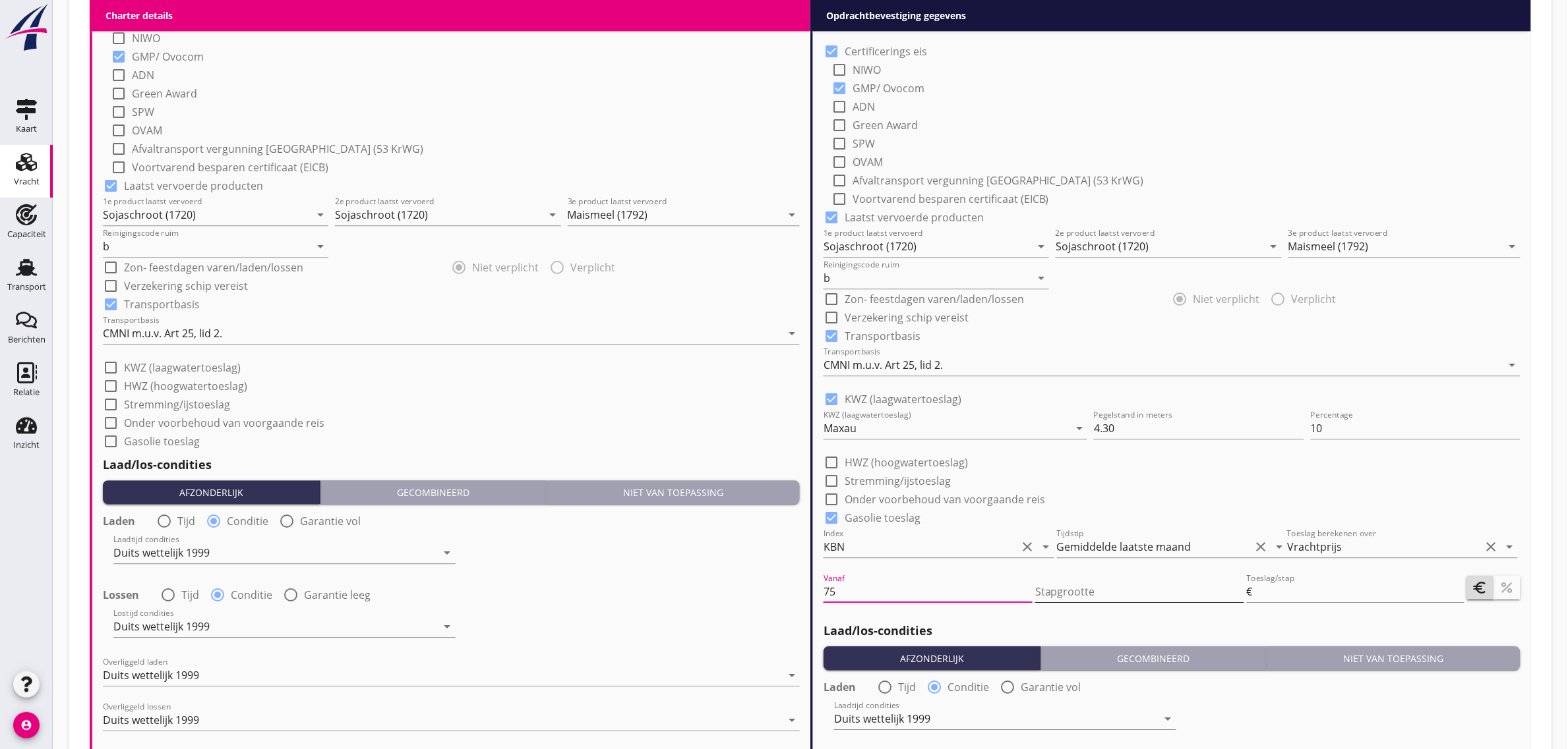
click at [1111, 591] on input "Stapgrootte" at bounding box center [1139, 591] width 209 height 21
type input "0"
type input "0.5"
click at [1507, 591] on icon "percent" at bounding box center [1507, 588] width 16 height 16
click at [1326, 600] on input "Toeslag/stap" at bounding box center [1359, 591] width 209 height 21
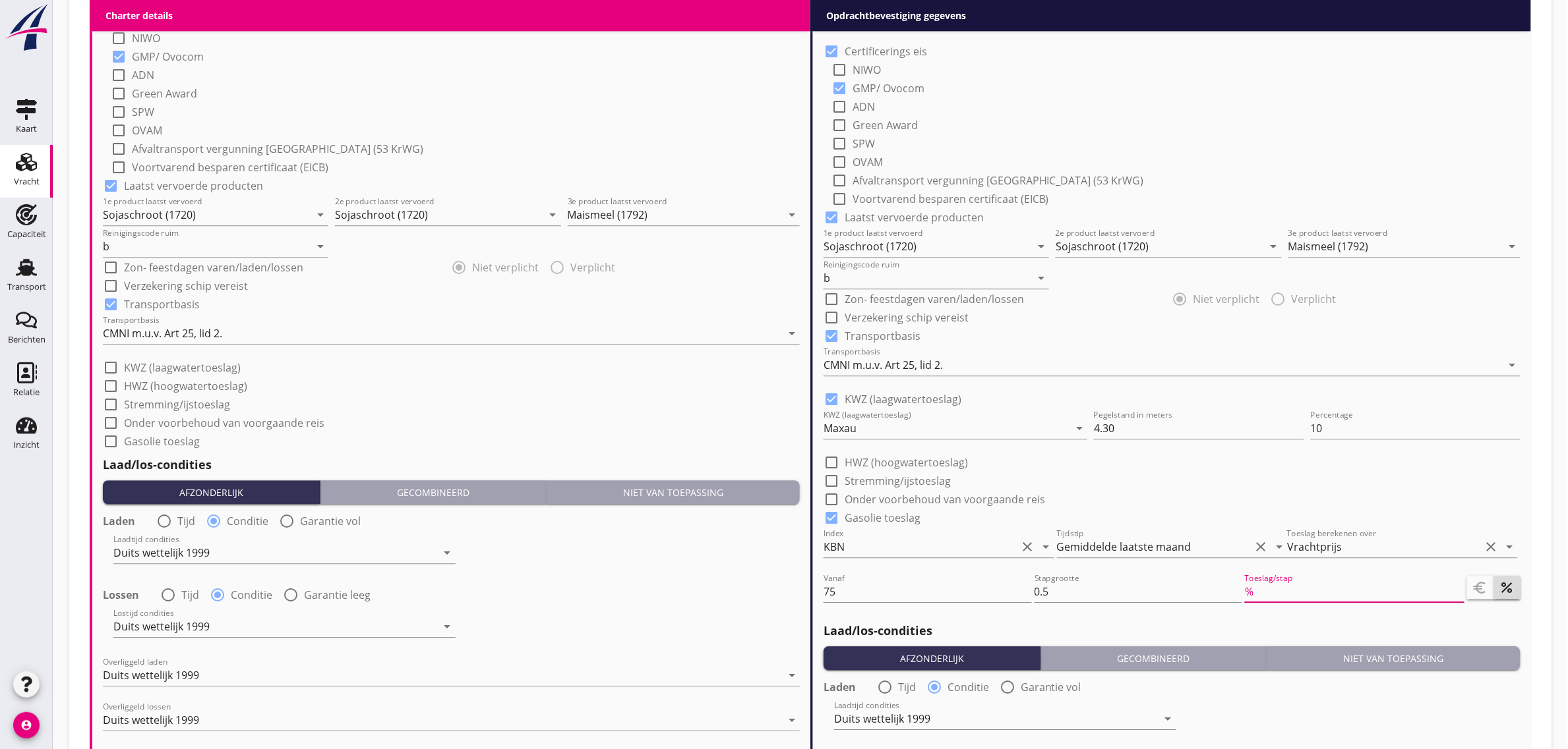
type input "0"
type input "0.5"
click at [1385, 311] on div "check_box_outline_blank Verzekering schip vereist" at bounding box center [1171, 316] width 696 height 19
click at [1246, 477] on div "check_box_outline_blank Stremming/ijstoeslag" at bounding box center [1171, 480] width 696 height 19
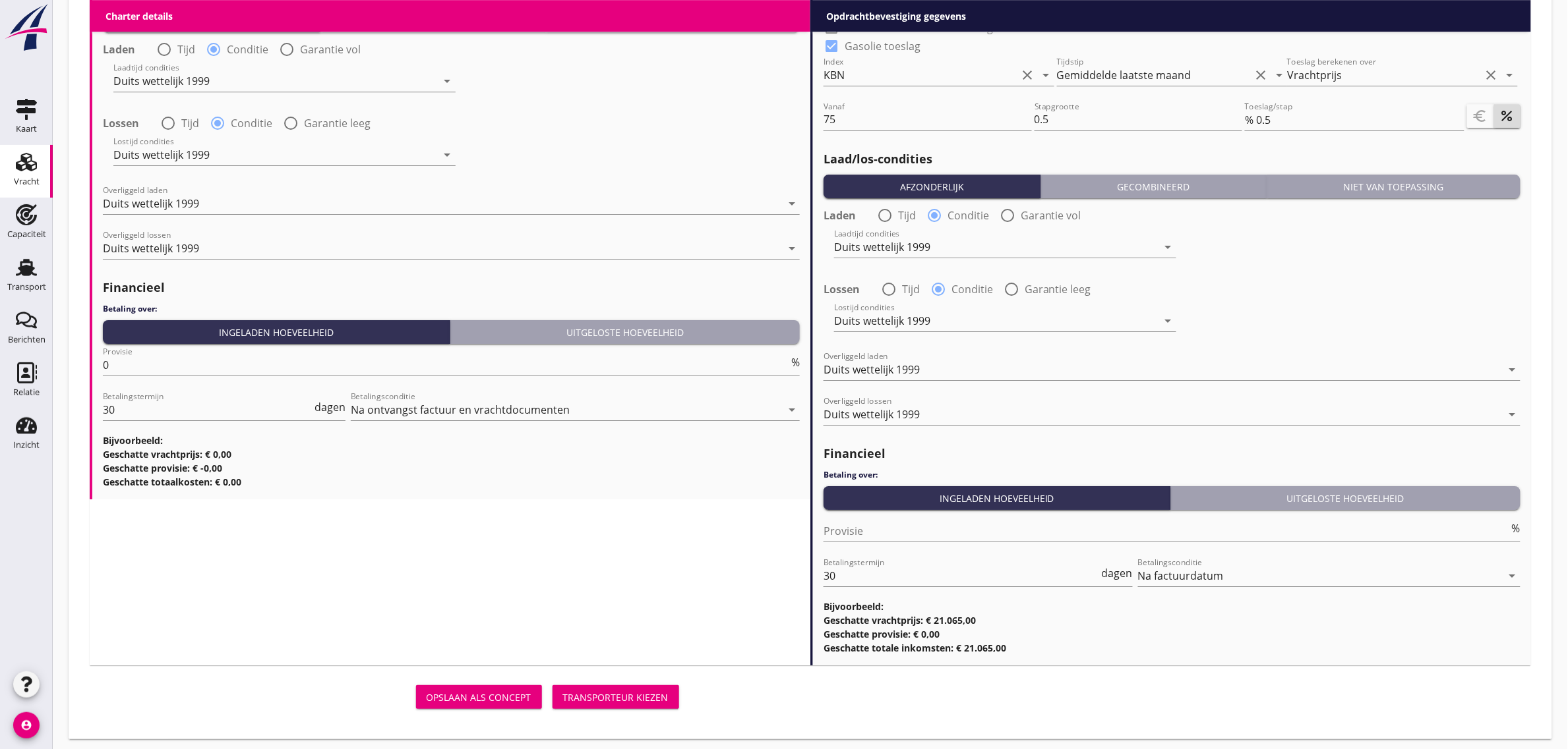
scroll to position [1712, 0]
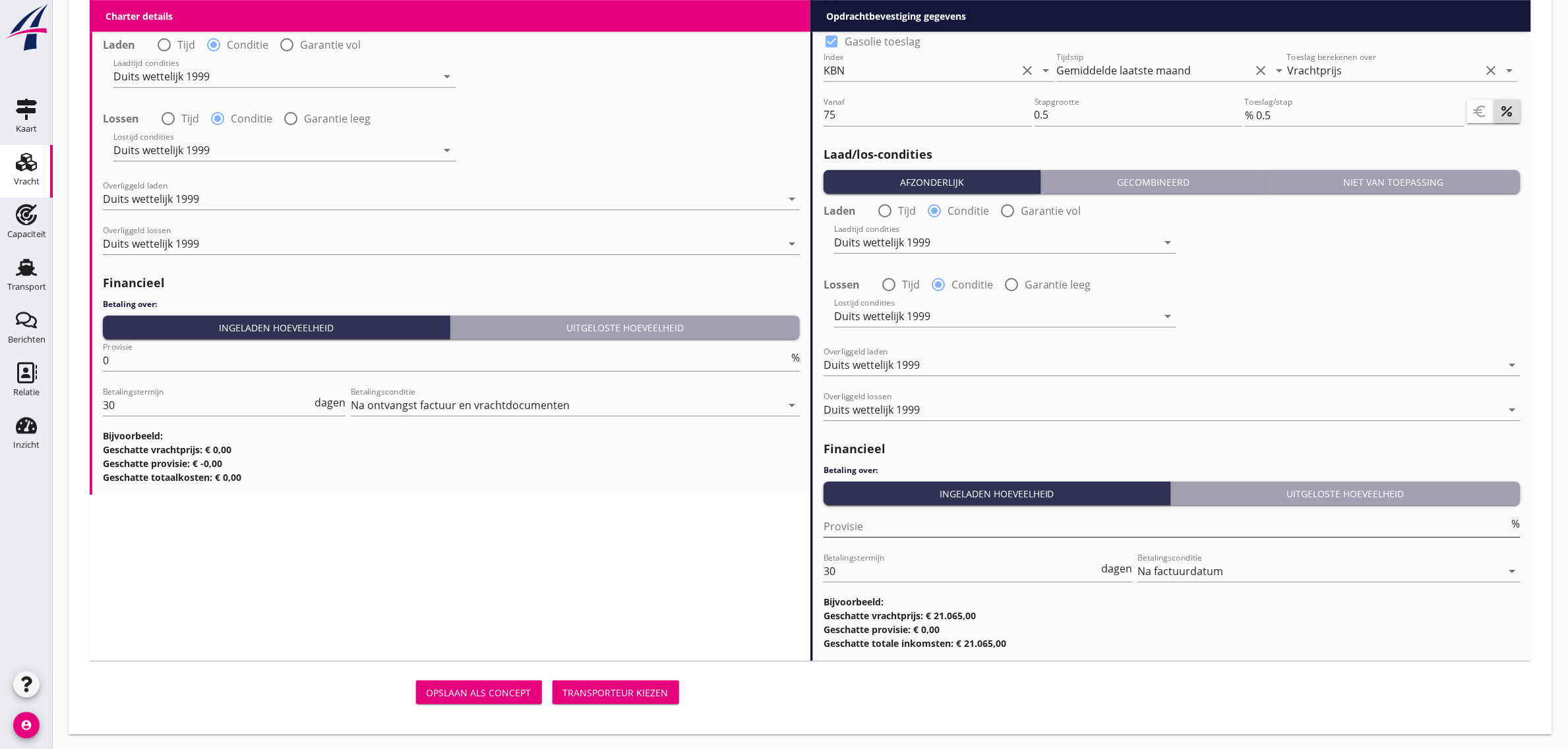
click at [940, 524] on input "Provisie" at bounding box center [1166, 527] width 685 height 21
type input "0"
click at [624, 691] on div "Transporteur kiezen" at bounding box center [616, 692] width 106 height 14
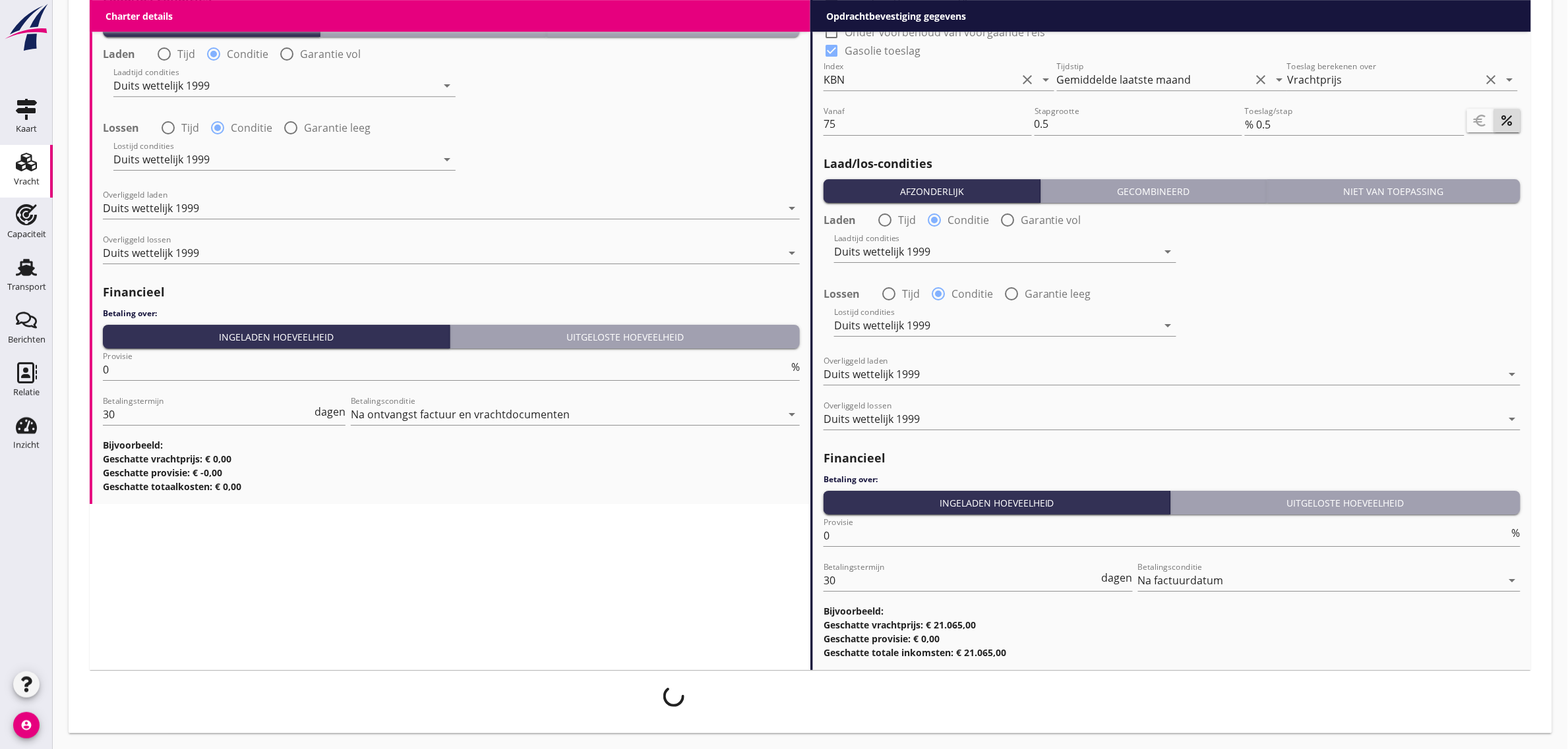
scroll to position [1702, 0]
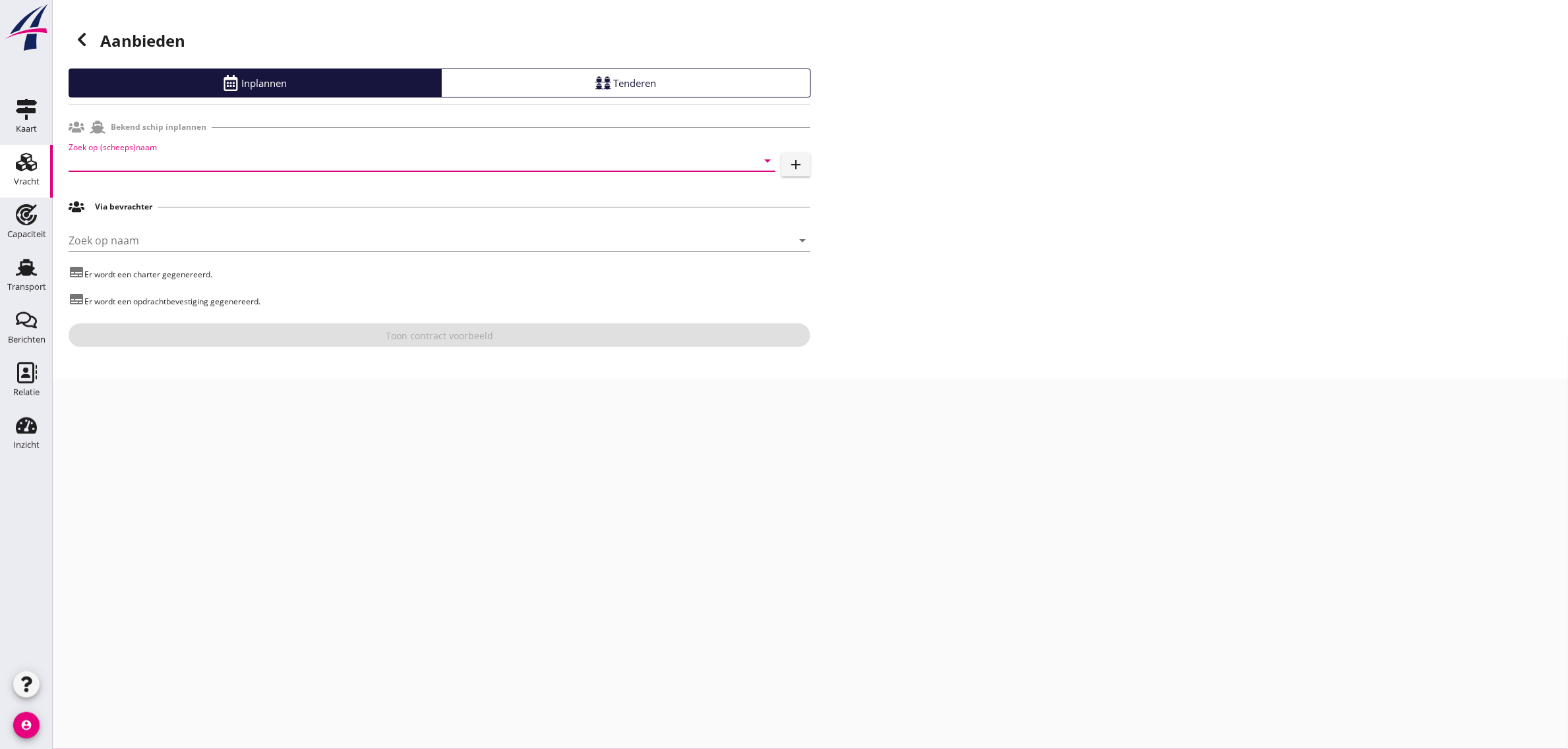
click at [134, 163] on input "Zoek op (scheeps)naam" at bounding box center [403, 160] width 669 height 21
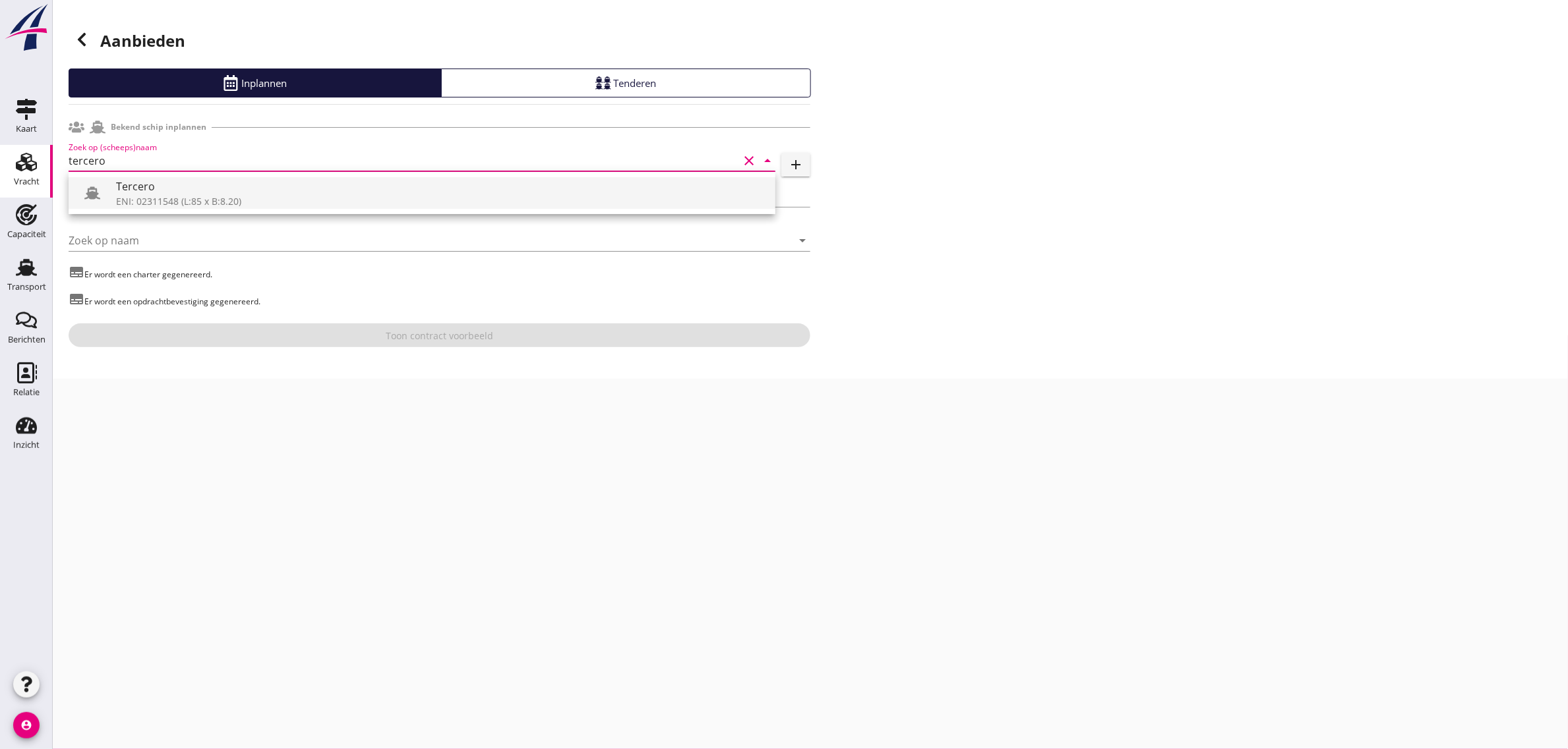
click at [136, 186] on div "Tercero" at bounding box center [440, 186] width 649 height 16
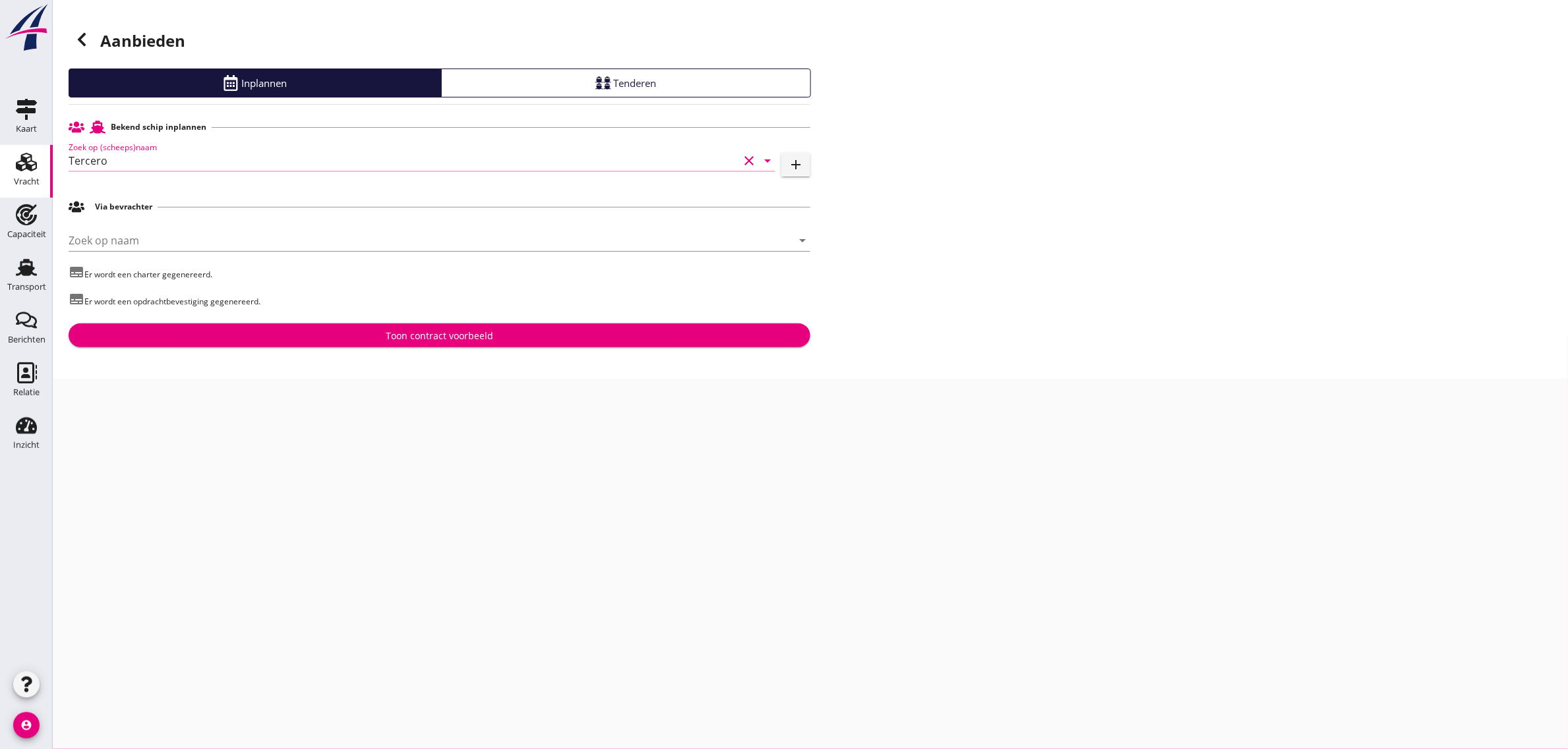
type input "Tercero"
click at [390, 341] on div "Toon contract voorbeeld" at bounding box center [440, 336] width 108 height 14
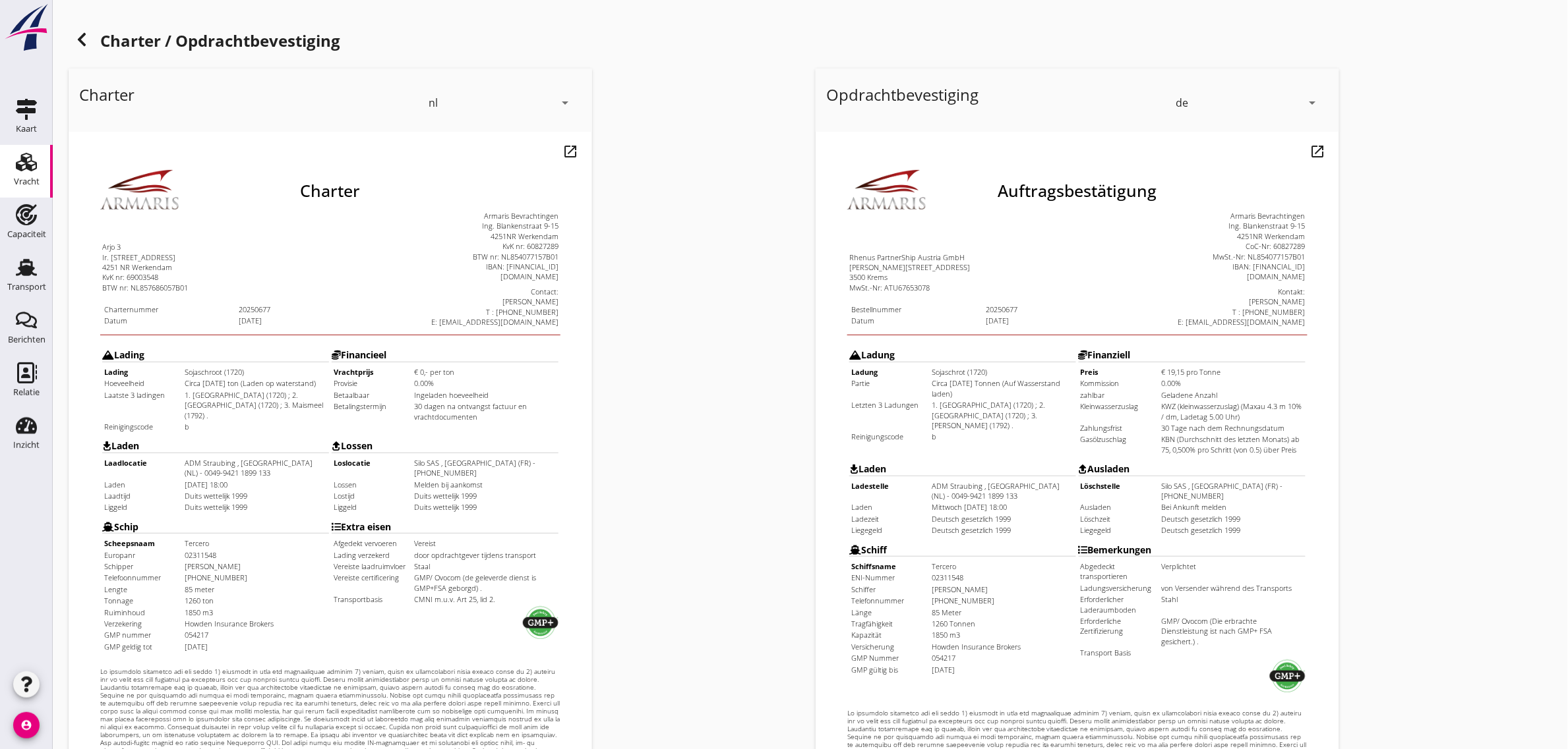
click at [1192, 104] on div "de" at bounding box center [1239, 103] width 126 height 21
drag, startPoint x: 1201, startPoint y: 94, endPoint x: 1063, endPoint y: 117, distance: 139.9
click at [1201, 94] on div "nl" at bounding box center [1248, 100] width 139 height 16
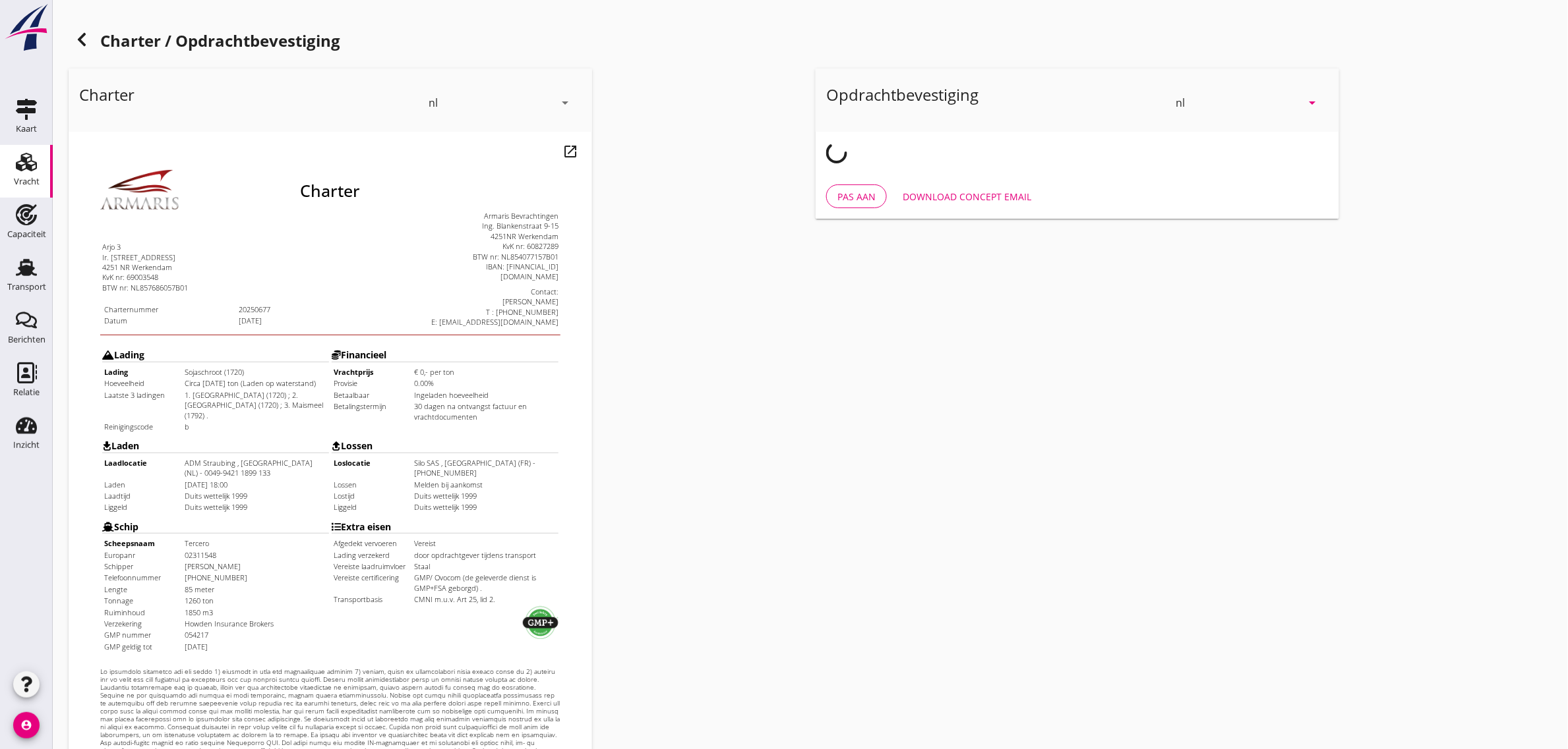
drag, startPoint x: 680, startPoint y: 336, endPoint x: 680, endPoint y: 345, distance: 9.0
click at [680, 336] on div "Charter nl arrow_drop_down open_in_new Pas aan Download concept email" at bounding box center [436, 492] width 746 height 858
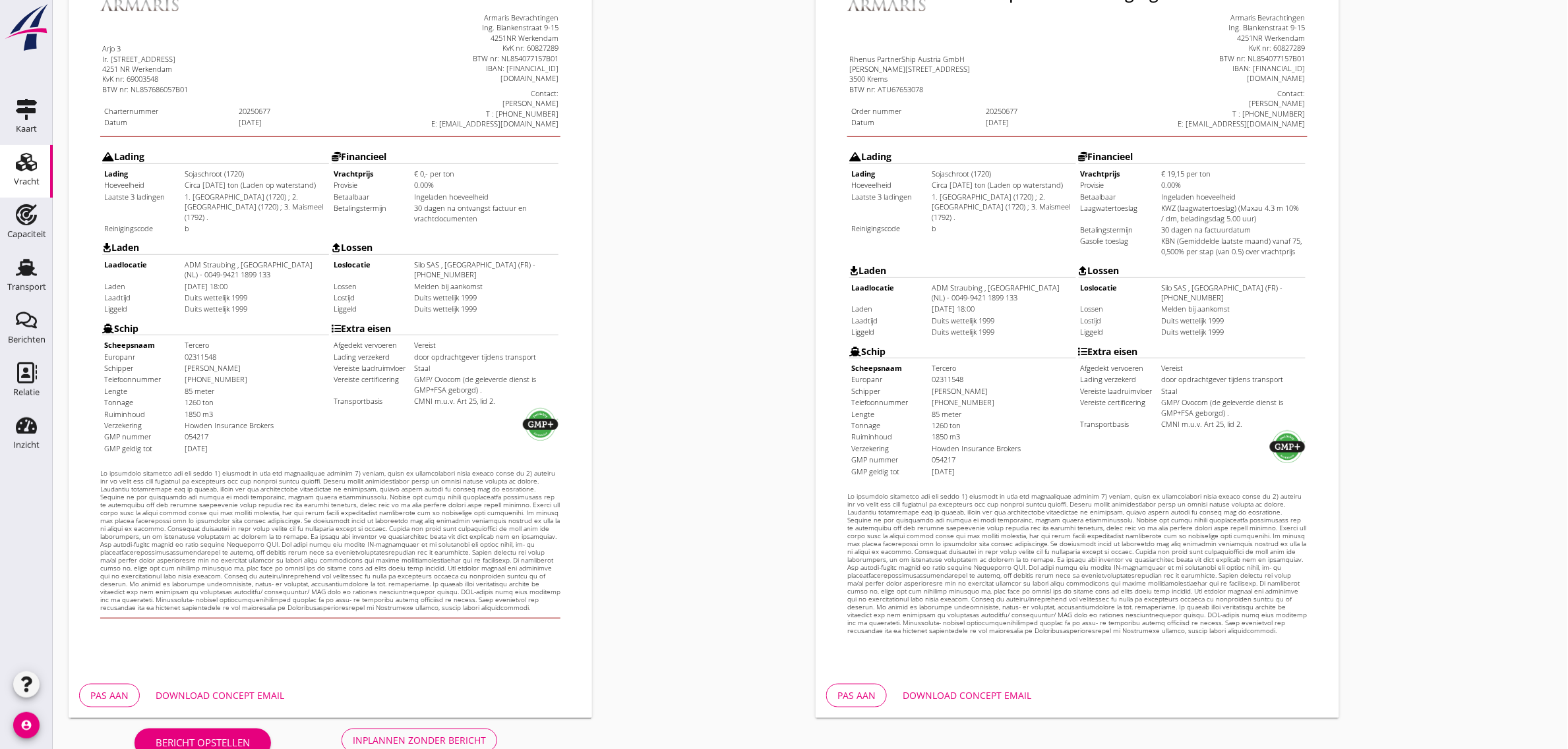
scroll to position [225, 0]
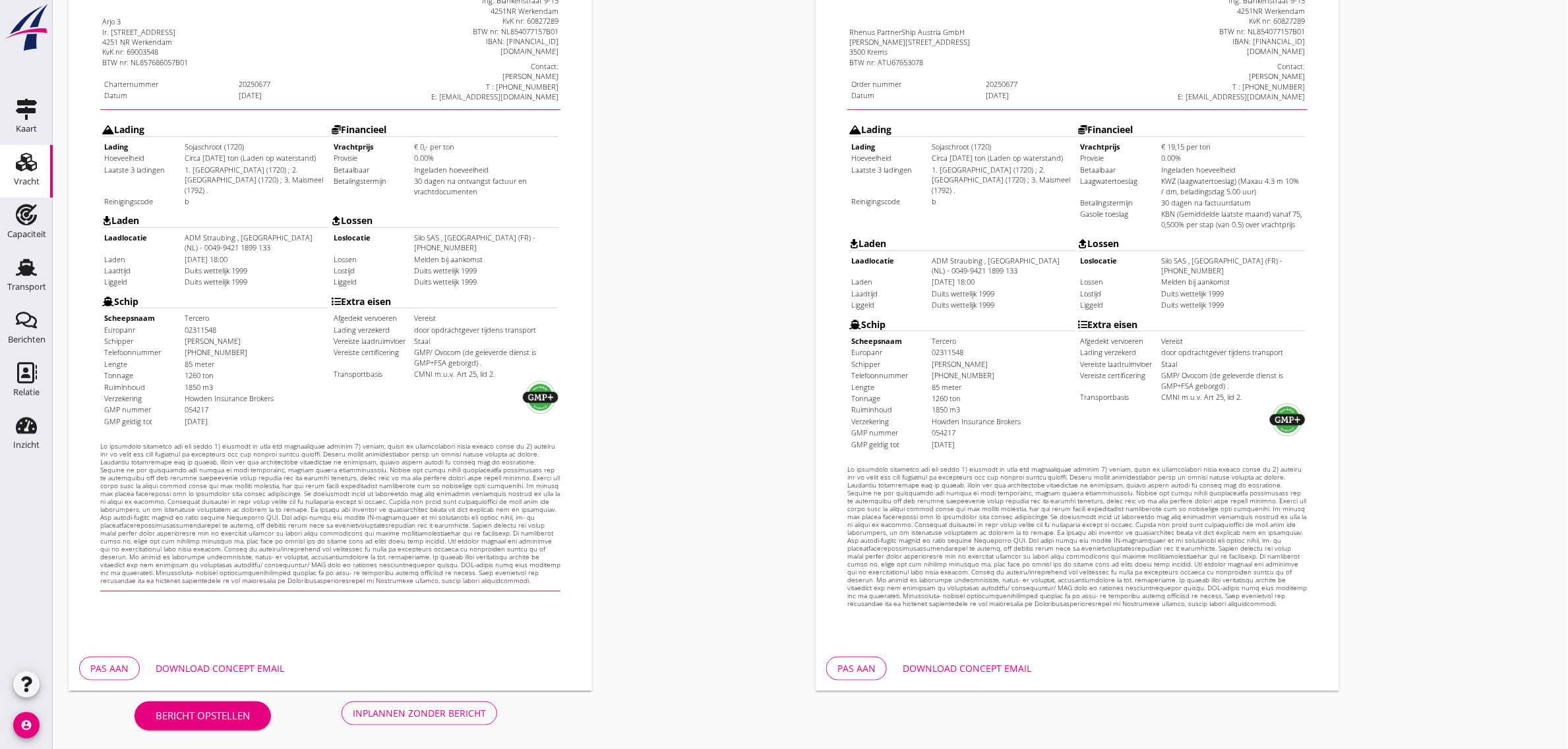
click at [415, 715] on div "Inplannen zonder bericht" at bounding box center [419, 713] width 134 height 14
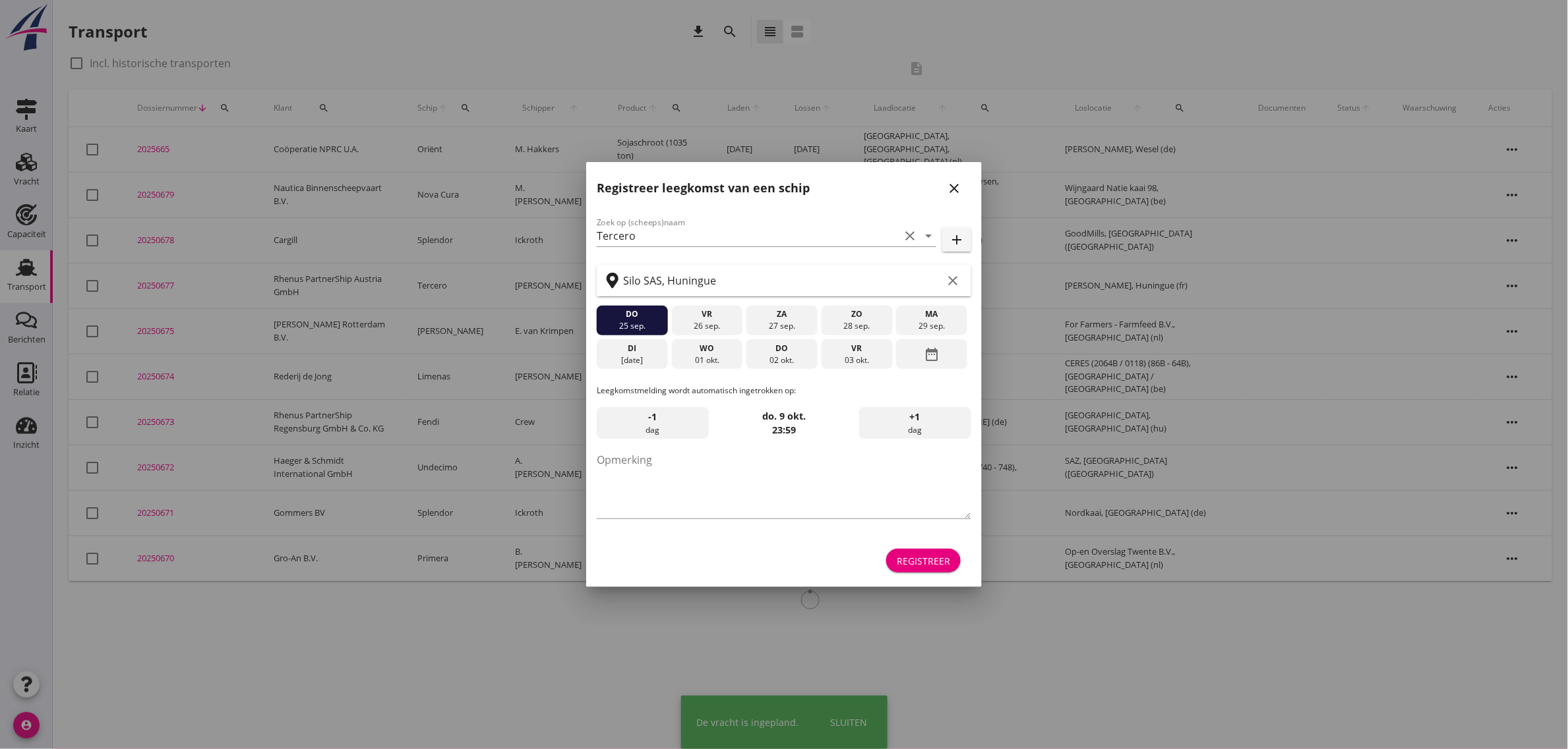
click at [935, 557] on div "Registreer" at bounding box center [924, 561] width 54 height 14
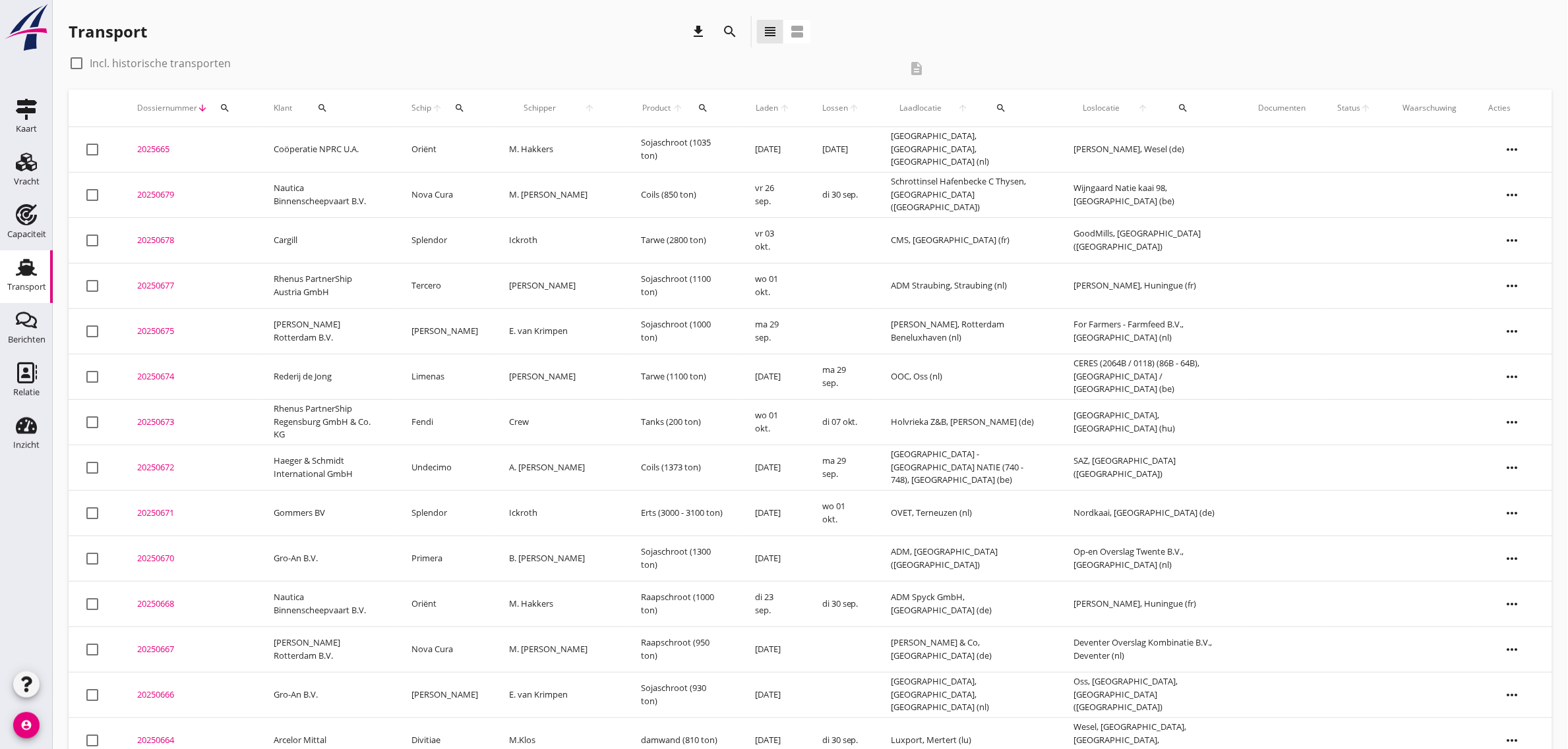
click at [295, 277] on td "Rhenus PartnerShip Austria GmbH" at bounding box center [326, 286] width 138 height 45
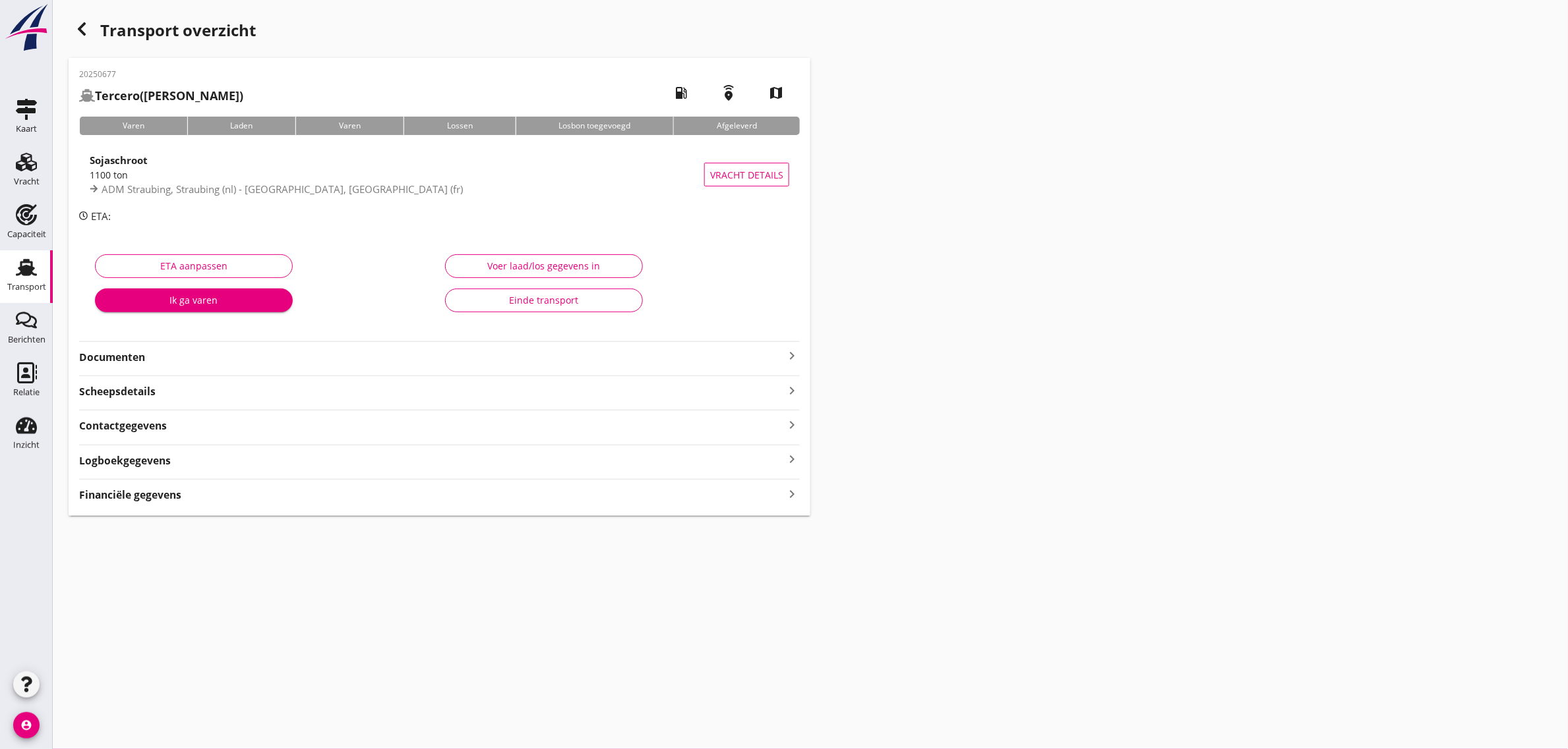
click at [291, 360] on strong "Documenten" at bounding box center [431, 358] width 705 height 15
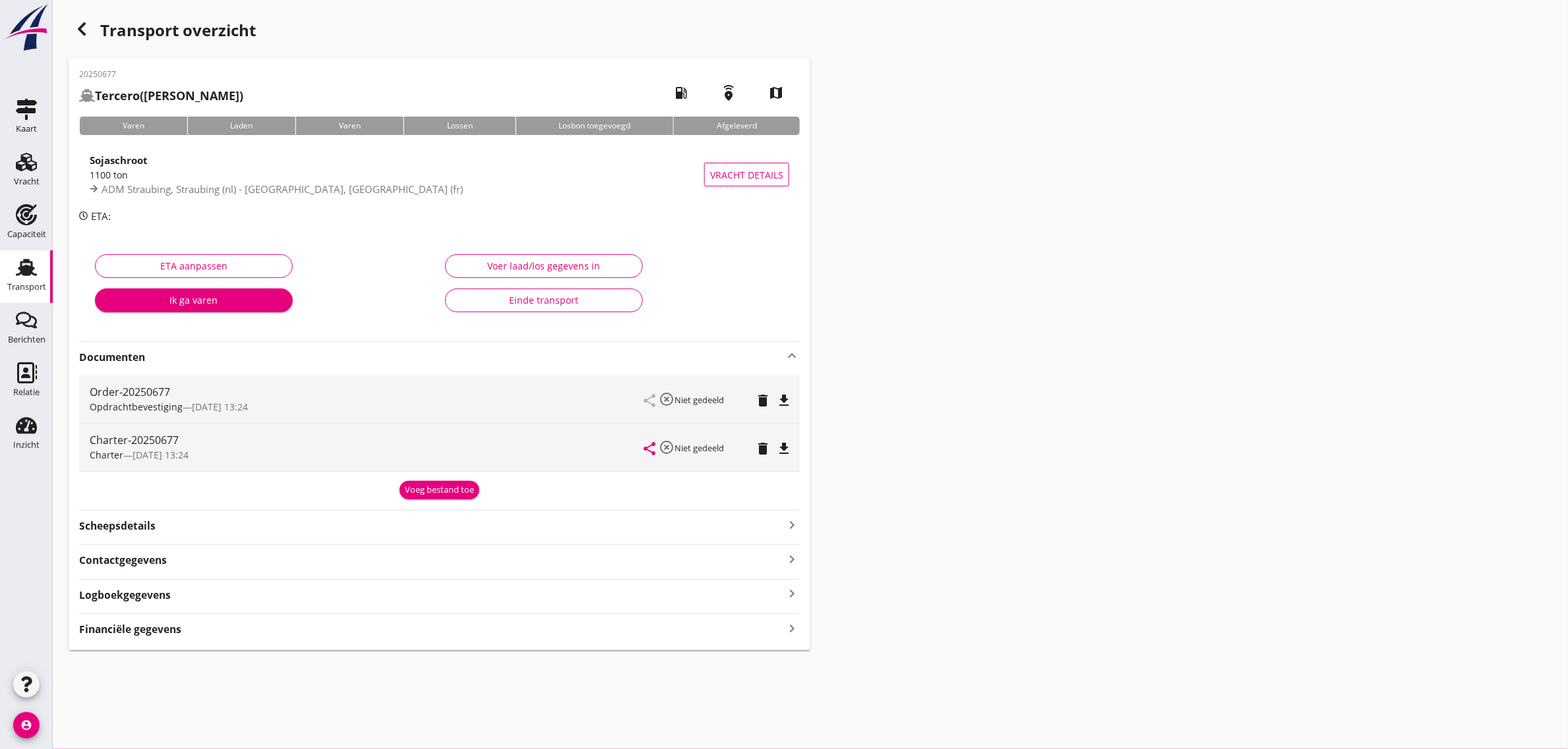
click at [785, 441] on icon "file_download" at bounding box center [784, 449] width 16 height 16
click at [23, 284] on div "Transport" at bounding box center [27, 286] width 39 height 8
